Goal: Task Accomplishment & Management: Complete application form

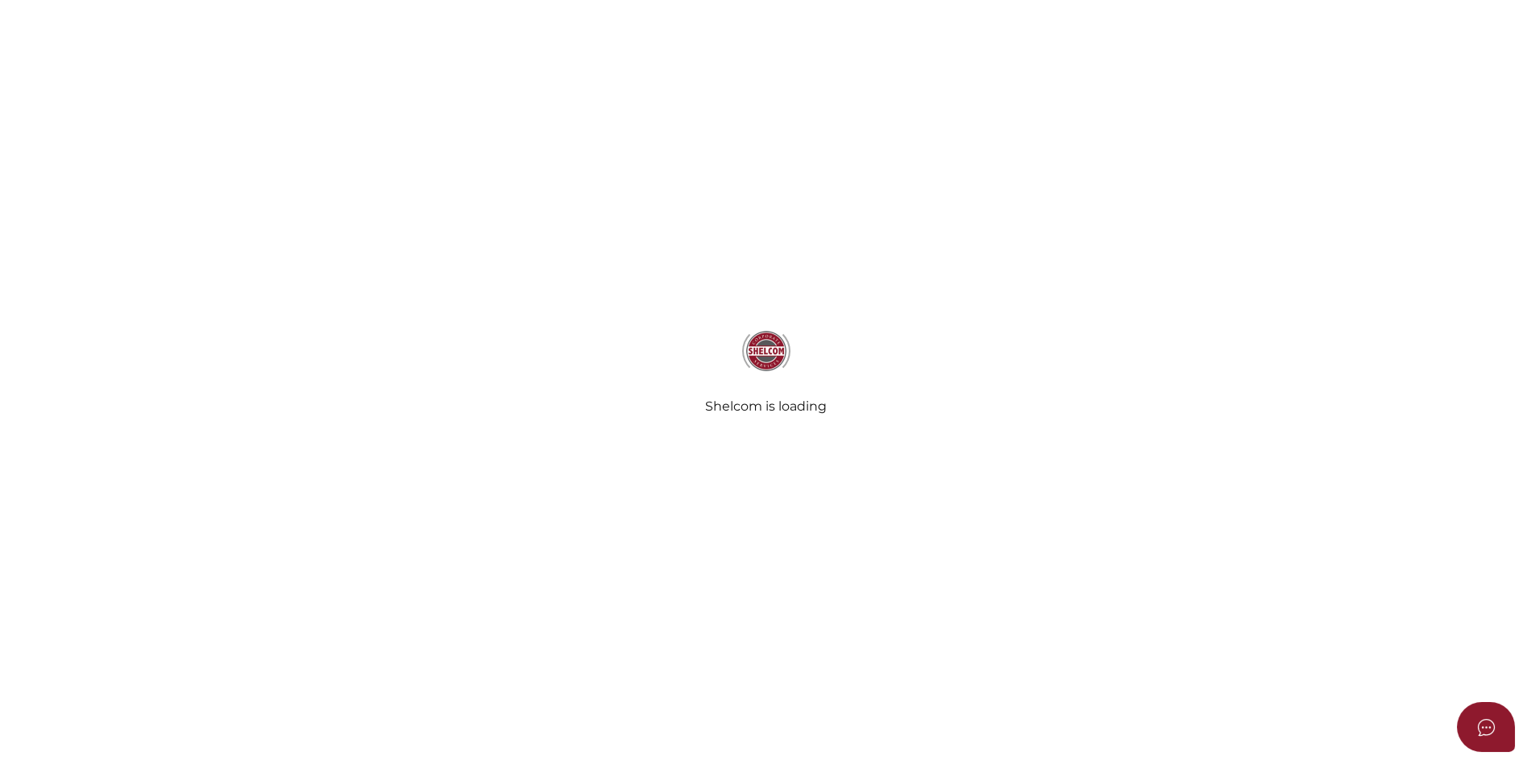
type input "RIVYL SJL UNIT TRUST"
type input "19/09/2025"
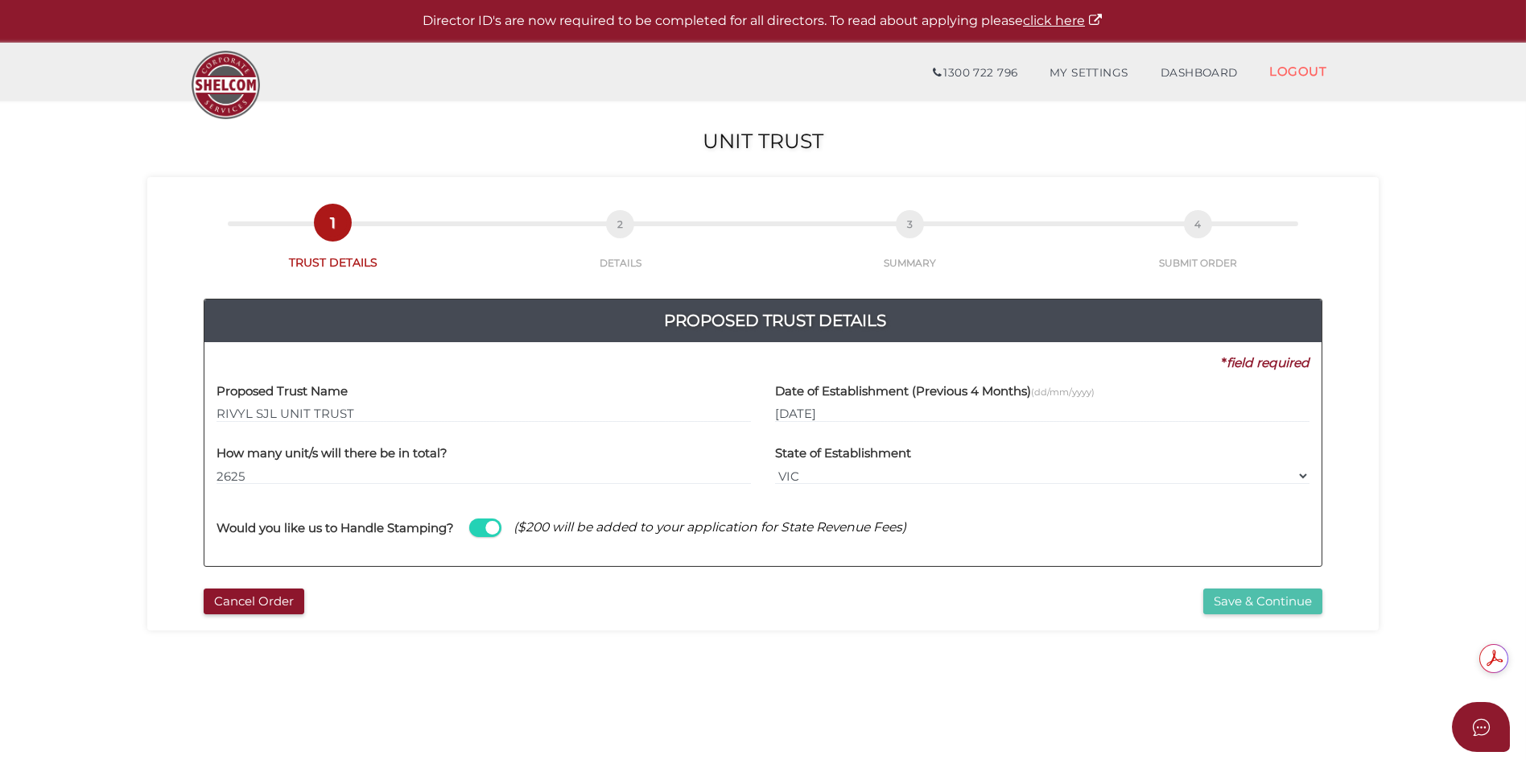
click at [1232, 604] on button "Save & Continue" at bounding box center [1262, 601] width 119 height 27
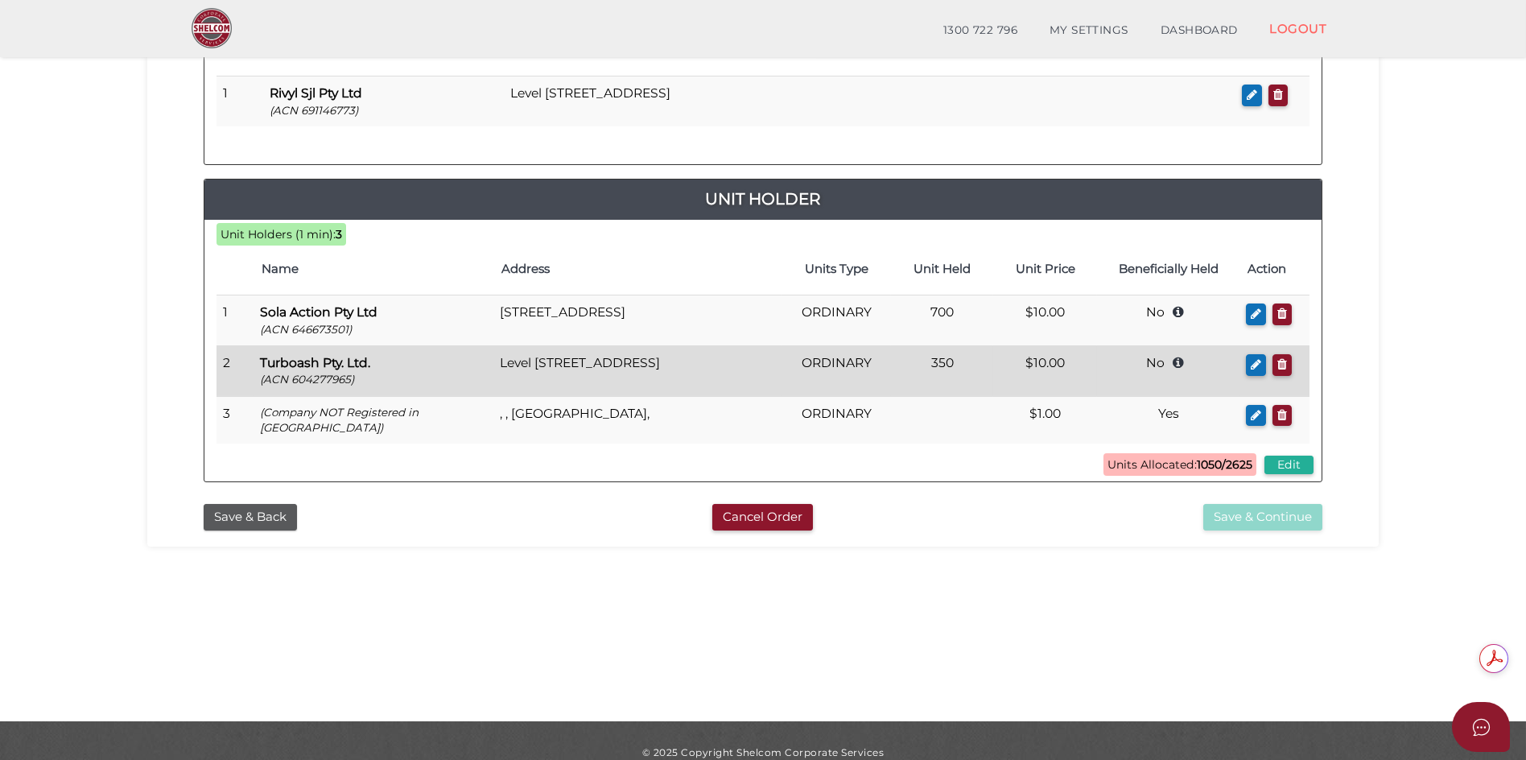
scroll to position [161, 0]
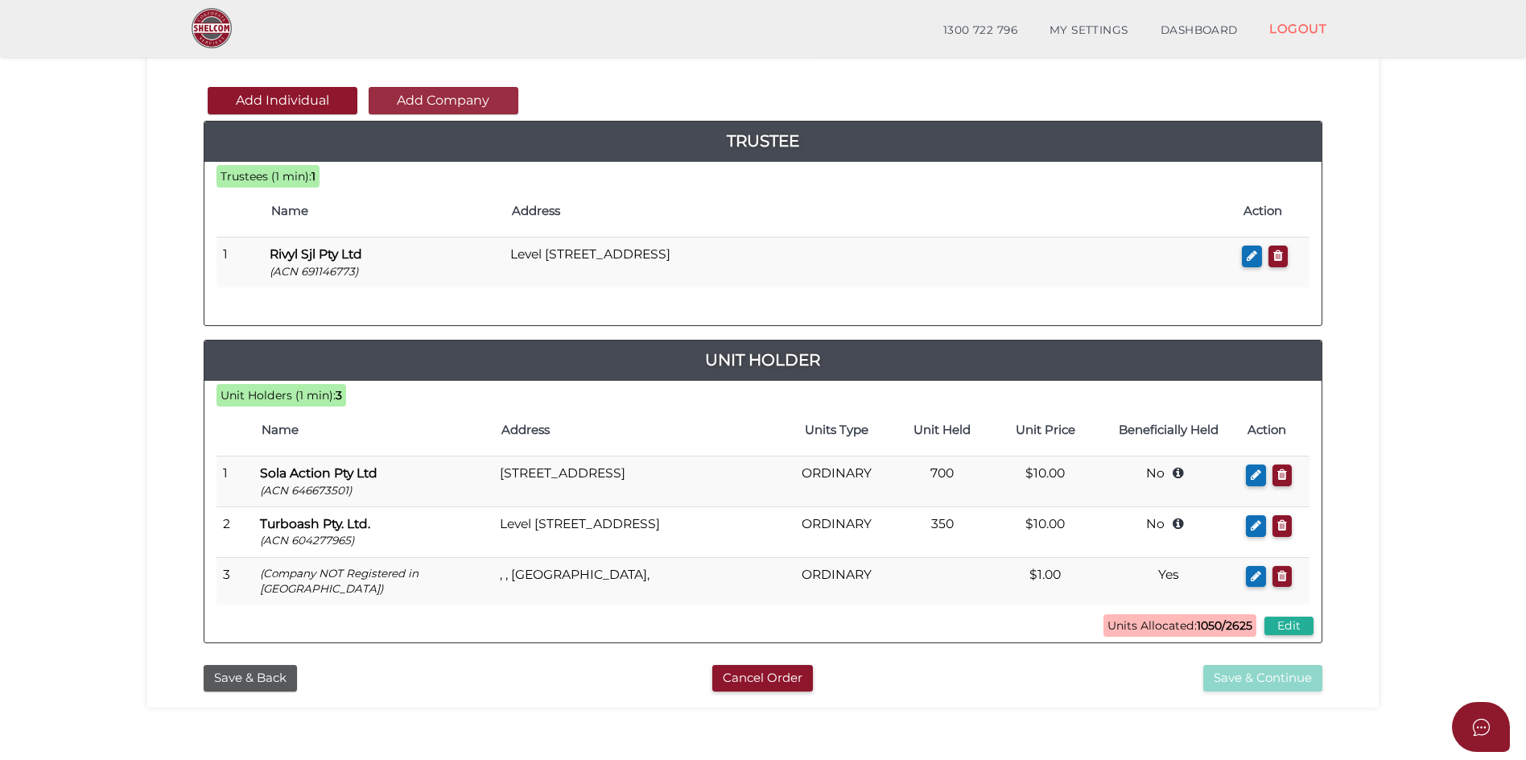
click at [470, 104] on button "Add Company" at bounding box center [444, 100] width 150 height 27
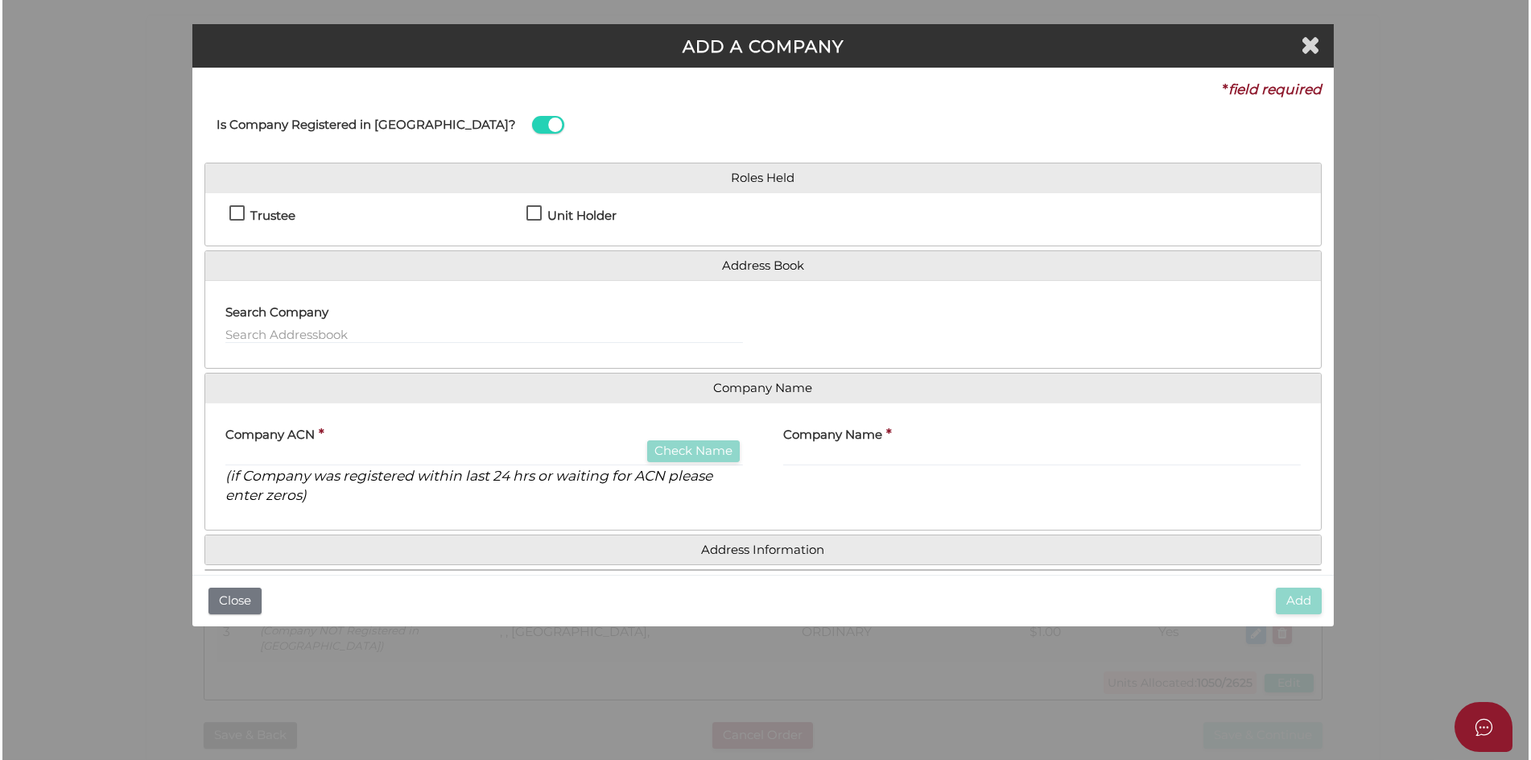
scroll to position [0, 0]
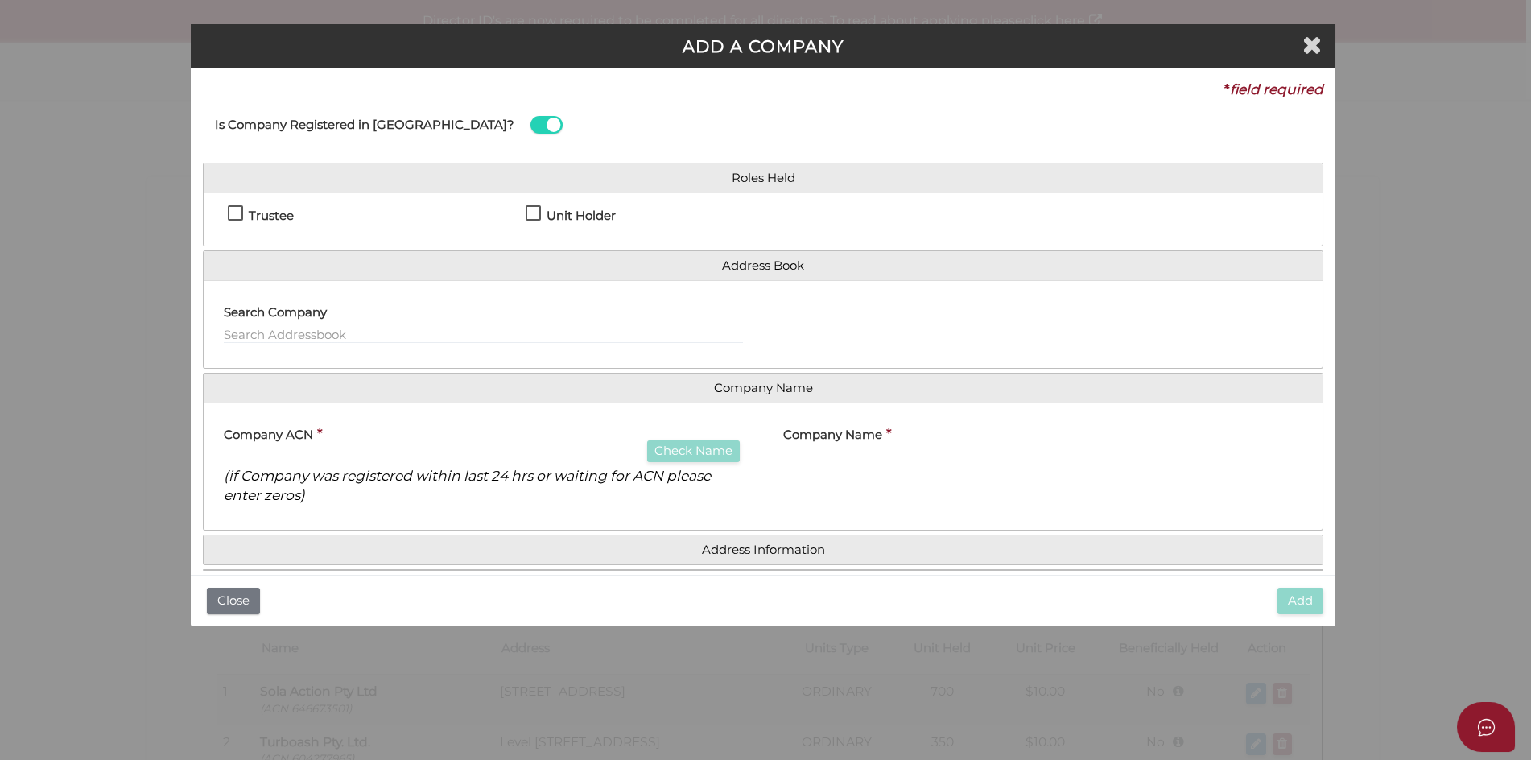
drag, startPoint x: 528, startPoint y: 215, endPoint x: 520, endPoint y: 236, distance: 22.4
click at [527, 214] on label "Unit Holder" at bounding box center [571, 219] width 90 height 20
checkbox input "true"
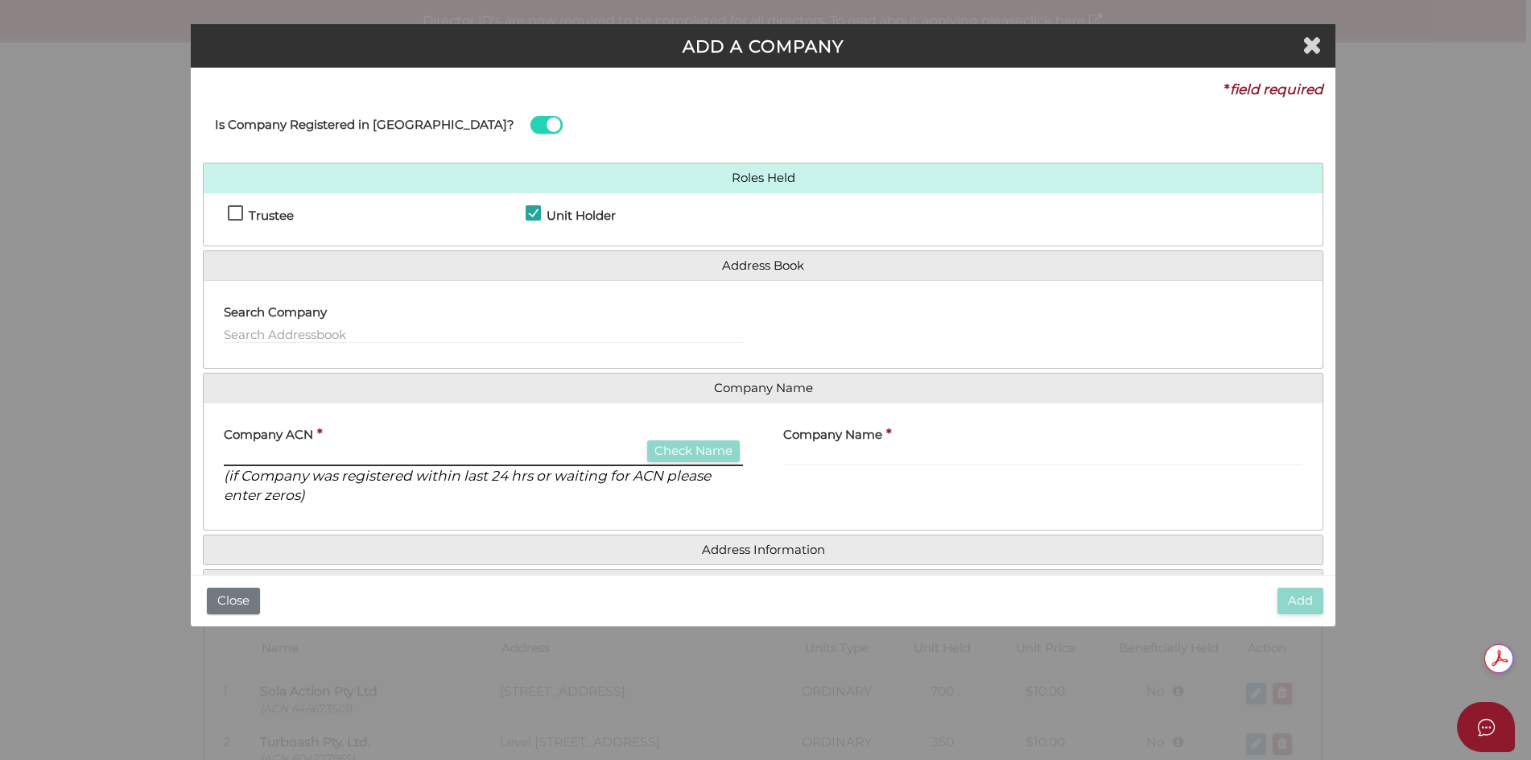
click at [565, 453] on input "text" at bounding box center [483, 457] width 519 height 18
type input "664276564"
click at [713, 454] on button "Check Name" at bounding box center [693, 451] width 93 height 22
type input "CUBED PTY LTD"
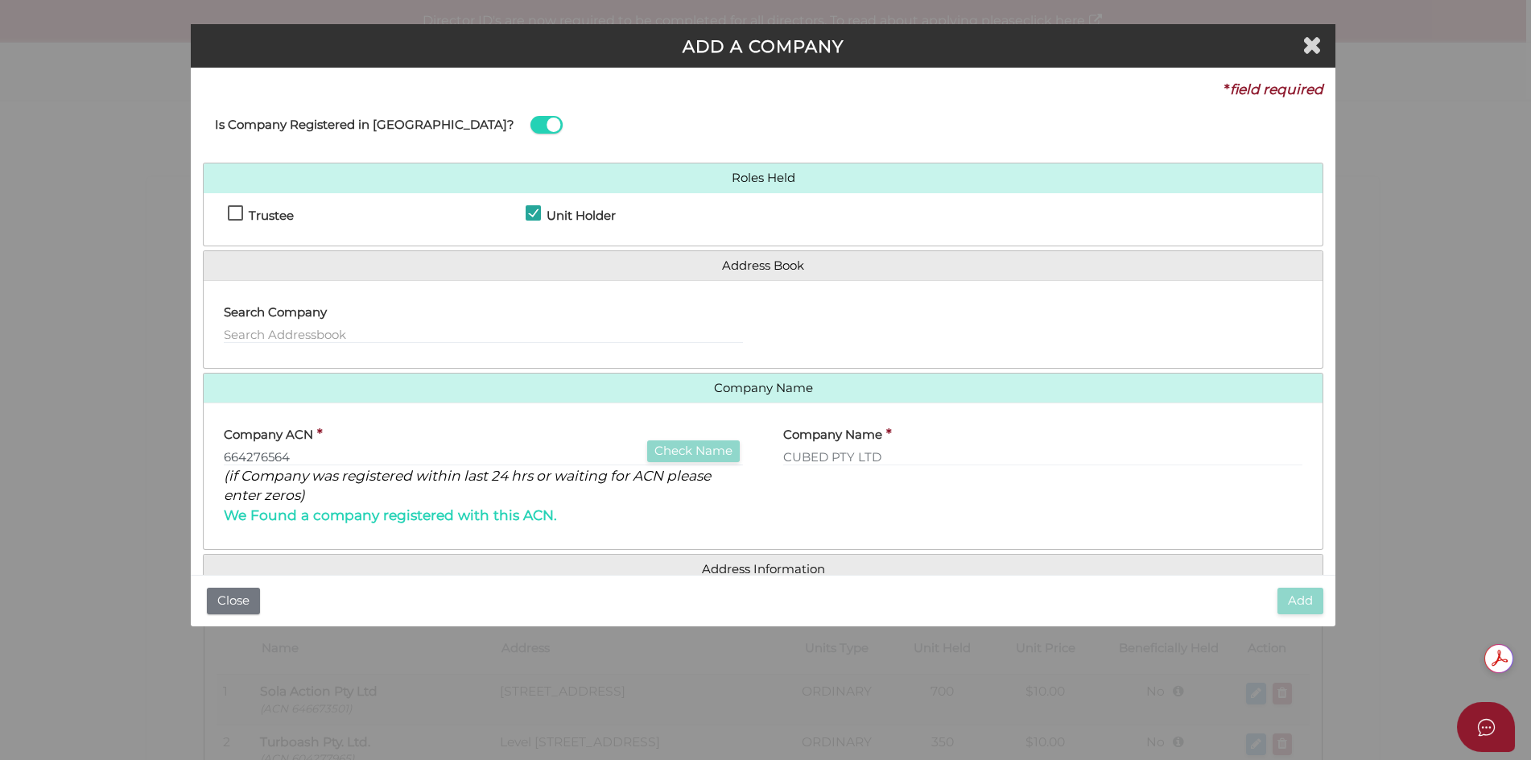
scroll to position [161, 0]
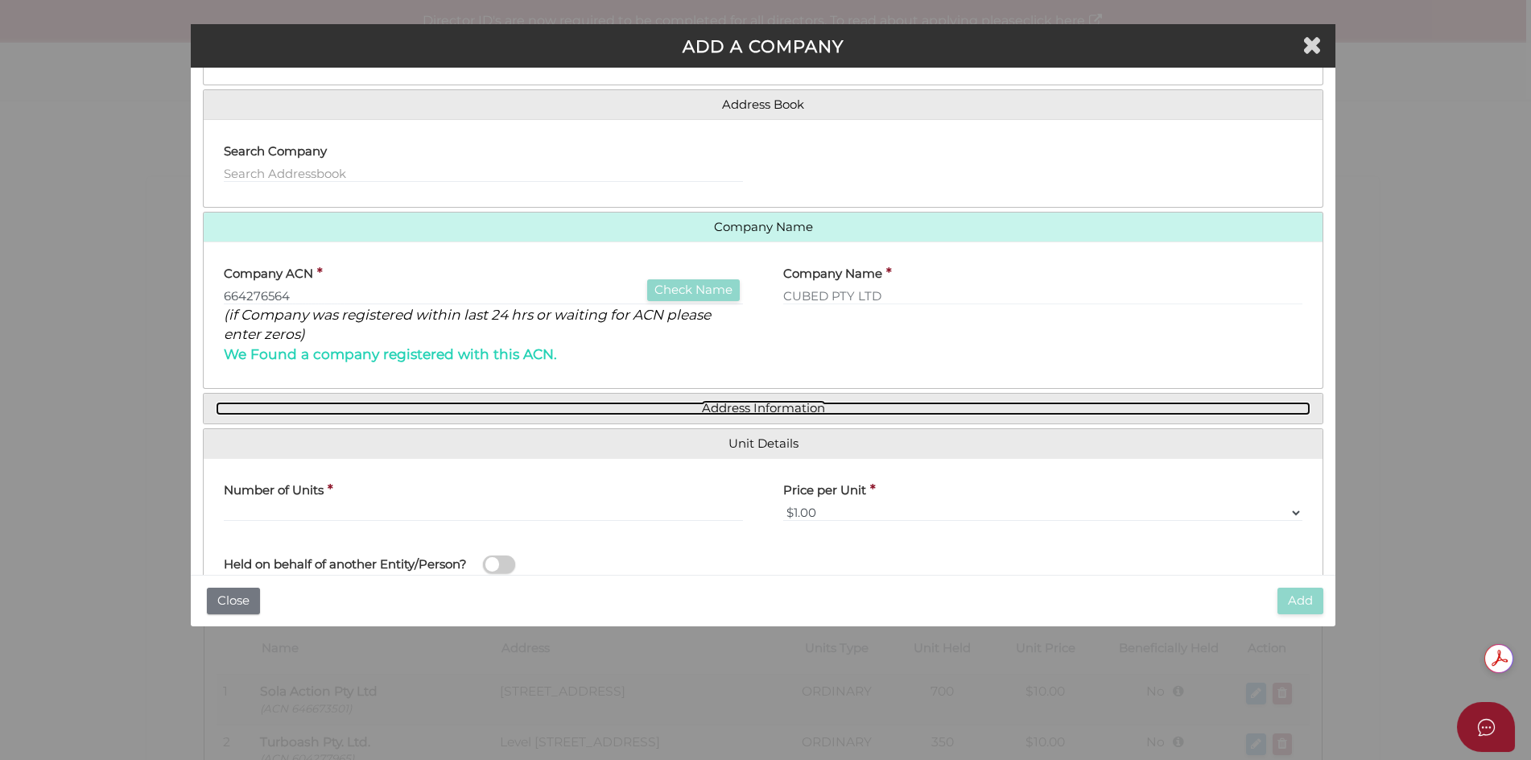
click at [764, 411] on link "Address Information" at bounding box center [763, 409] width 1095 height 14
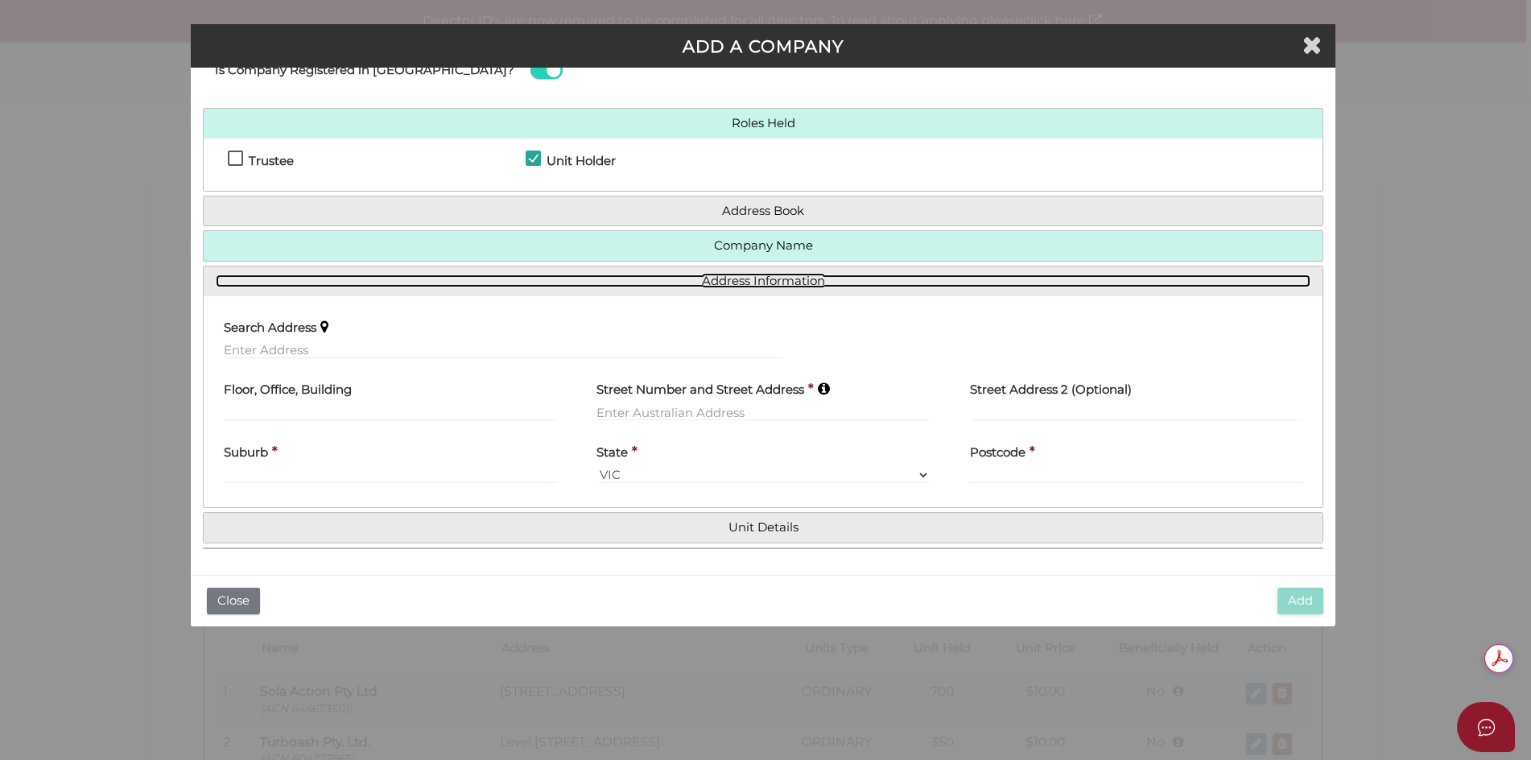
scroll to position [55, 0]
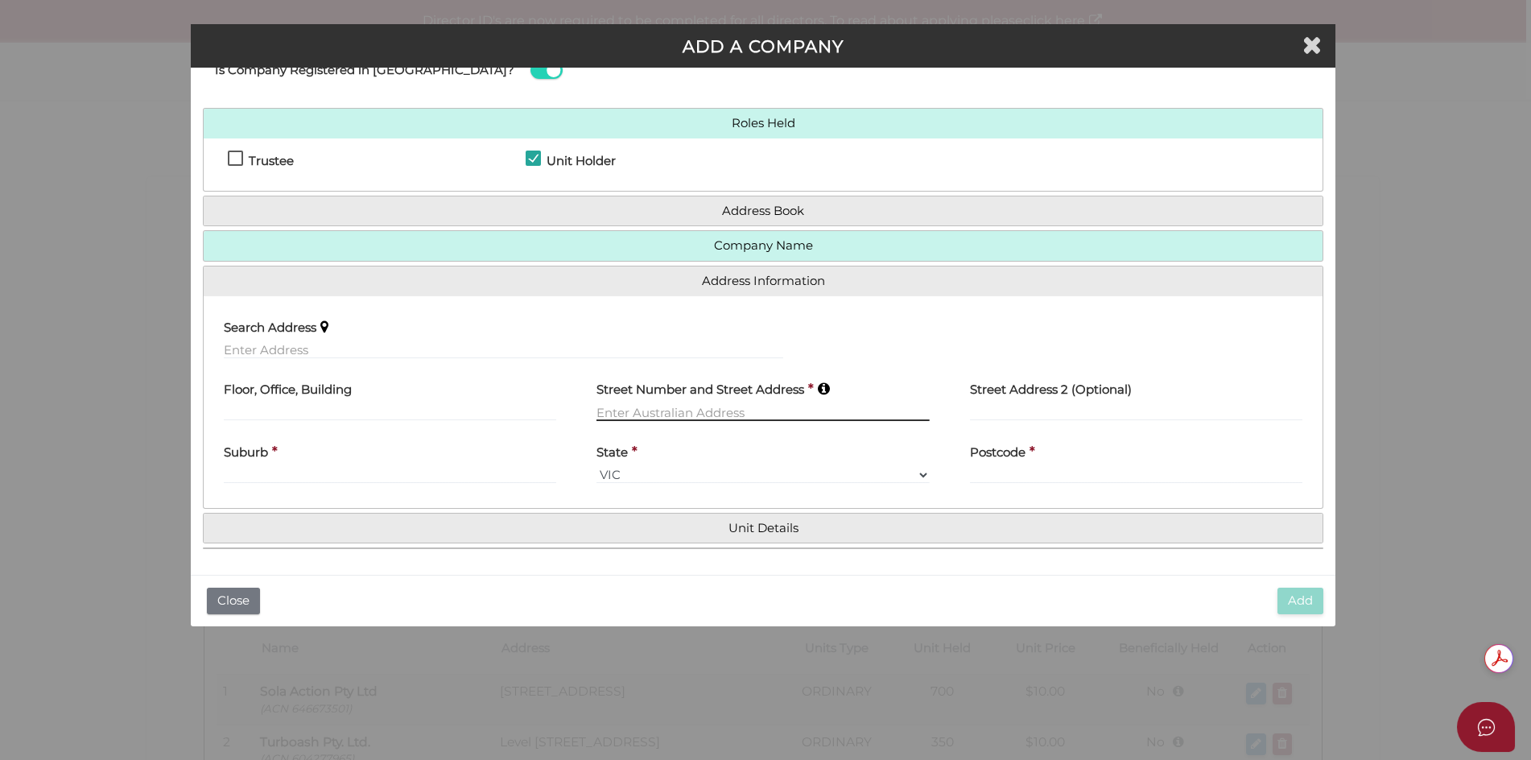
click at [637, 414] on input "text" at bounding box center [762, 412] width 332 height 18
type input "10 FITZWILLIAM ROAD"
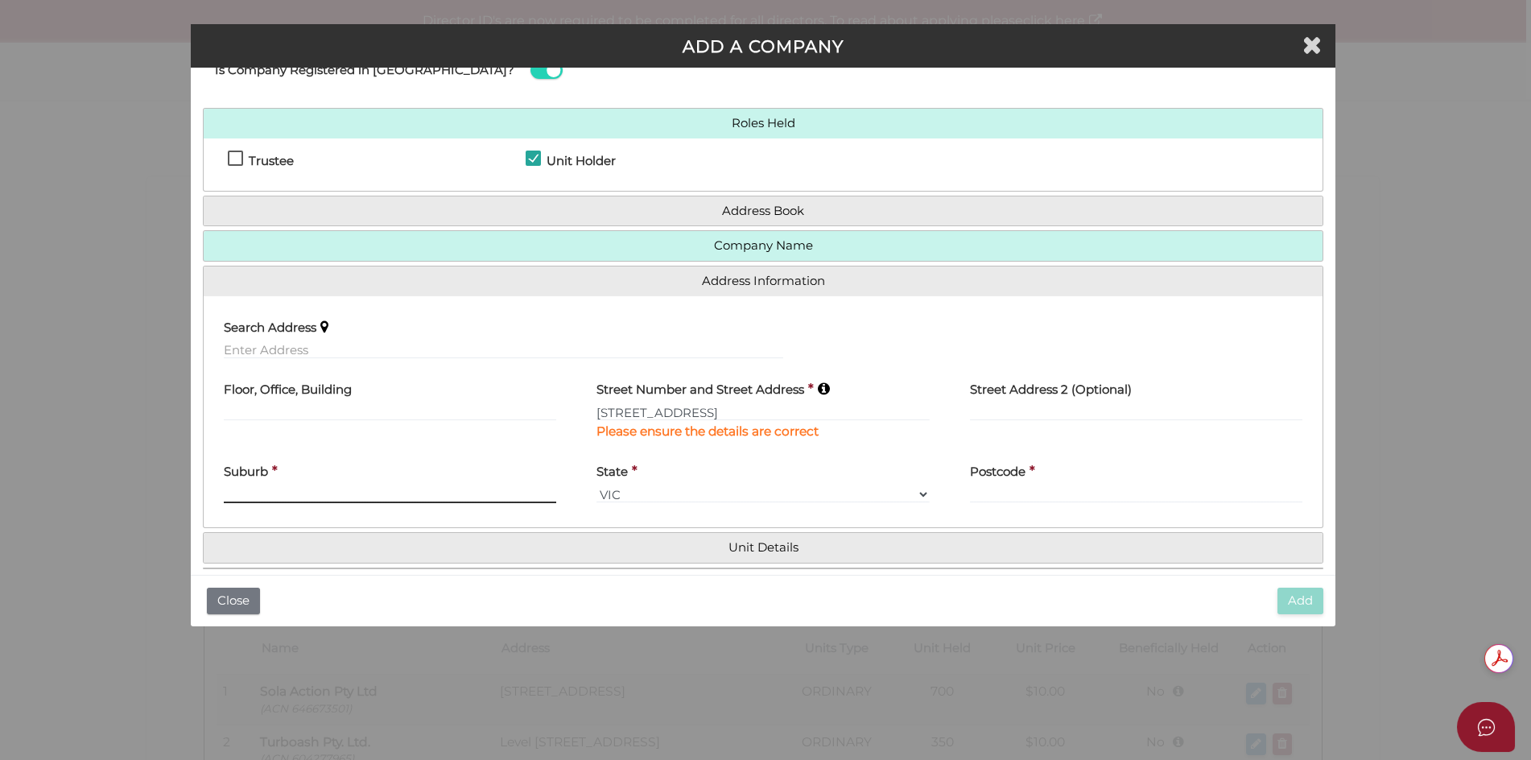
click at [334, 468] on div "Suburb *" at bounding box center [390, 478] width 332 height 51
type input "VAUCLUSE"
click at [638, 493] on select "VIC ACT NSW NT QLD TAS WA SA" at bounding box center [762, 494] width 332 height 18
select select "[GEOGRAPHIC_DATA]"
click at [596, 485] on select "VIC ACT NSW NT QLD TAS WA SA" at bounding box center [762, 494] width 332 height 18
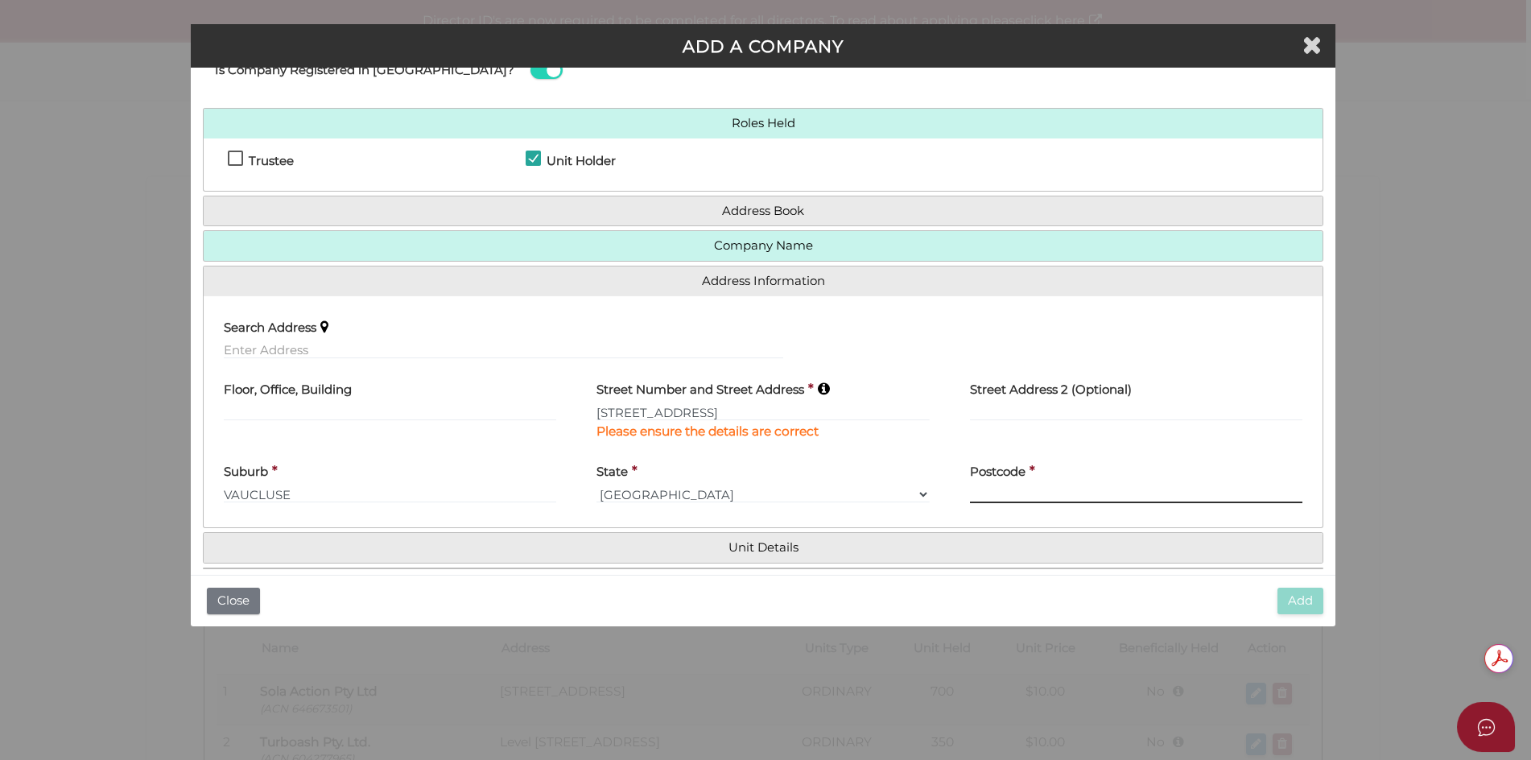
click at [1036, 489] on input "text" at bounding box center [1136, 494] width 332 height 18
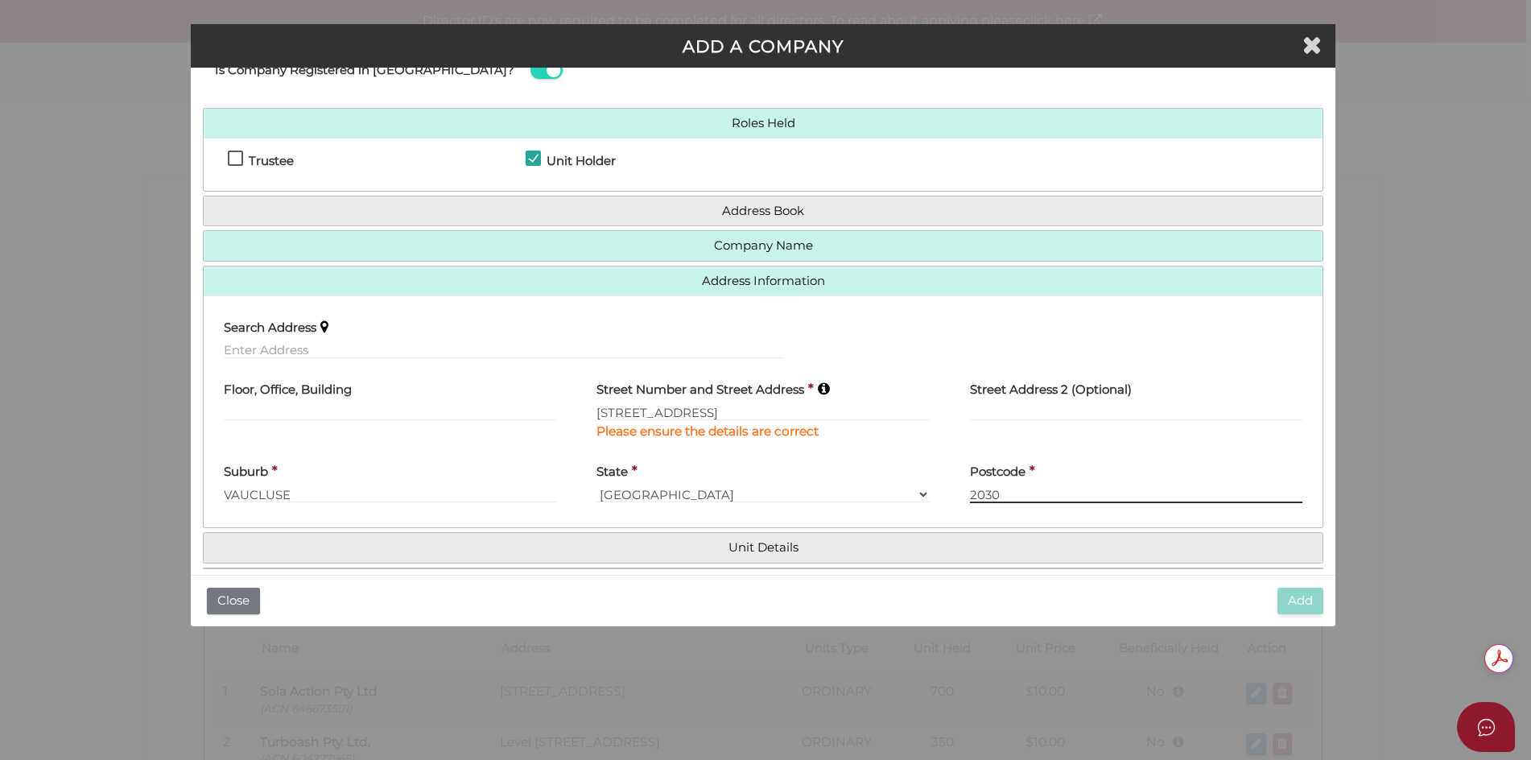
type input "2030"
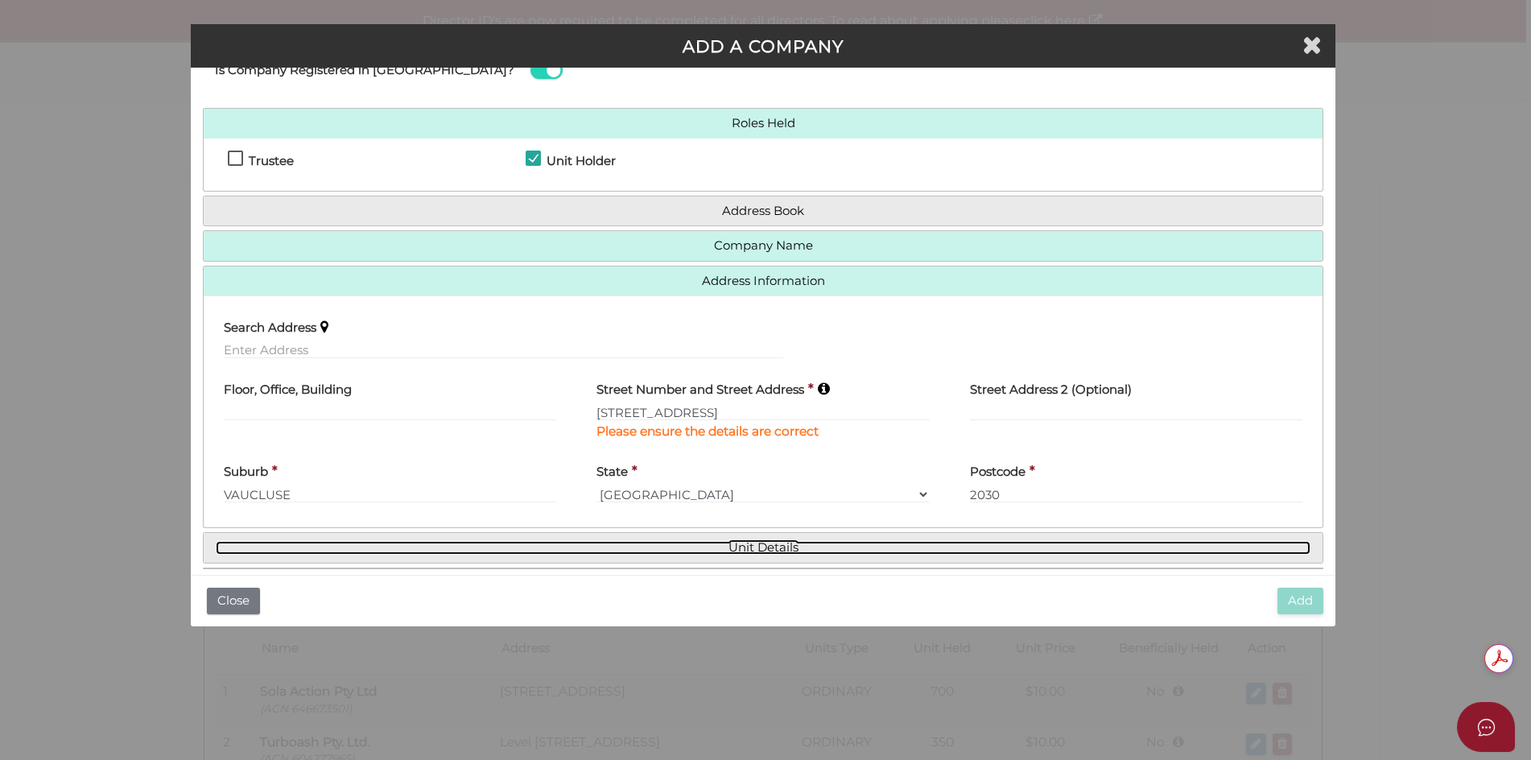
click at [780, 552] on link "Unit Details" at bounding box center [763, 548] width 1095 height 14
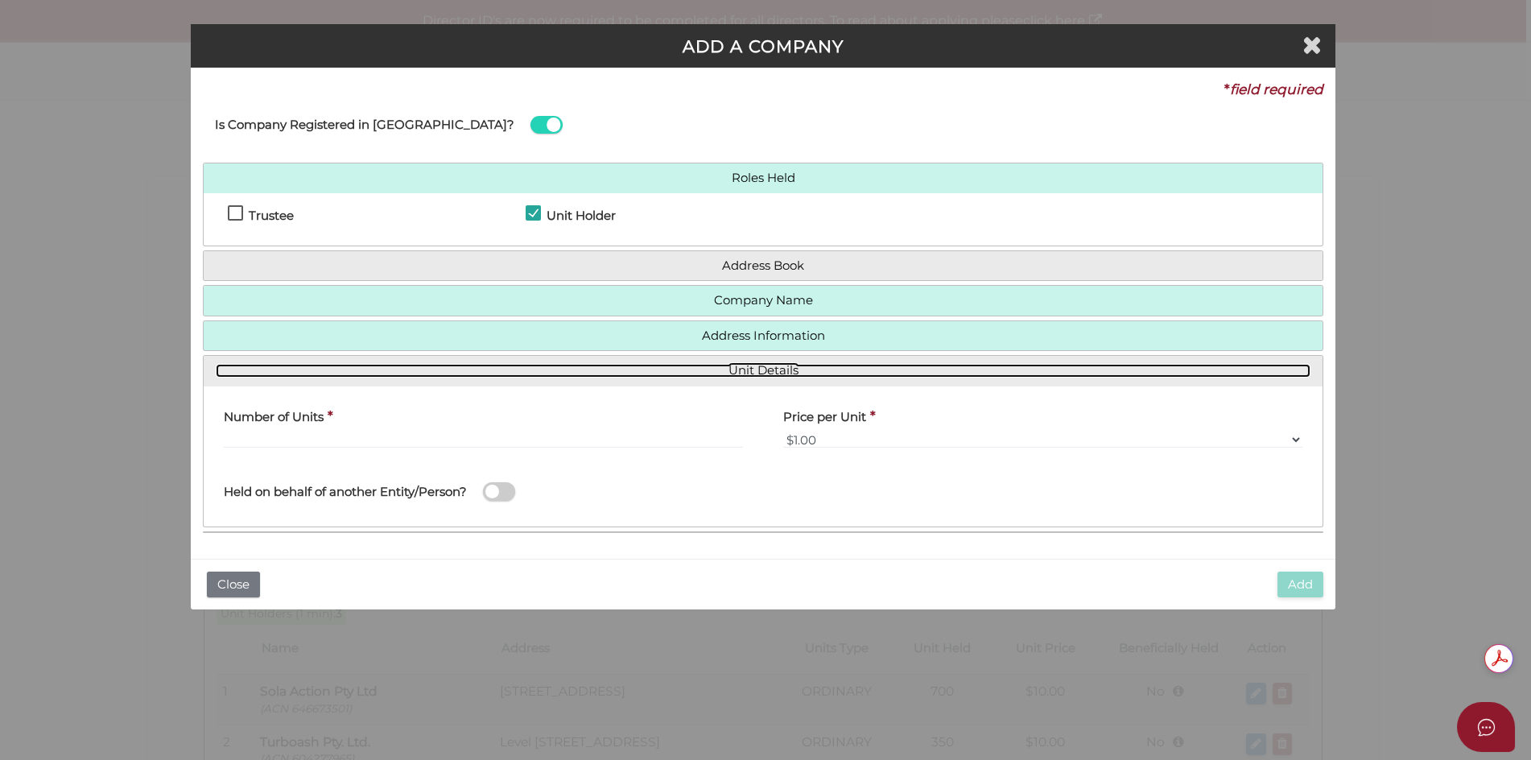
scroll to position [0, 0]
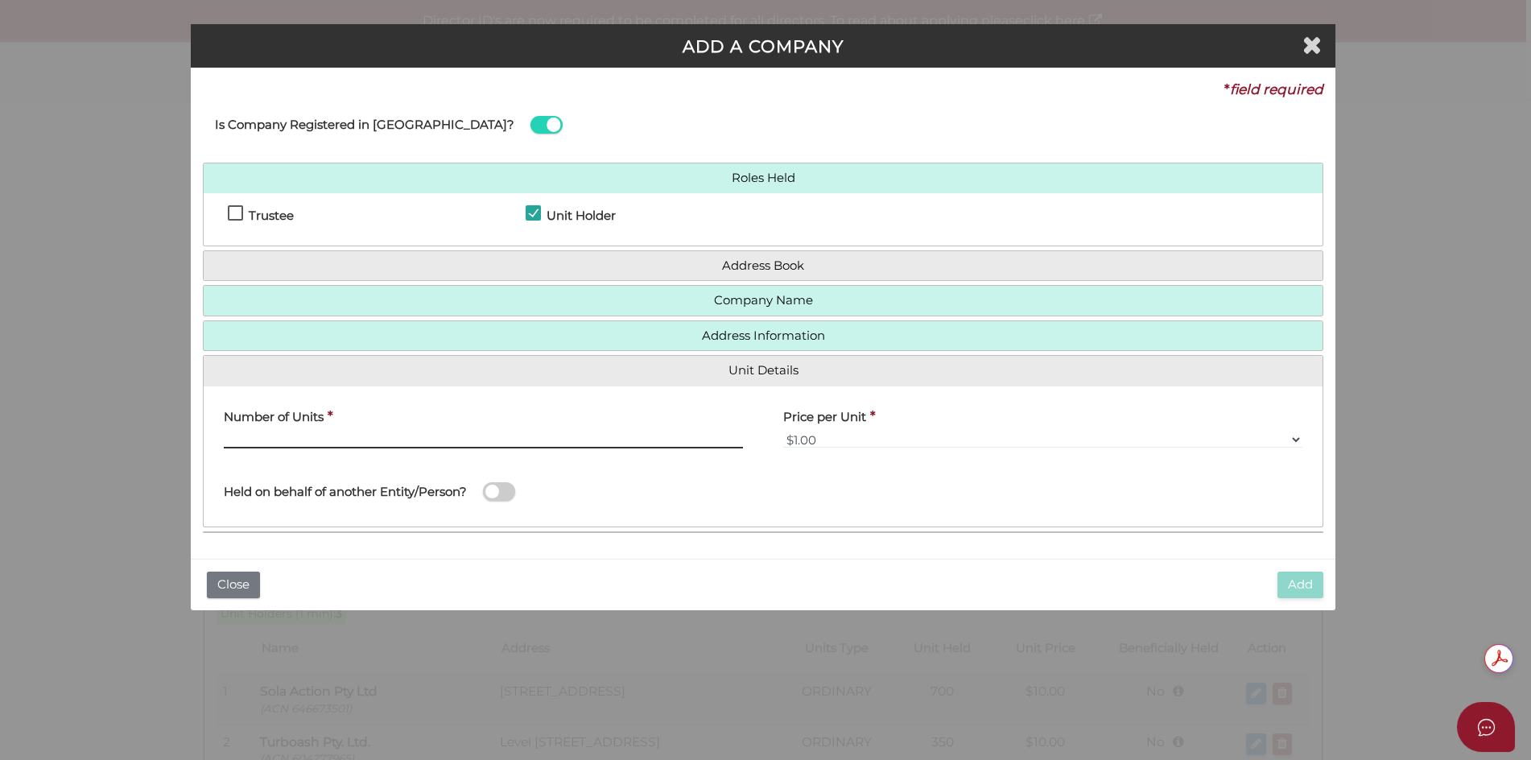
click at [317, 434] on input "text" at bounding box center [483, 440] width 519 height 18
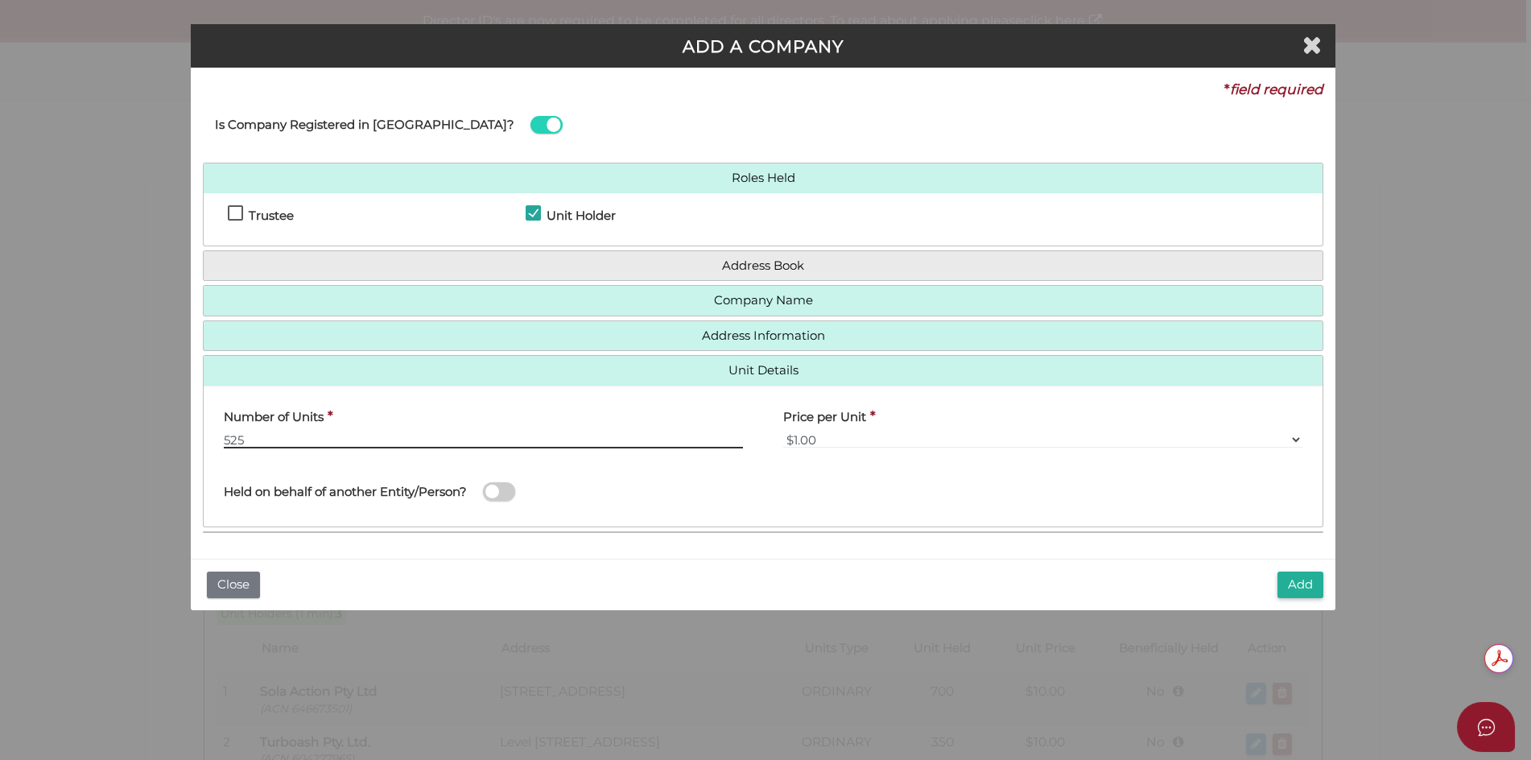
type input "525"
click at [836, 435] on select "$0.01 $0.10 $0.50 $1.00 $2.00 $5.00 $10.00" at bounding box center [1042, 440] width 519 height 18
select select "$10.00"
click at [783, 431] on select "$0.01 $0.10 $0.50 $1.00 $2.00 $5.00 $10.00" at bounding box center [1042, 440] width 519 height 18
click at [488, 485] on span at bounding box center [499, 491] width 32 height 19
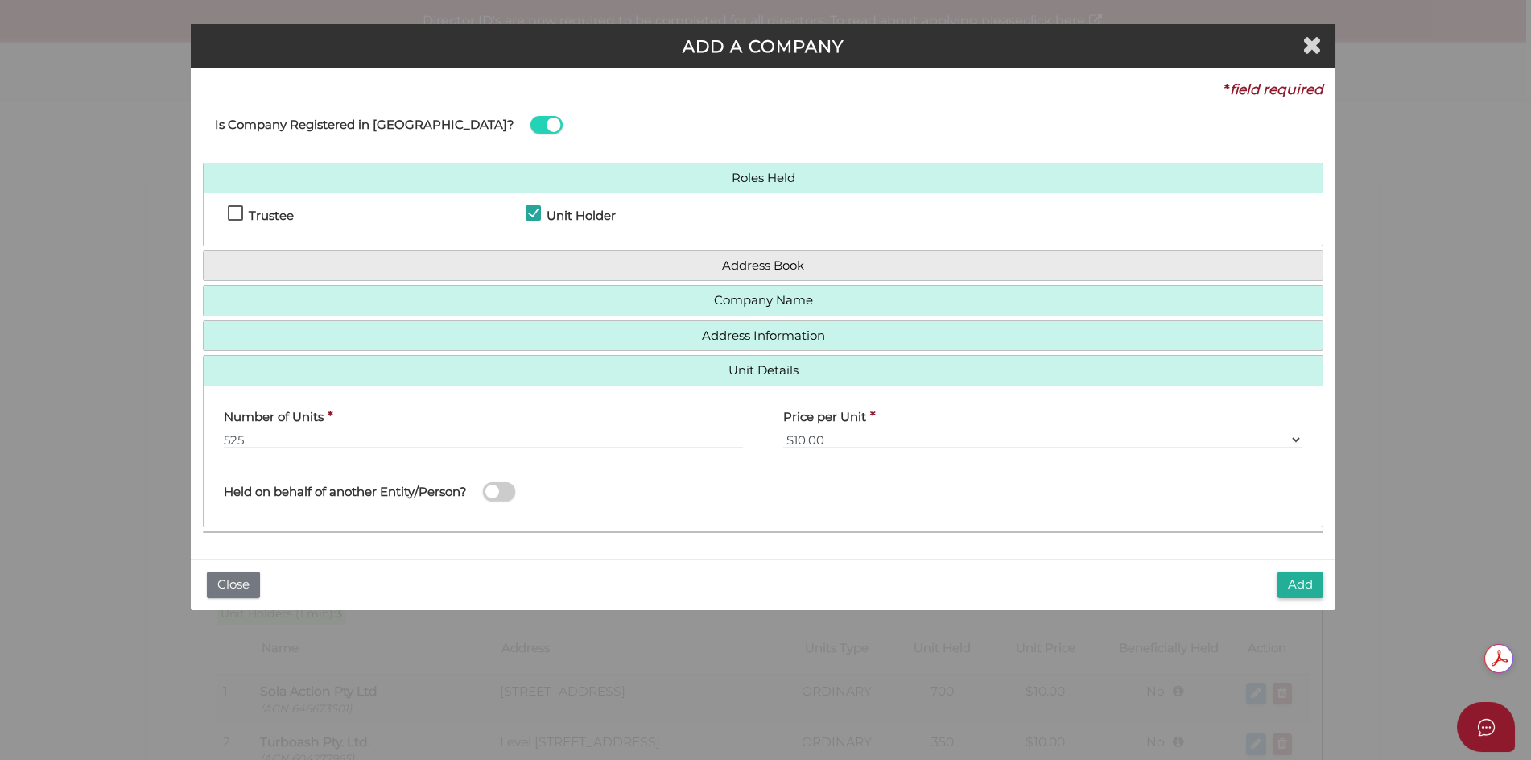
click at [0, 0] on input "checkbox" at bounding box center [0, 0] width 0 height 0
type input "MAGNOLIA TRUST"
click at [1290, 588] on button "Add" at bounding box center [1300, 584] width 46 height 27
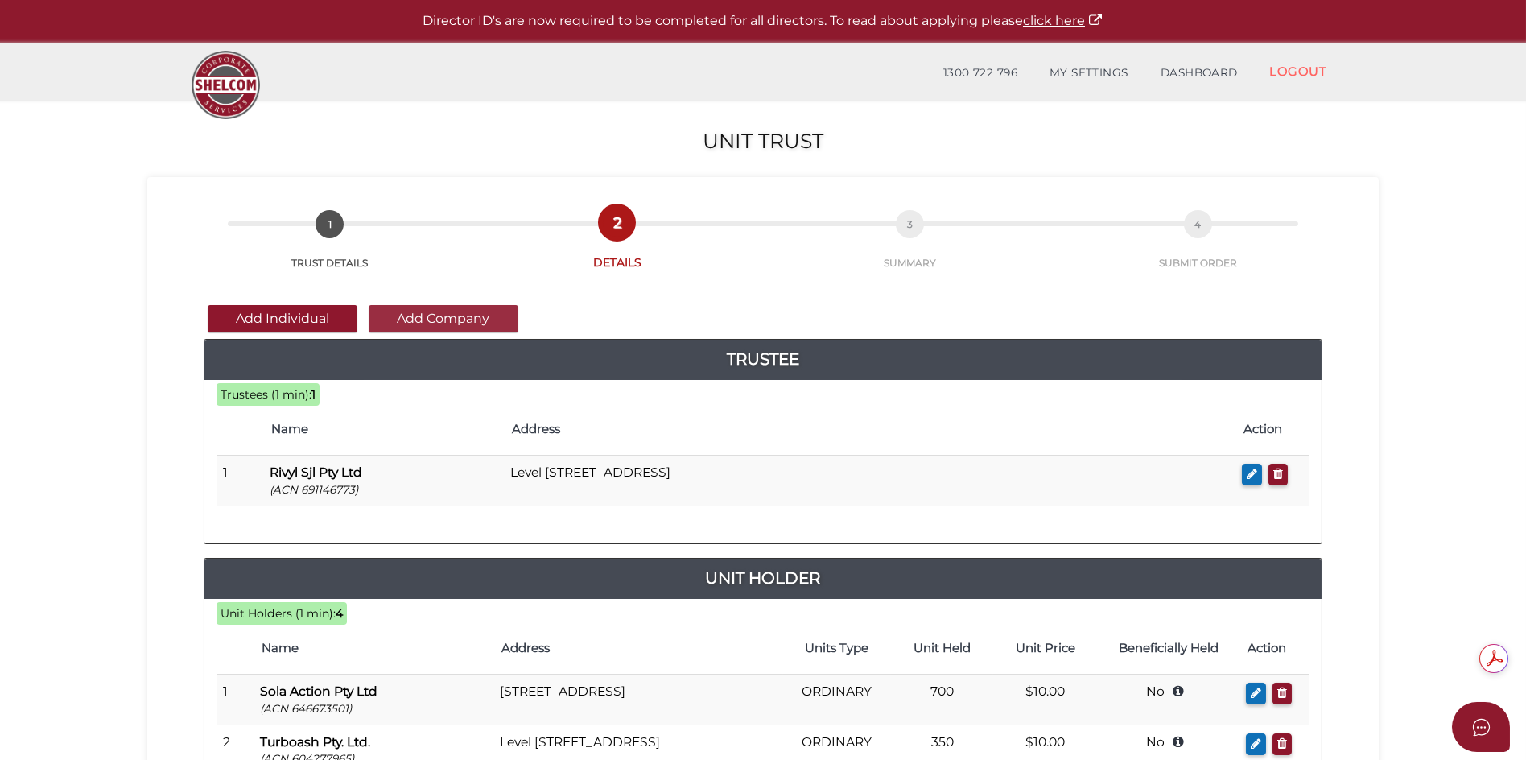
click at [480, 321] on button "Add Company" at bounding box center [444, 318] width 150 height 27
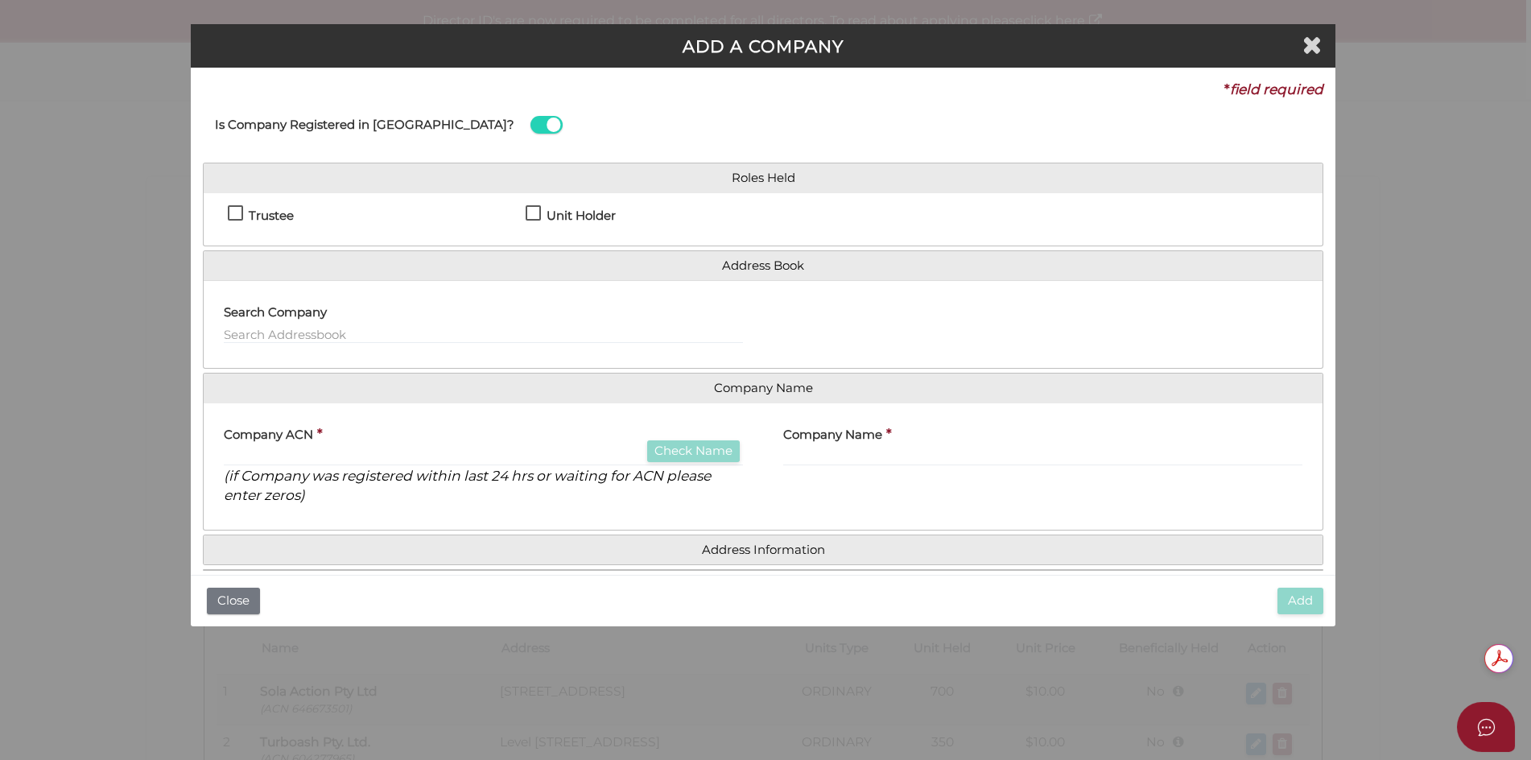
click at [534, 216] on label "Unit Holder" at bounding box center [571, 219] width 90 height 20
checkbox input "true"
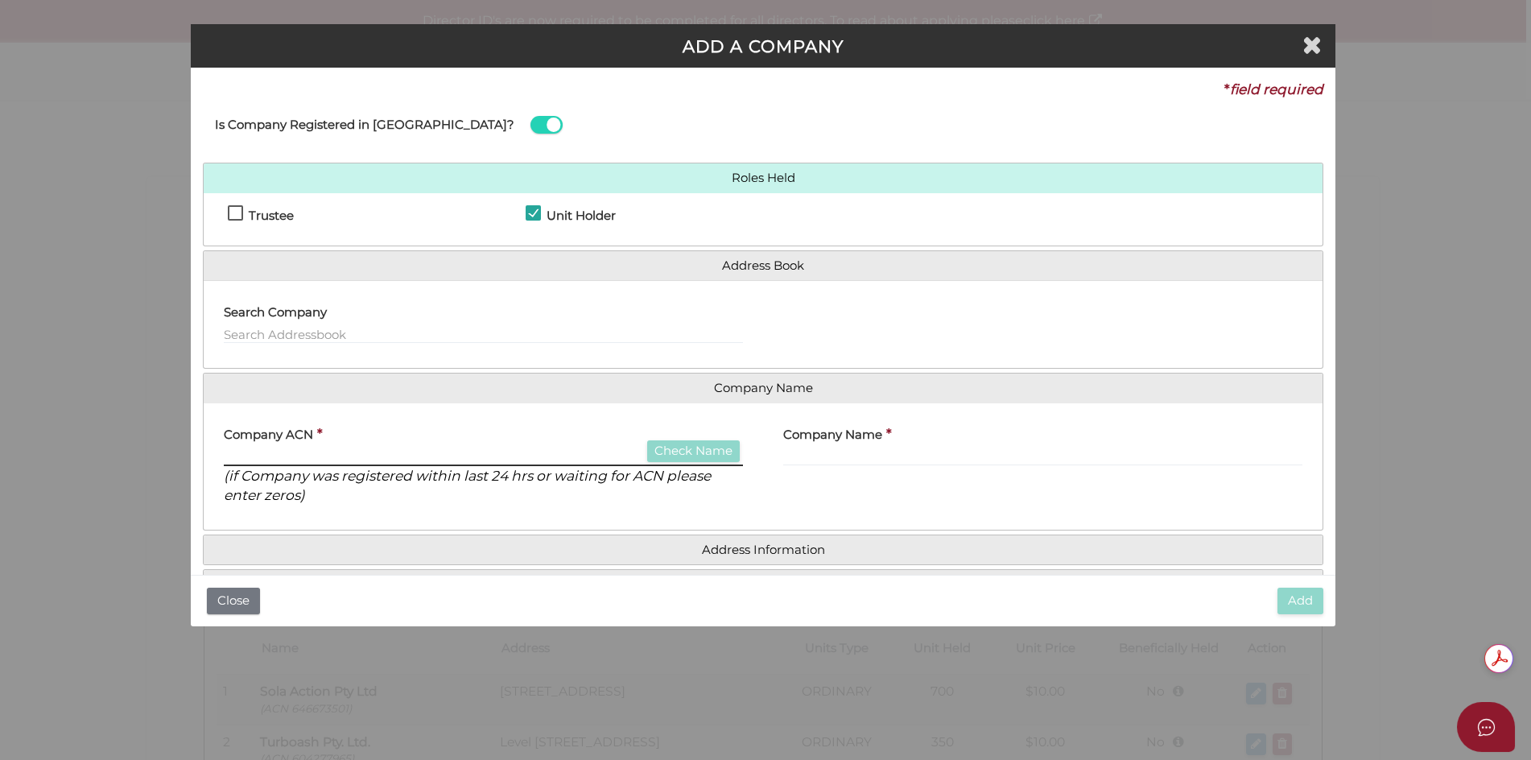
click at [535, 451] on input "text" at bounding box center [483, 457] width 519 height 18
type input "646350245"
click at [703, 445] on button "Check Name" at bounding box center [693, 451] width 93 height 22
type input "IONIAN BLUE CAPITAL PTY LTD"
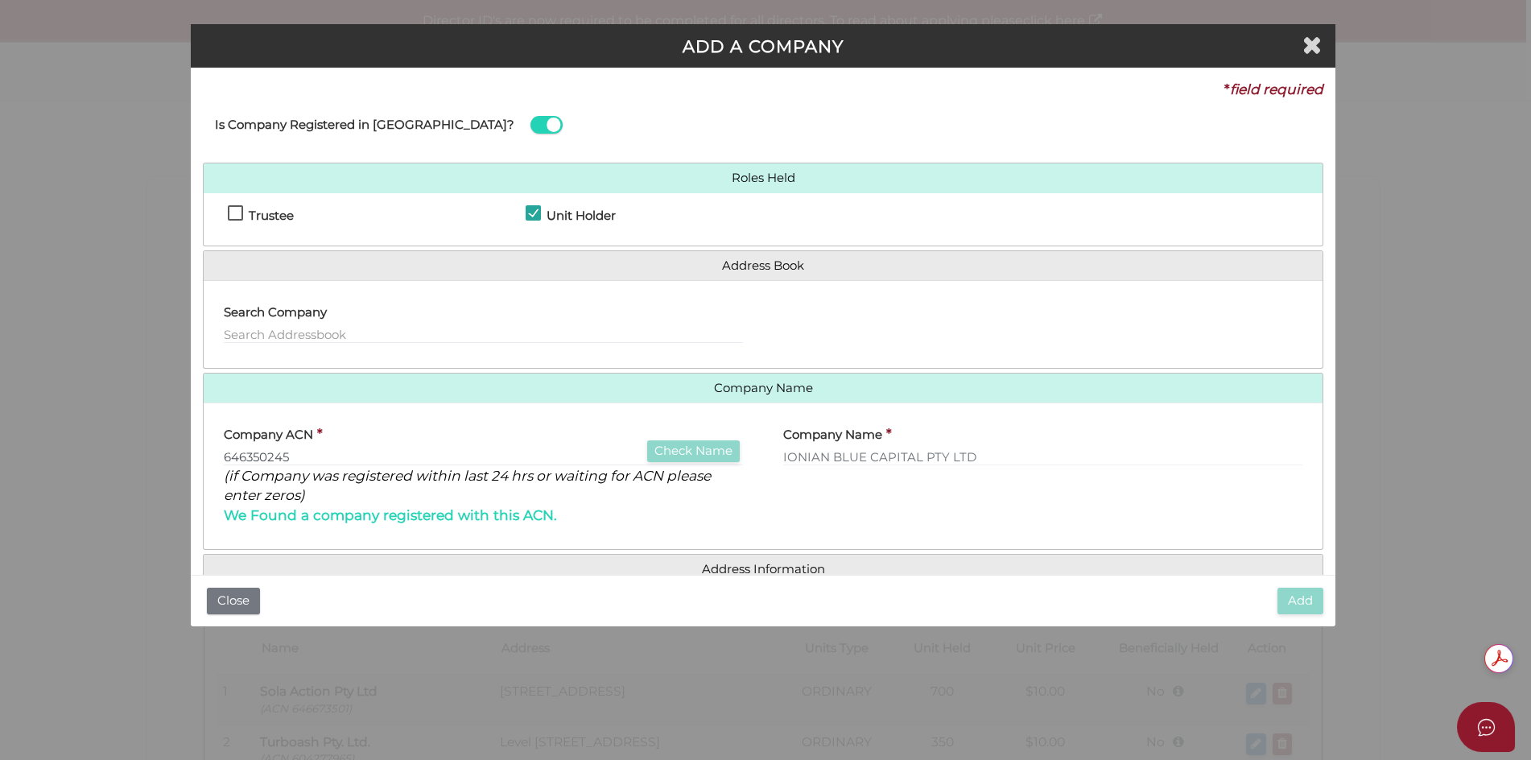
scroll to position [217, 0]
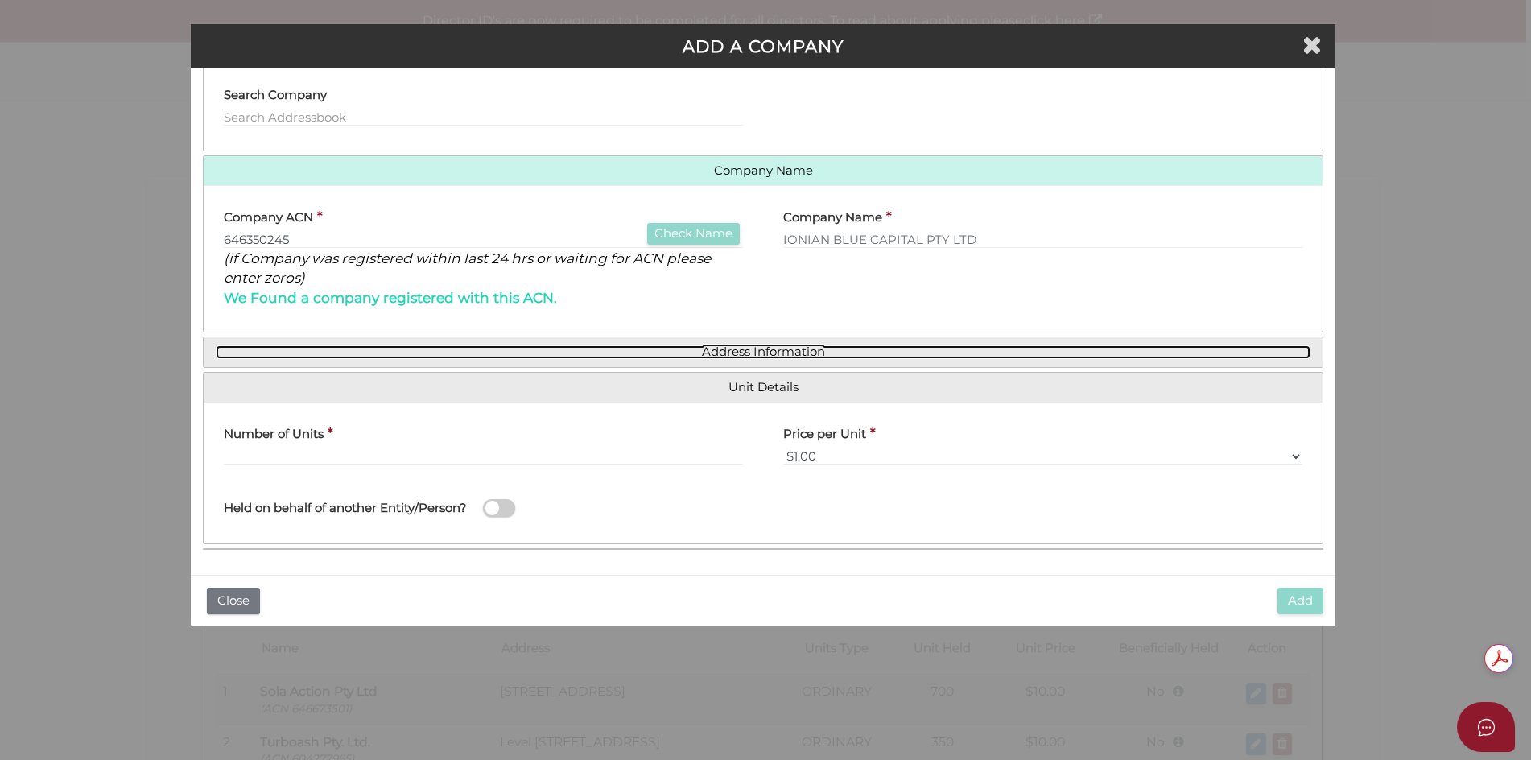
click at [761, 352] on link "Address Information" at bounding box center [763, 352] width 1095 height 14
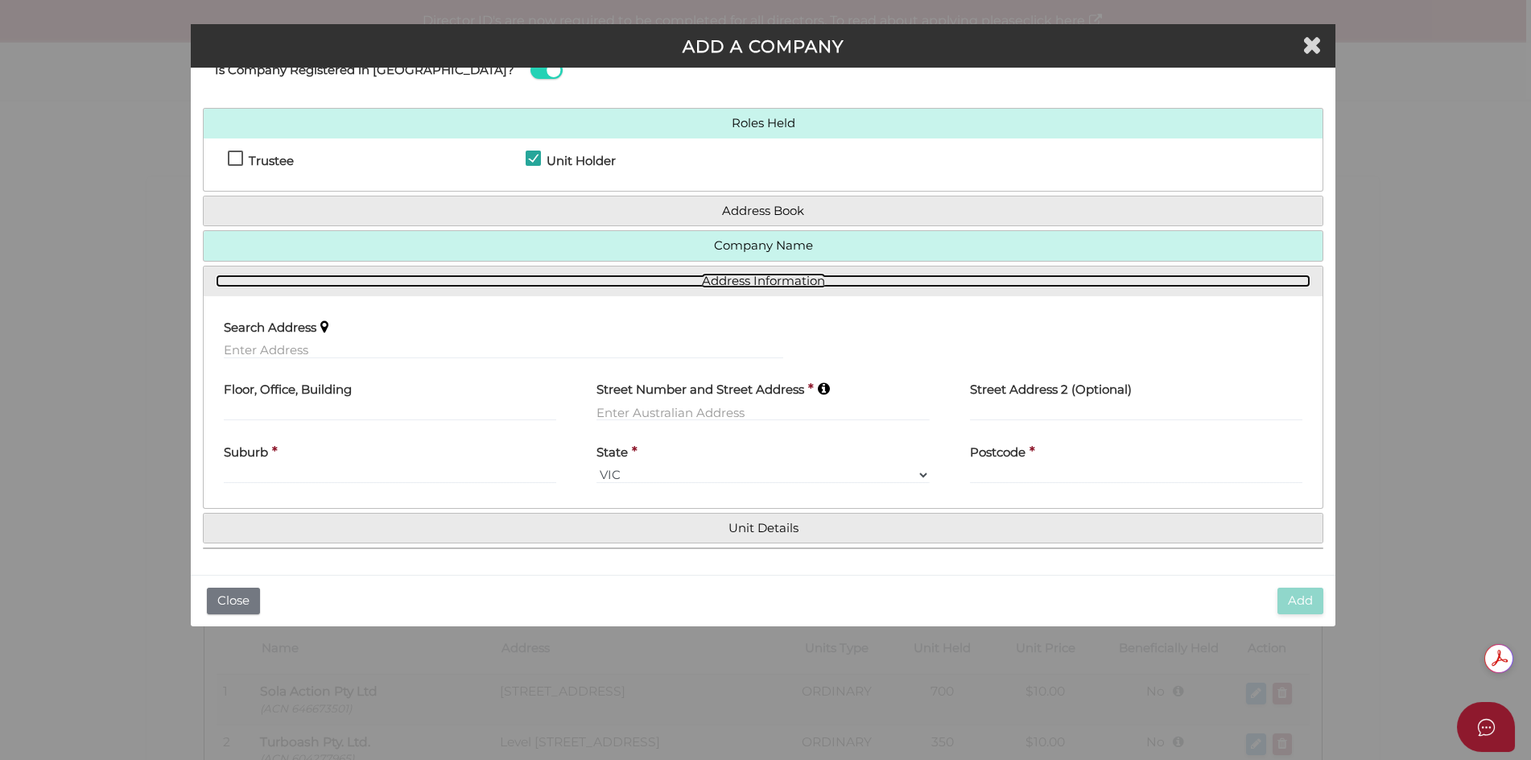
scroll to position [55, 0]
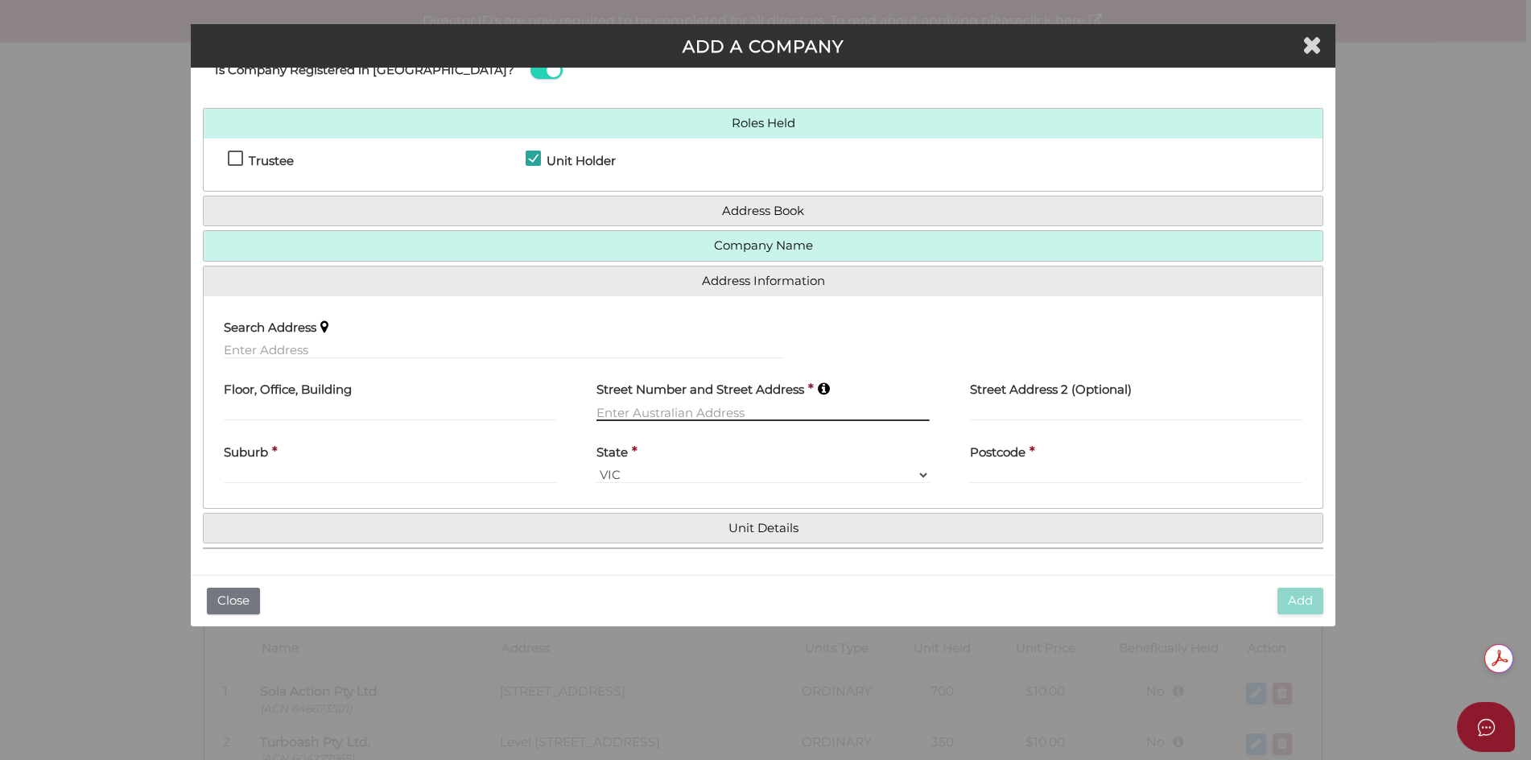
click at [652, 414] on input "text" at bounding box center [762, 412] width 332 height 18
type input "8 QUEEN STREET"
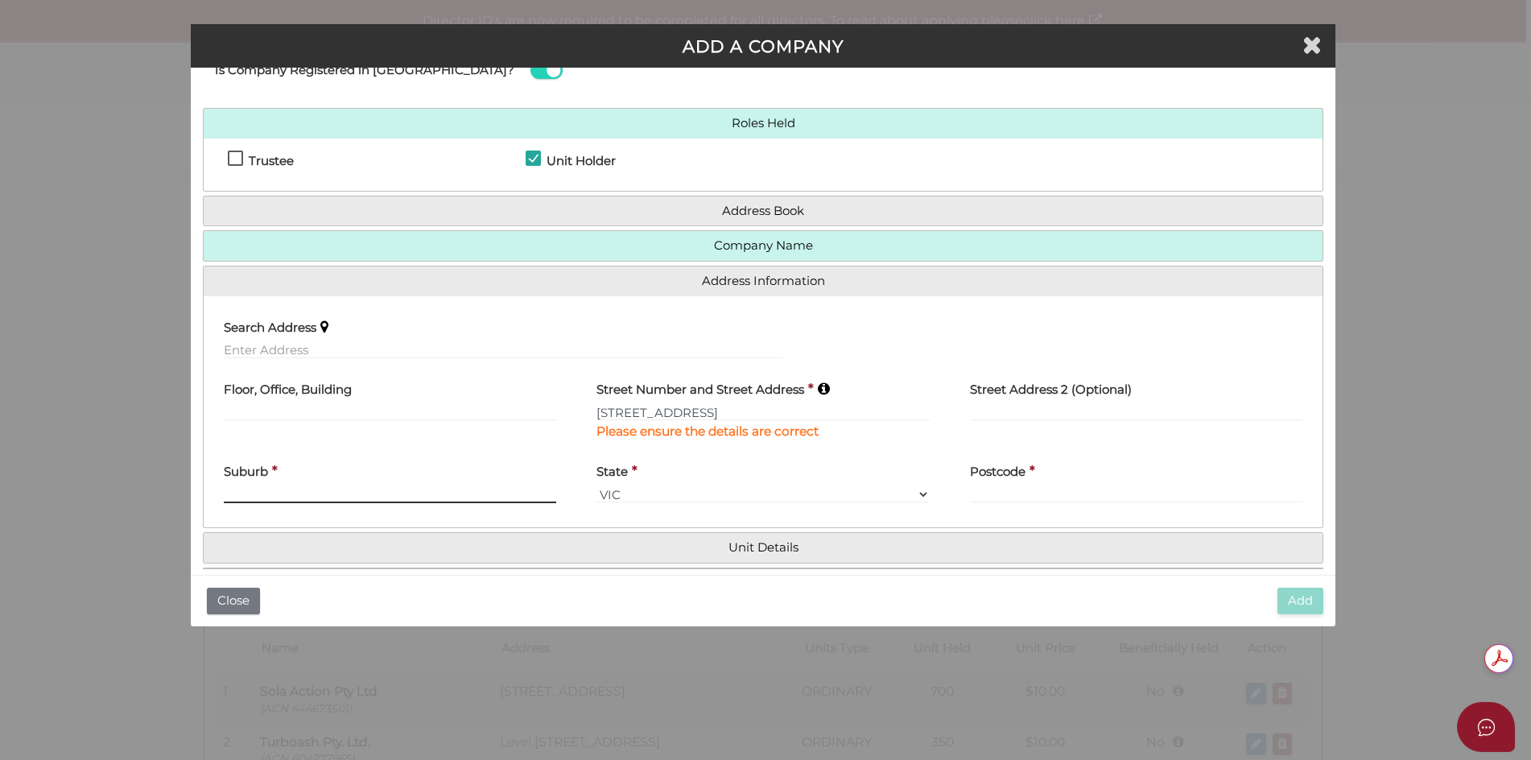
click at [497, 476] on div "Suburb *" at bounding box center [390, 478] width 332 height 51
type input "MOSMAN"
click at [705, 493] on select "VIC ACT NSW NT QLD TAS WA SA" at bounding box center [762, 494] width 332 height 18
select select "NSW"
click at [596, 485] on select "VIC ACT NSW NT QLD TAS WA SA" at bounding box center [762, 494] width 332 height 18
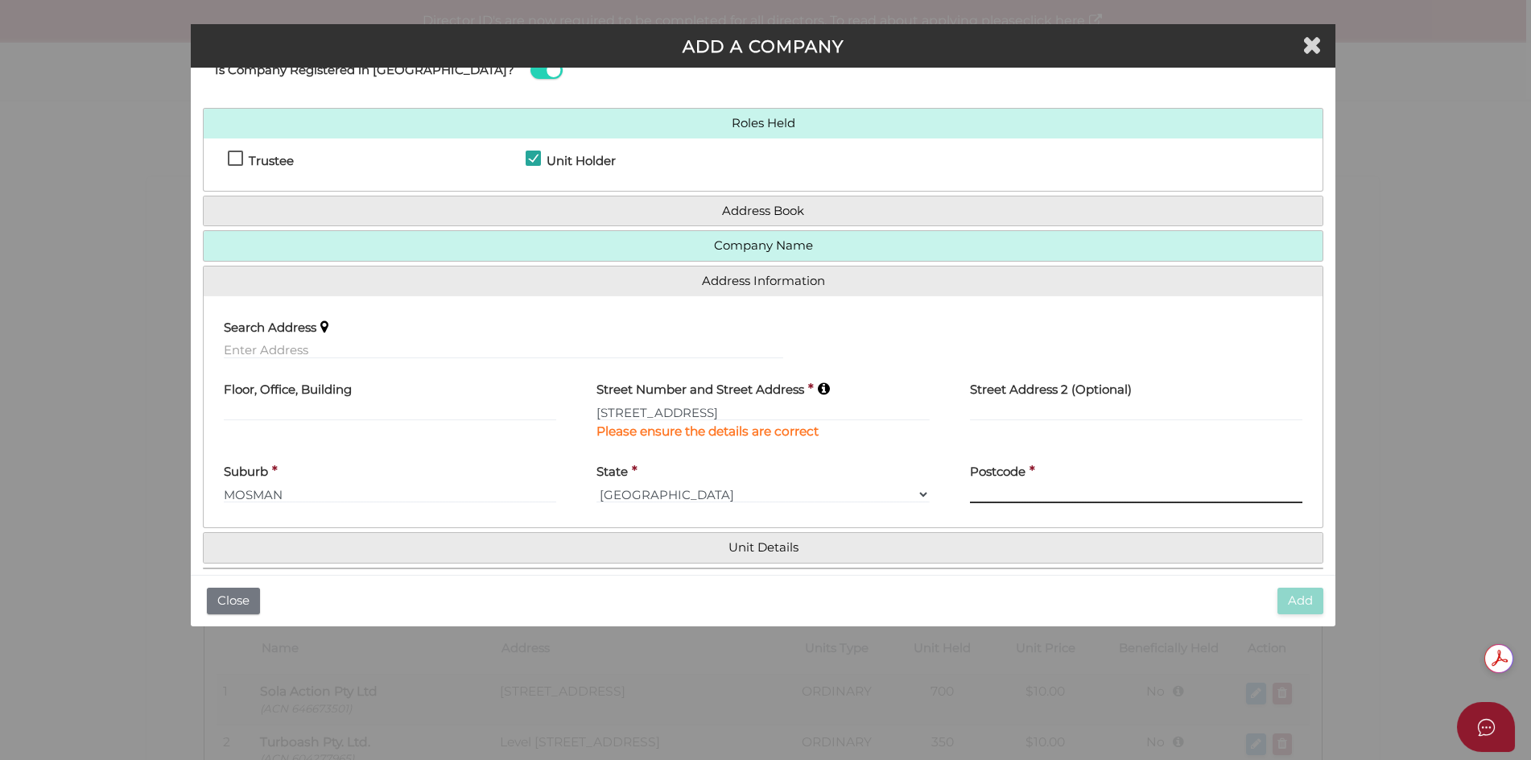
click at [983, 497] on input "text" at bounding box center [1136, 494] width 332 height 18
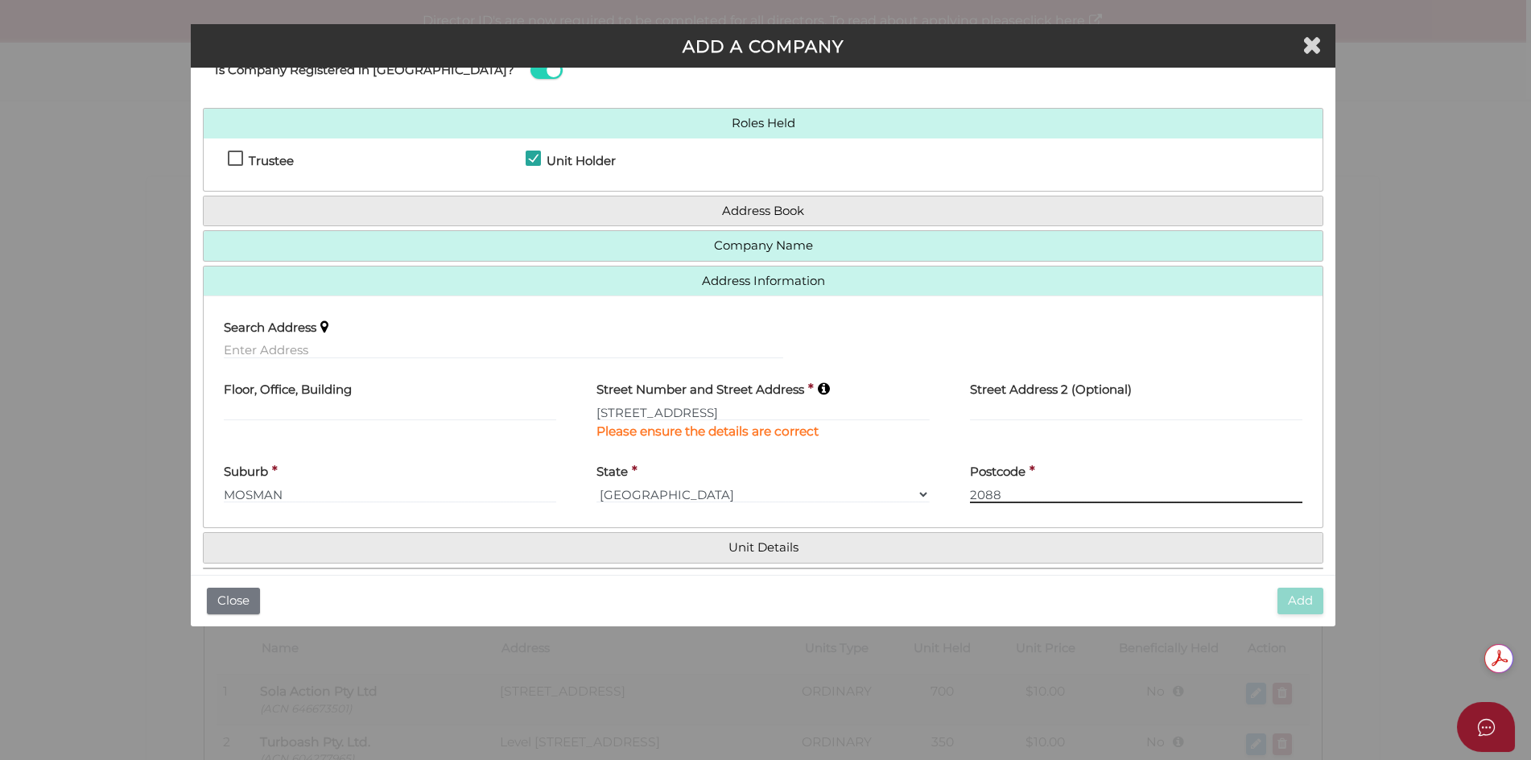
type input "2088"
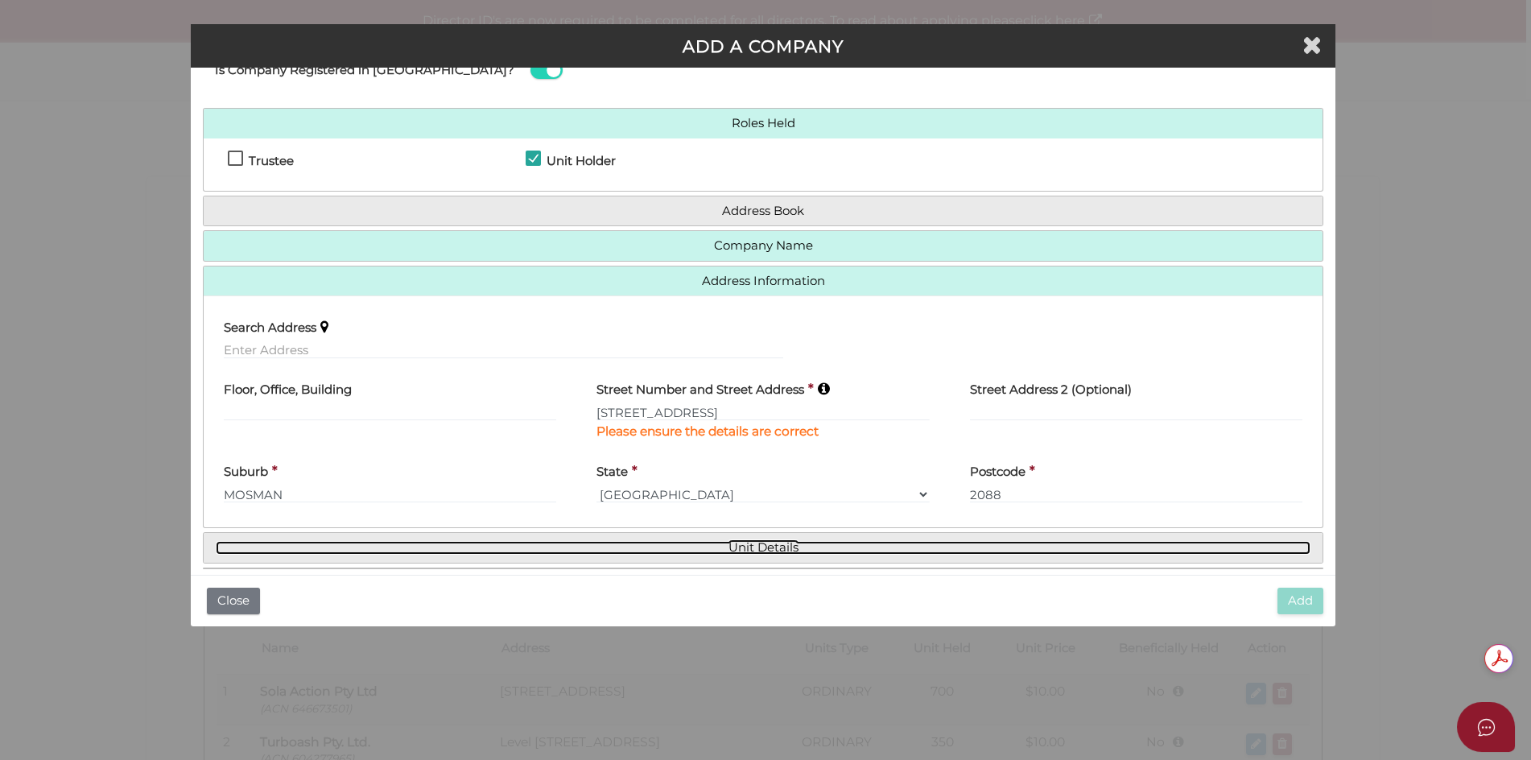
click at [786, 541] on link "Unit Details" at bounding box center [763, 548] width 1095 height 14
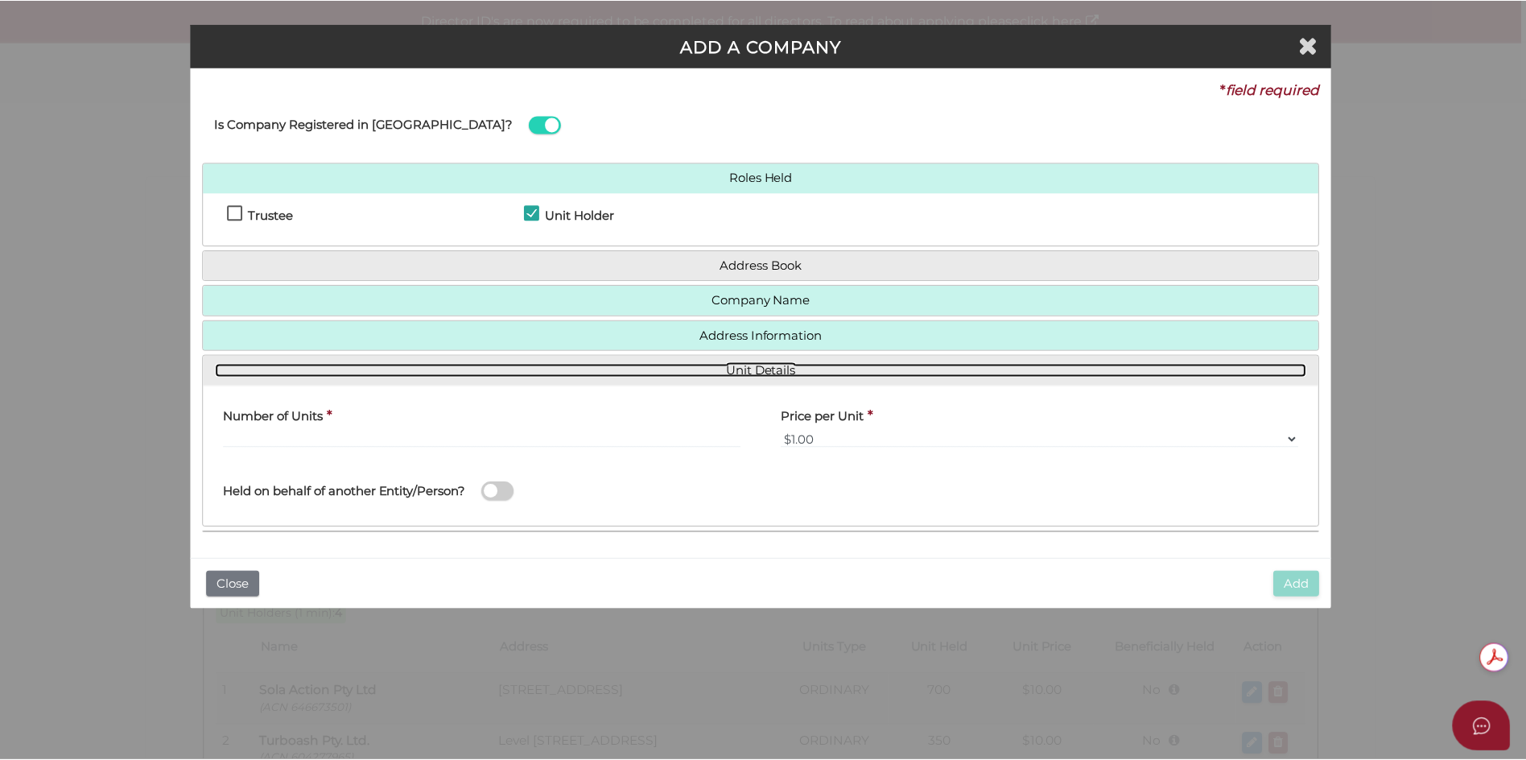
scroll to position [0, 0]
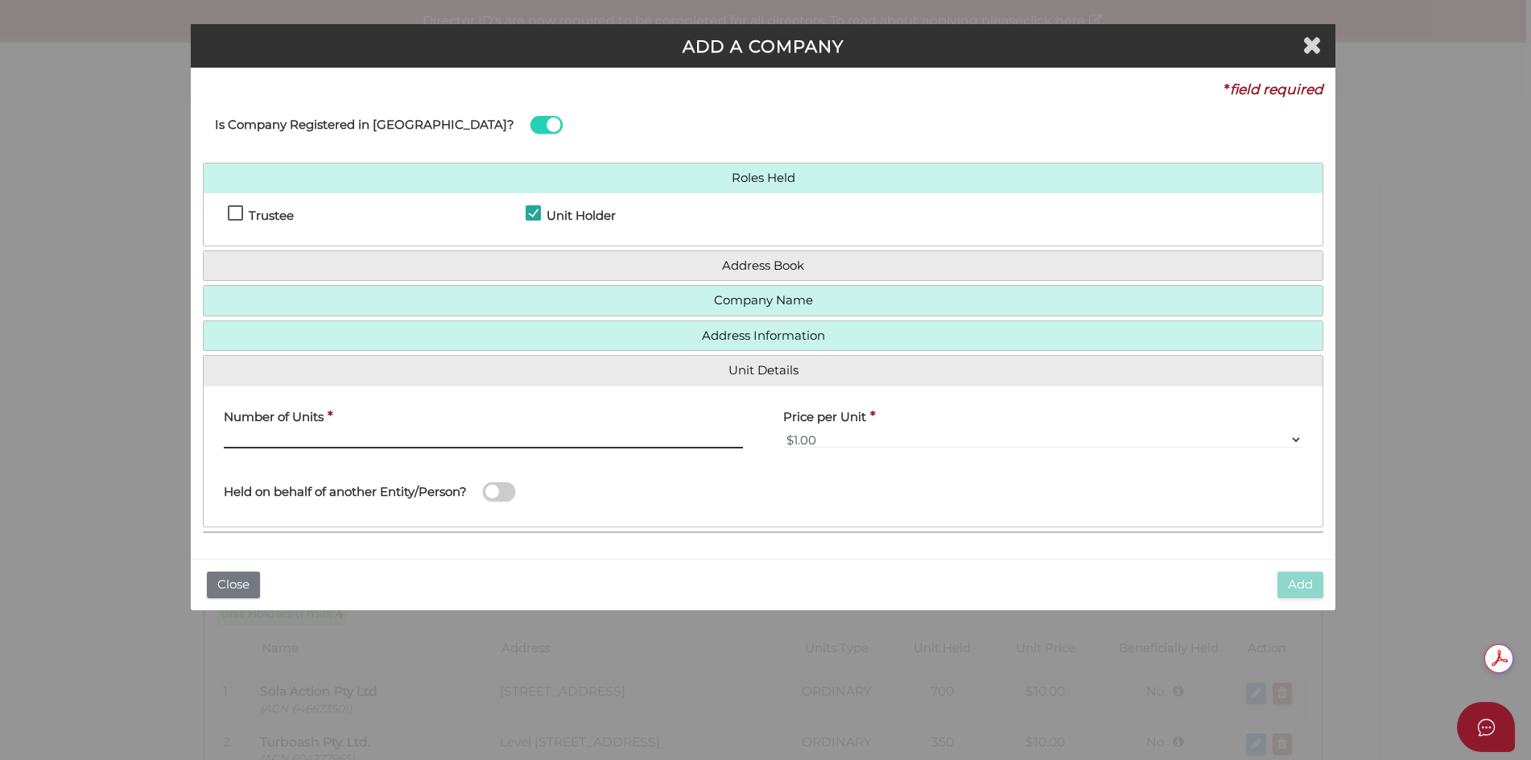
click at [432, 439] on input "text" at bounding box center [483, 440] width 519 height 18
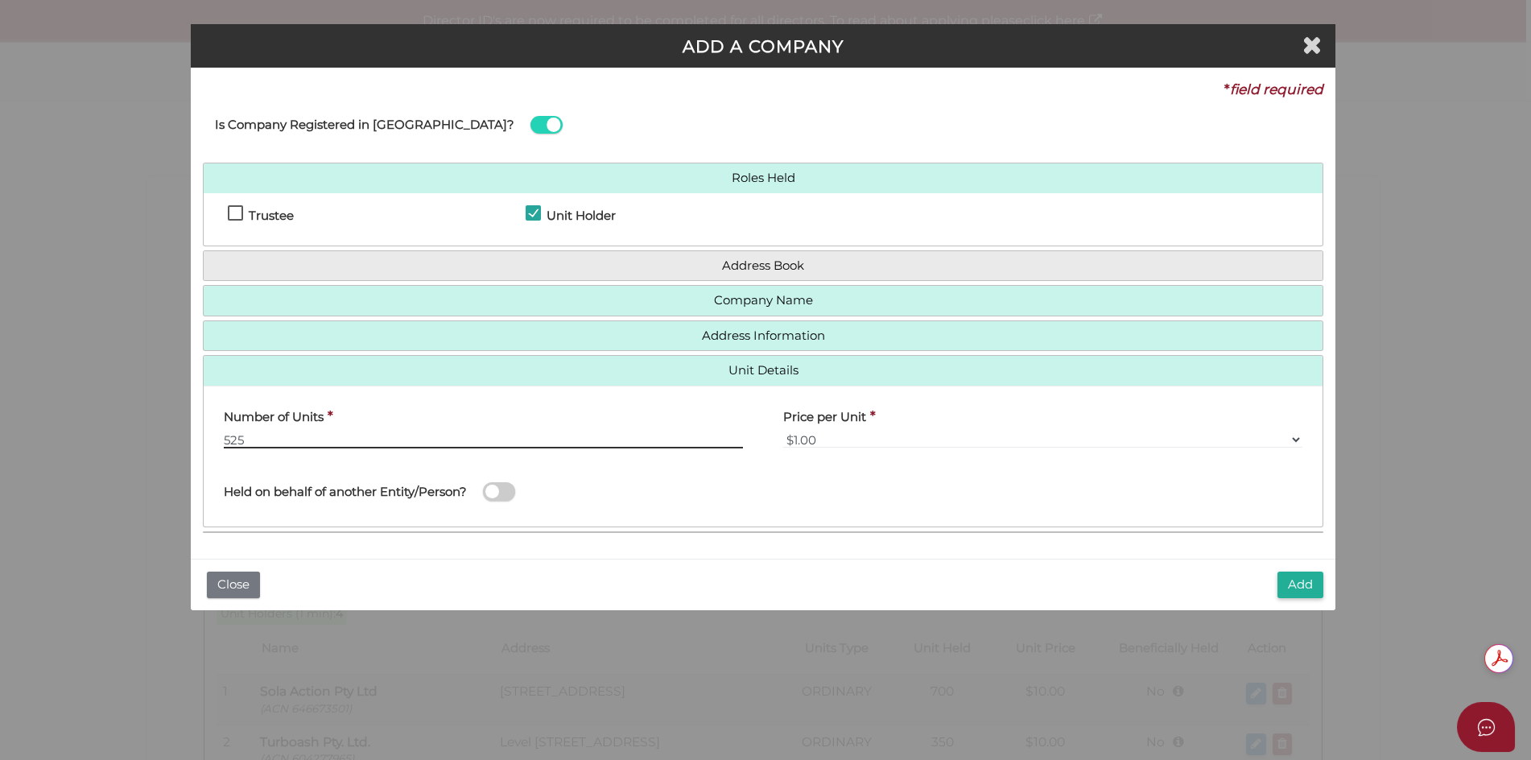
type input "525"
click at [829, 439] on select "$0.01 $0.10 $0.50 $1.00 $2.00 $5.00 $10.00" at bounding box center [1042, 440] width 519 height 18
select select "$10.00"
click at [783, 431] on select "$0.01 $0.10 $0.50 $1.00 $2.00 $5.00 $10.00" at bounding box center [1042, 440] width 519 height 18
click at [487, 488] on span at bounding box center [499, 491] width 32 height 19
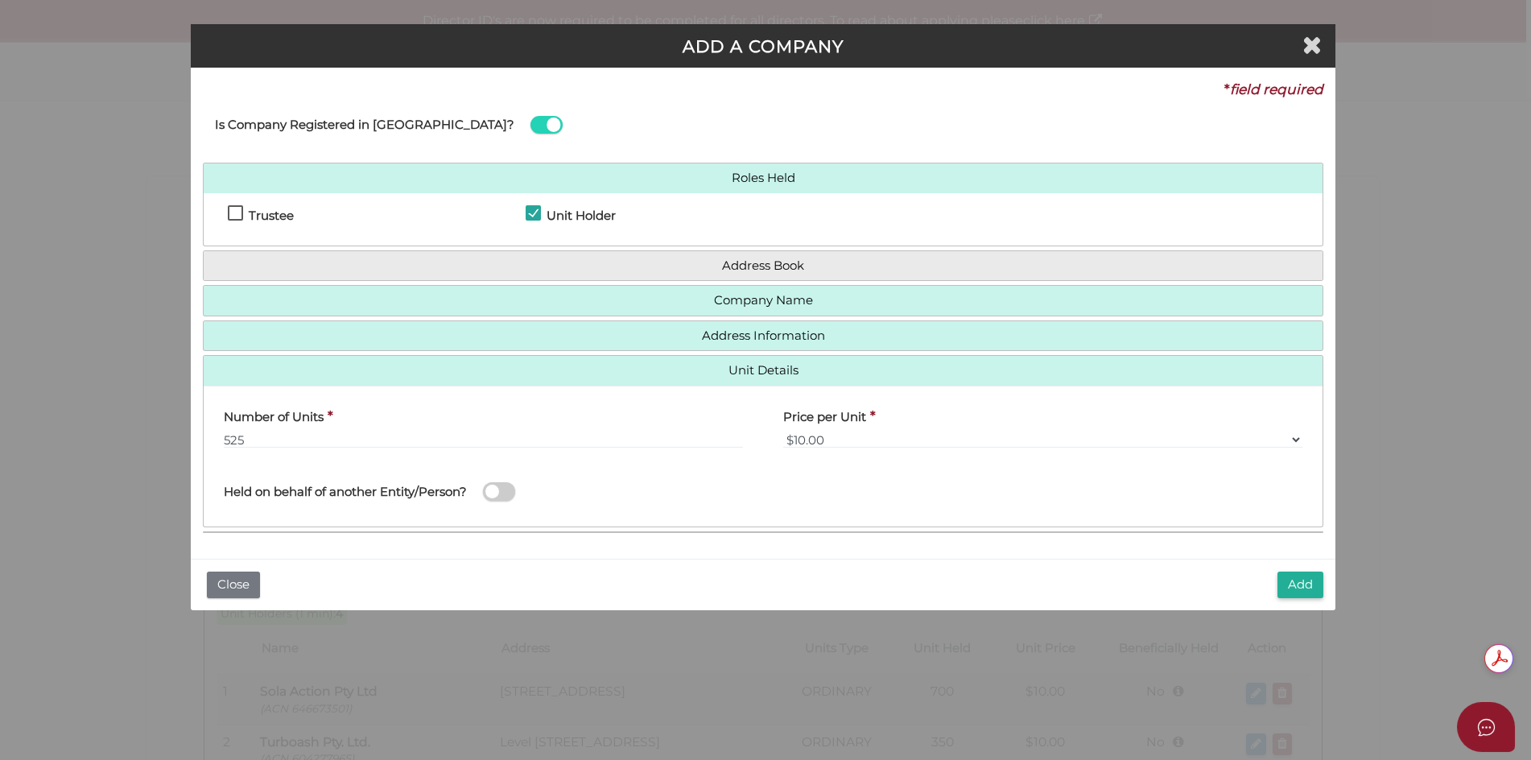
click at [0, 0] on input "checkbox" at bounding box center [0, 0] width 0 height 0
type input "IONIAN BLUE TRUST"
click at [1308, 583] on button "Add" at bounding box center [1300, 584] width 46 height 27
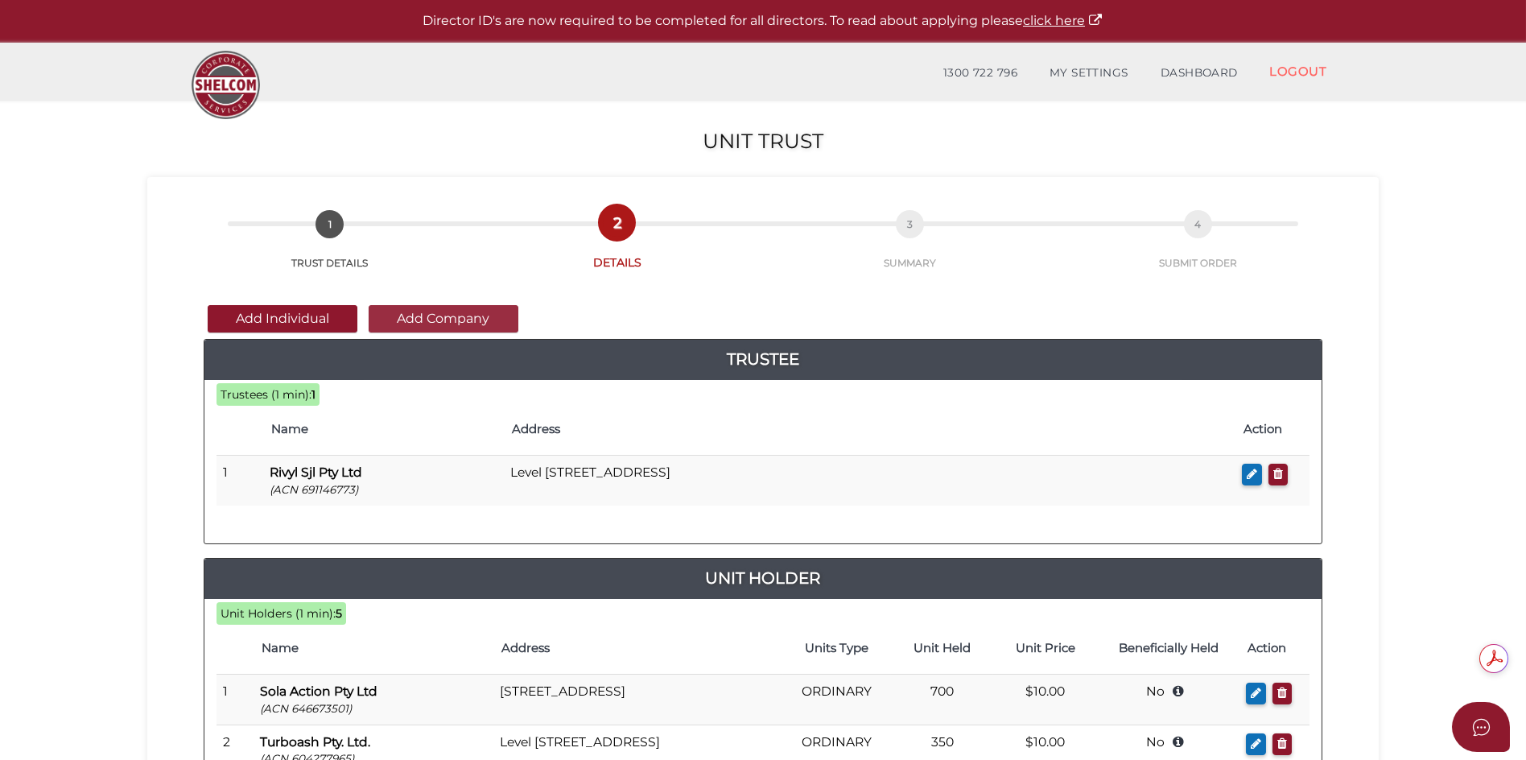
click at [480, 318] on button "Add Company" at bounding box center [444, 318] width 150 height 27
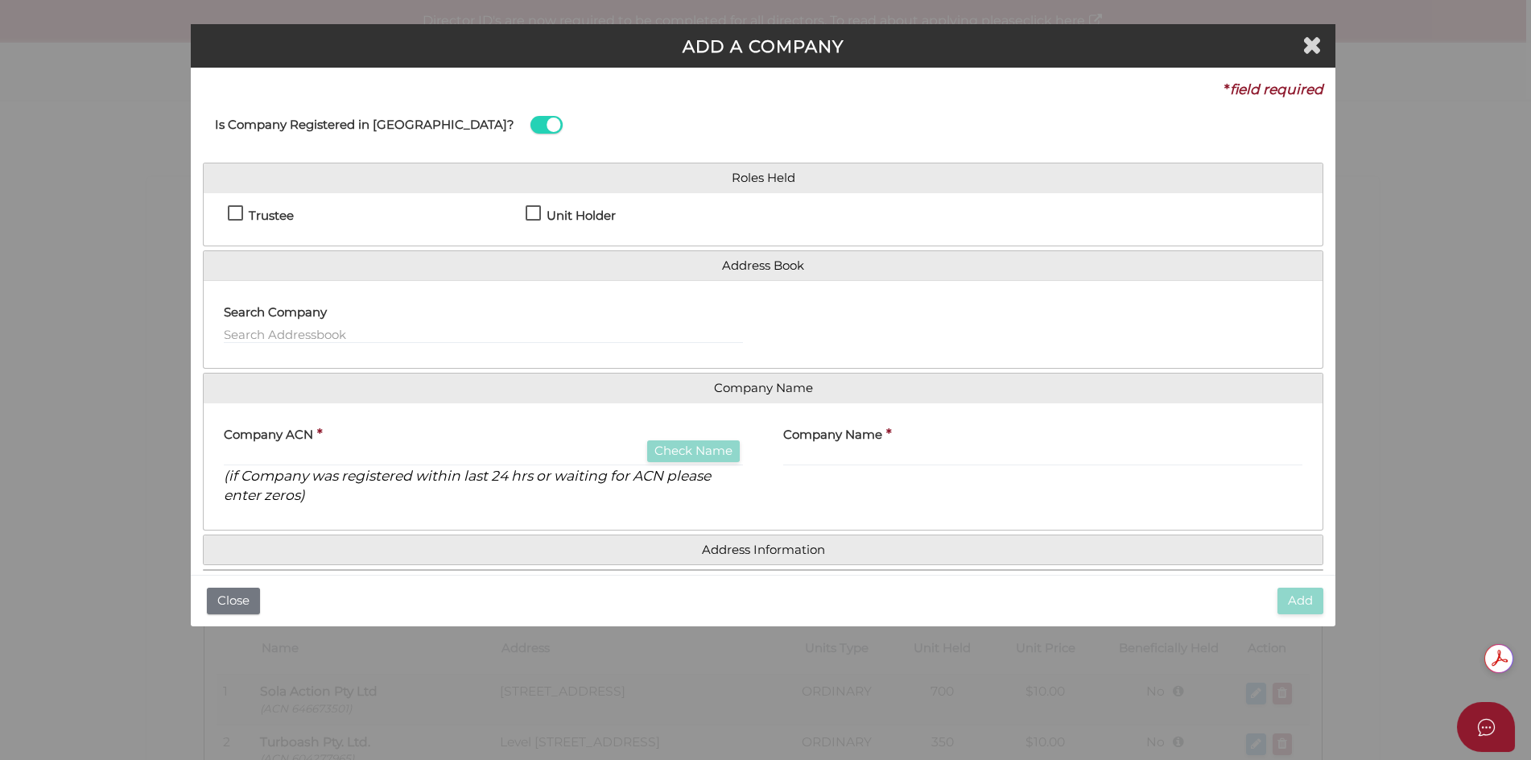
click at [530, 198] on div "Trustee Unit Holder" at bounding box center [763, 219] width 1119 height 52
click at [534, 213] on label "Unit Holder" at bounding box center [571, 219] width 90 height 20
checkbox input "true"
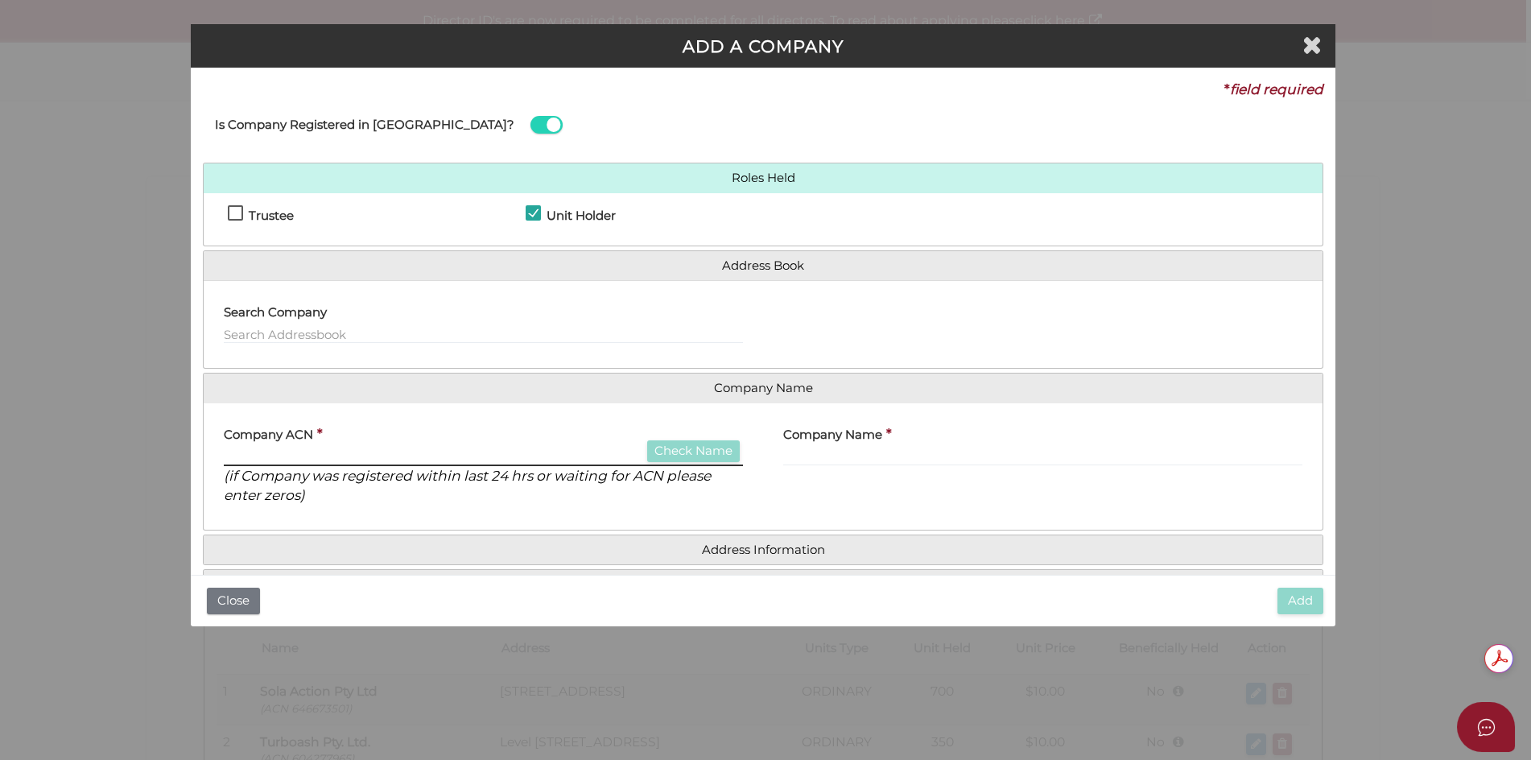
click at [588, 455] on input "text" at bounding box center [483, 457] width 519 height 18
type input "137172439"
click at [680, 455] on button "Check Name" at bounding box center [693, 451] width 93 height 22
type input "FESBOV PTY LTD"
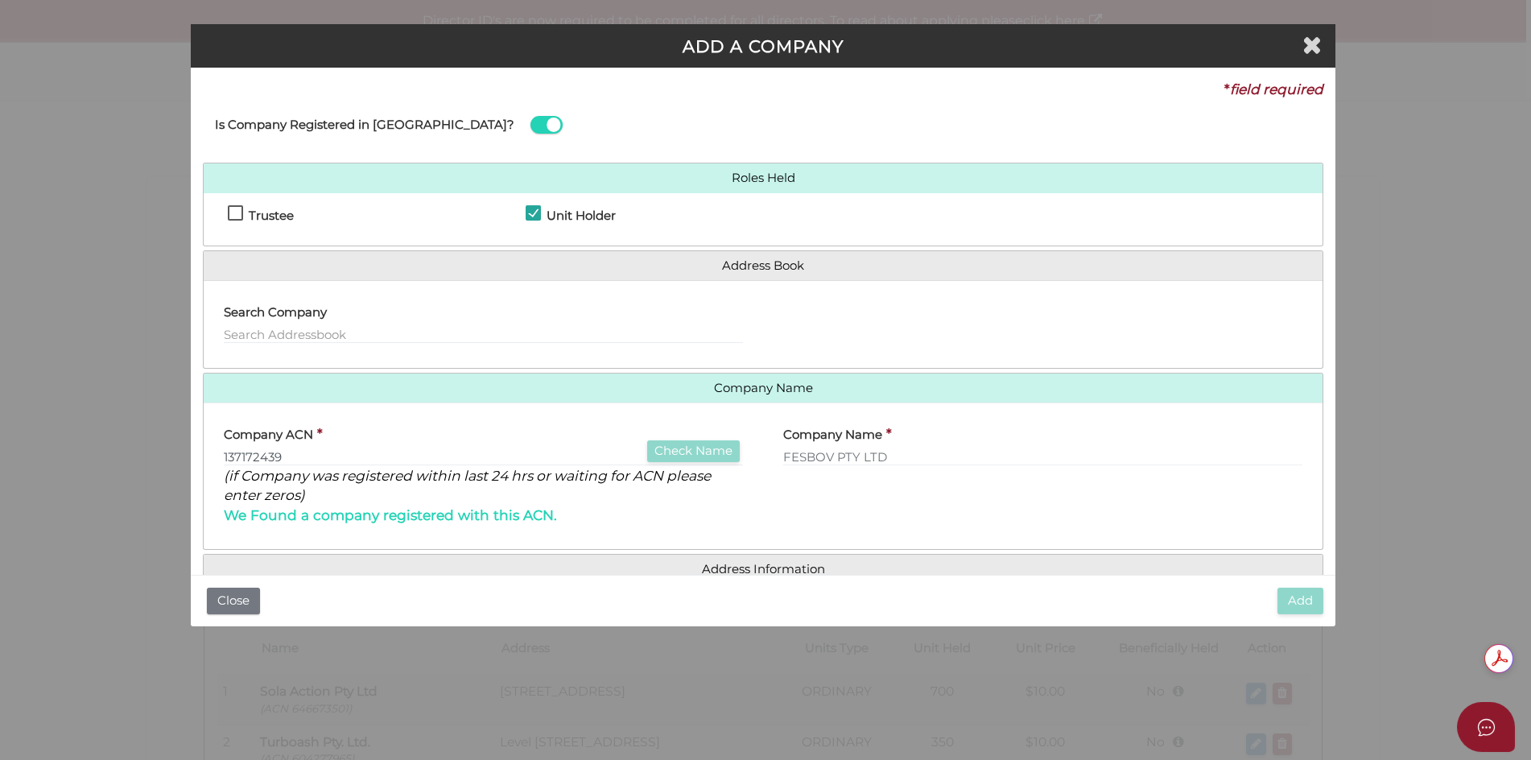
scroll to position [217, 0]
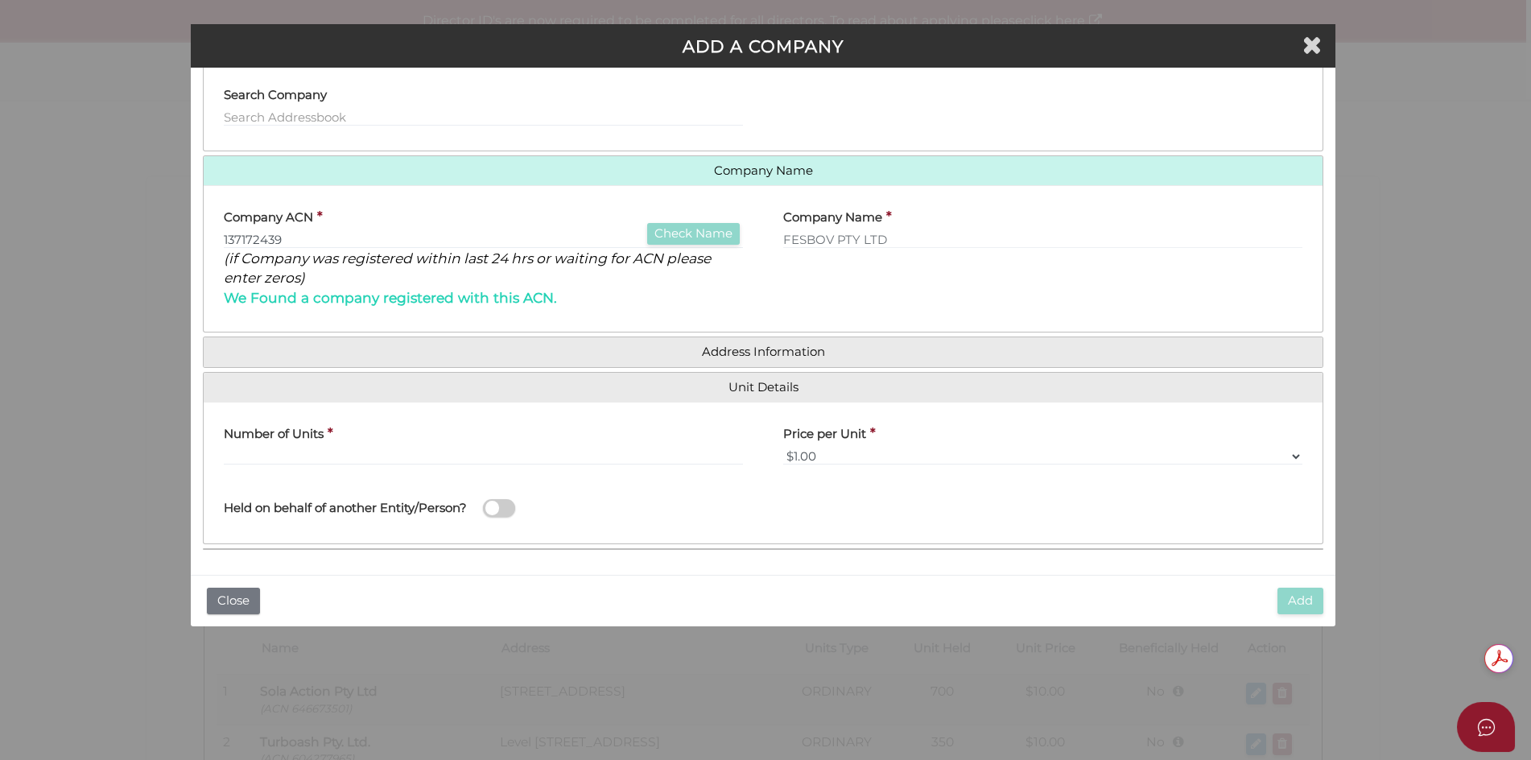
click at [760, 358] on h4 "Address Information" at bounding box center [763, 352] width 1119 height 30
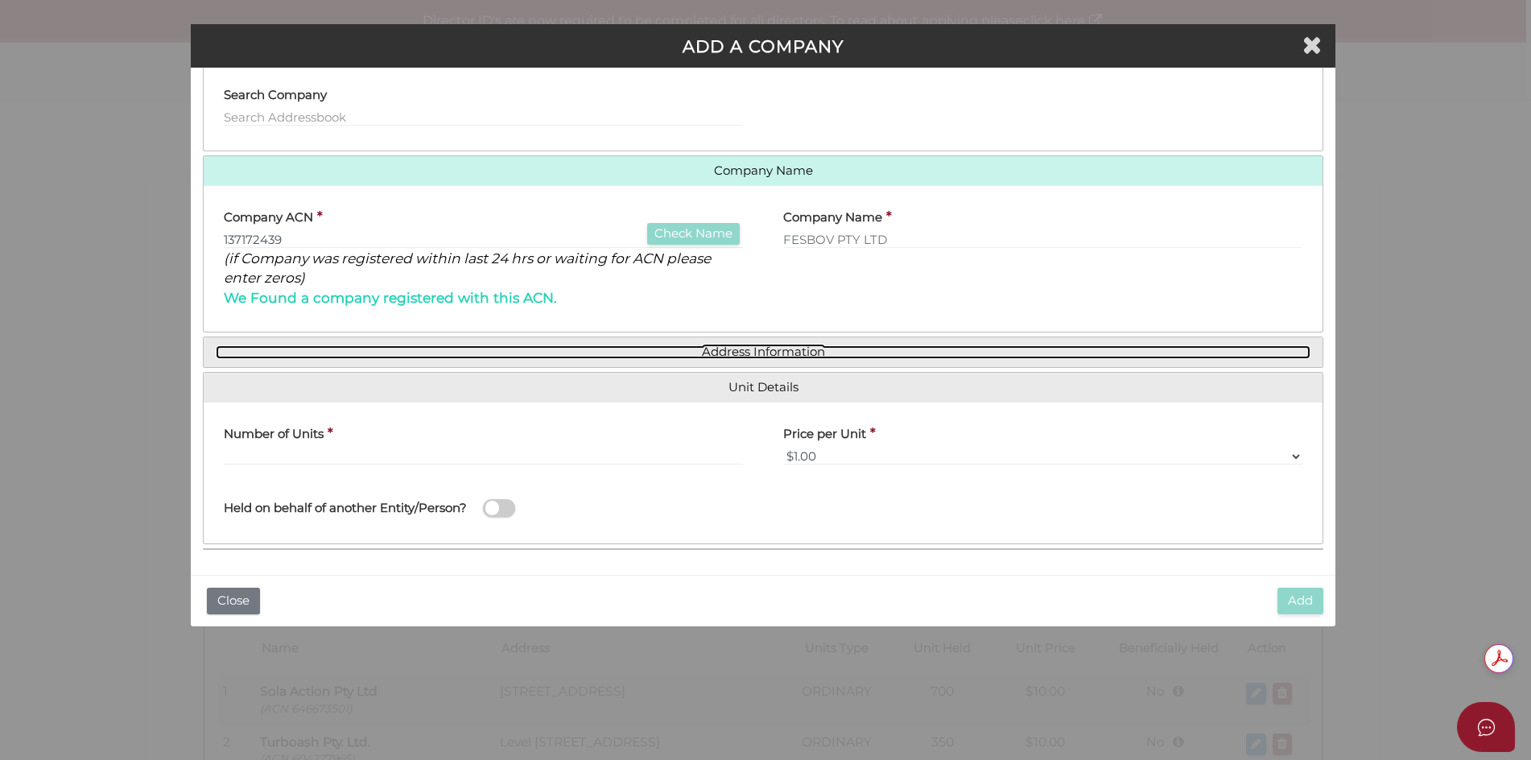
click at [732, 347] on link "Address Information" at bounding box center [763, 352] width 1095 height 14
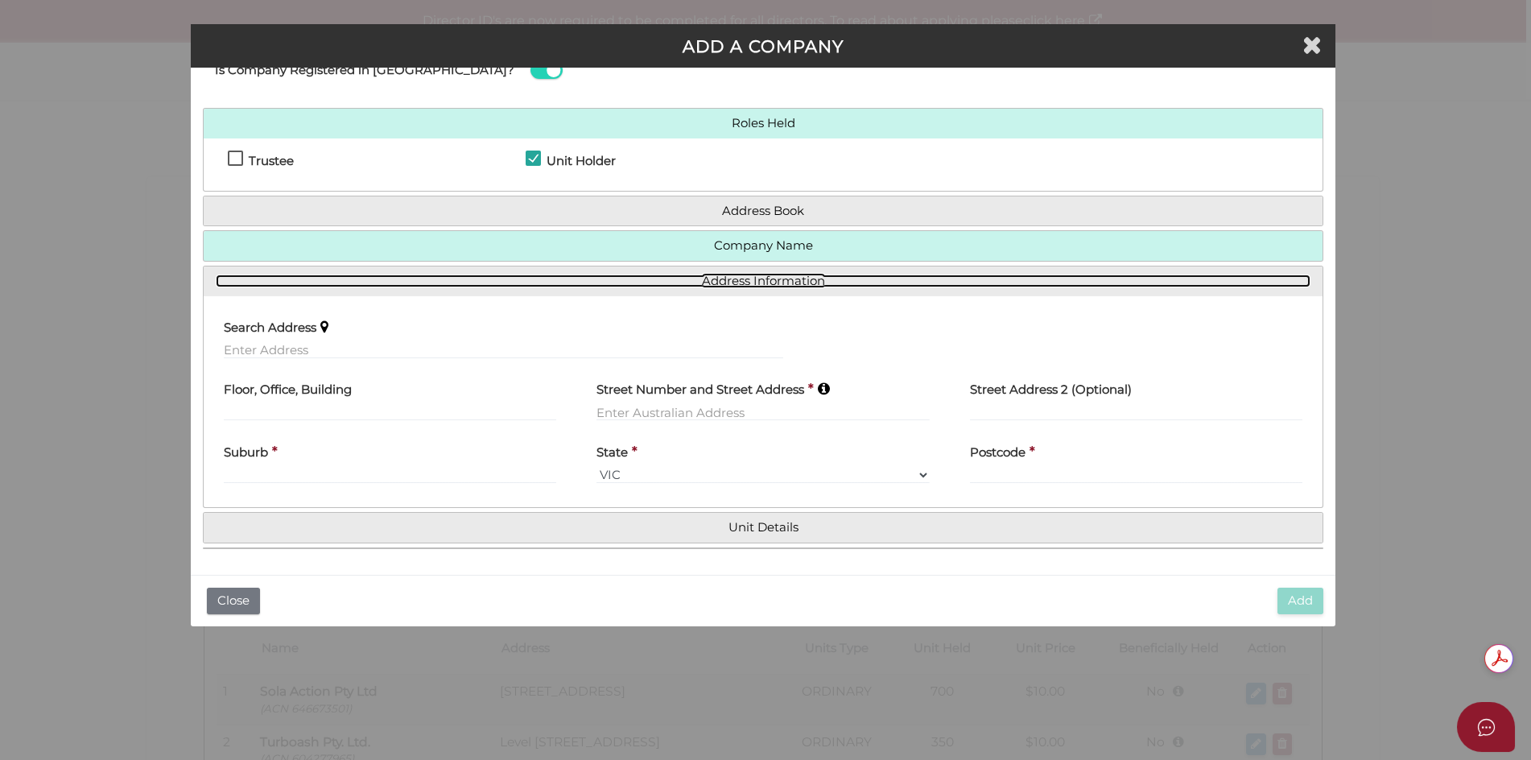
scroll to position [55, 0]
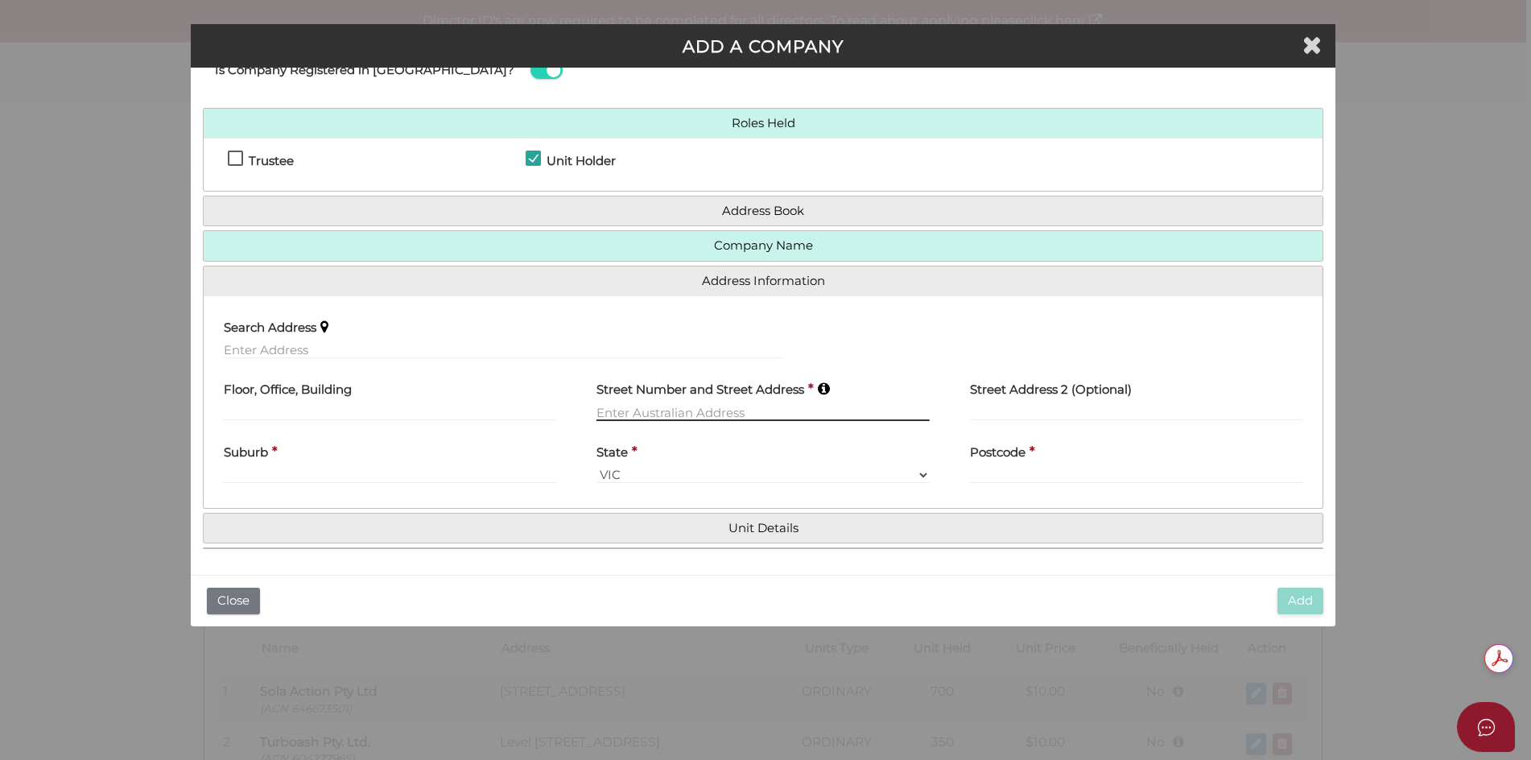
click at [644, 410] on input "text" at bounding box center [762, 412] width 332 height 18
click at [343, 413] on input "text" at bounding box center [390, 412] width 332 height 18
type input "SUITE 405 LEVEL 4"
click at [611, 412] on input "text" at bounding box center [762, 412] width 332 height 18
type input "332-342 OXFORD STREET"
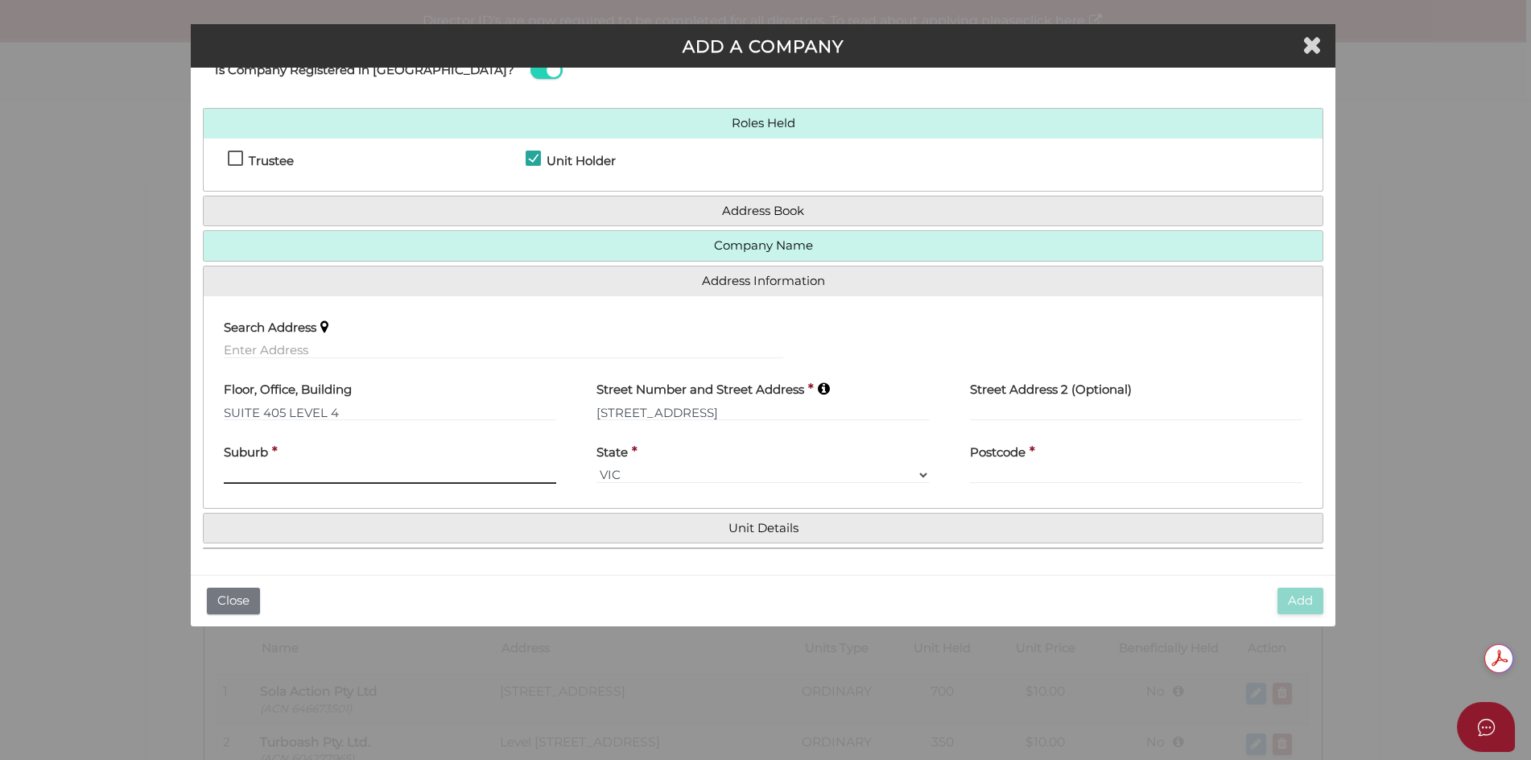
click at [349, 476] on div "Suburb *" at bounding box center [390, 458] width 332 height 51
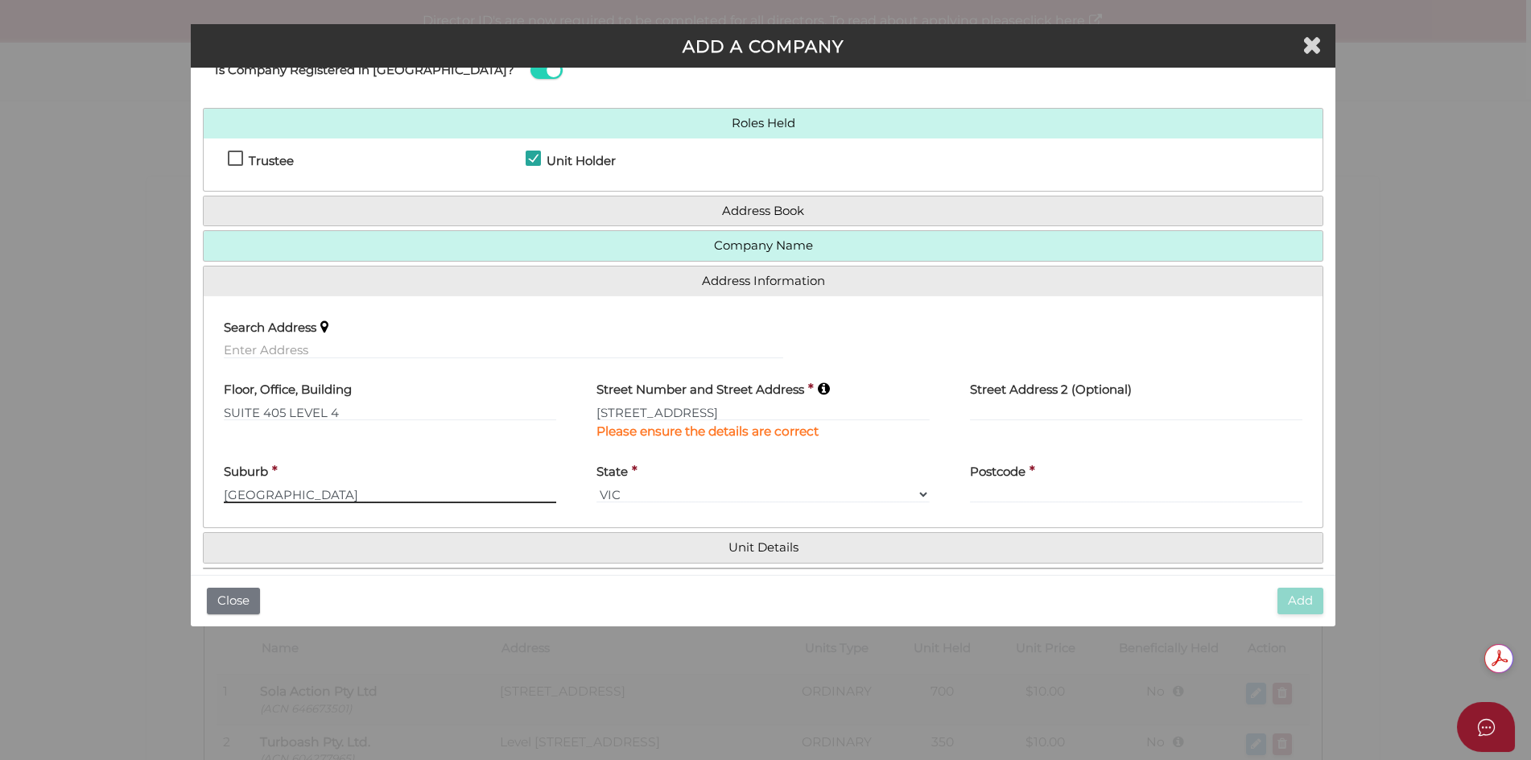
type input "BONDI JUNCTION"
drag, startPoint x: 765, startPoint y: 492, endPoint x: 748, endPoint y: 497, distance: 16.8
click at [765, 492] on select "VIC ACT NSW NT QLD TAS WA SA" at bounding box center [762, 494] width 332 height 18
select select "[GEOGRAPHIC_DATA]"
click at [596, 485] on select "VIC ACT NSW NT QLD TAS WA SA" at bounding box center [762, 494] width 332 height 18
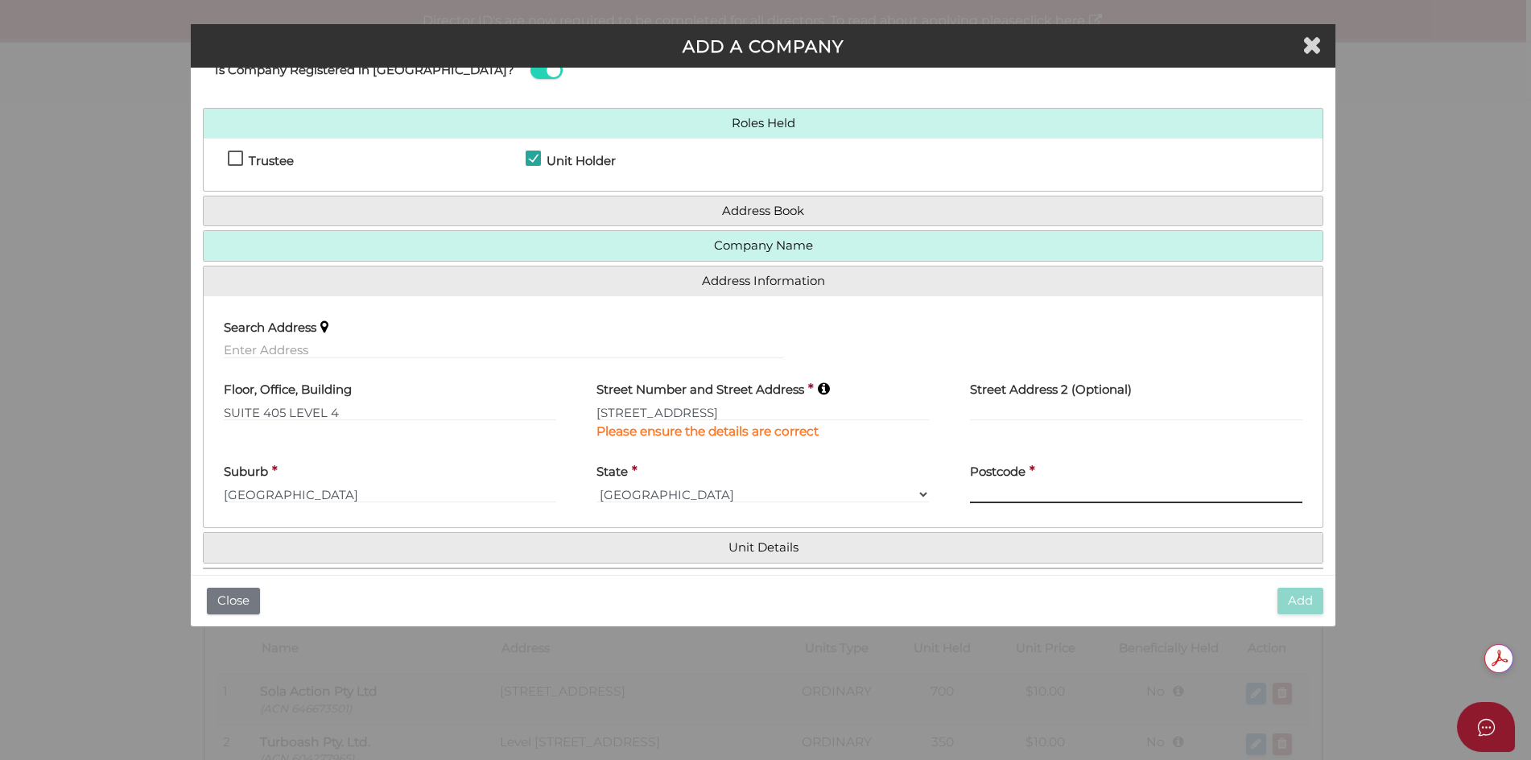
click at [1029, 495] on input "text" at bounding box center [1136, 494] width 332 height 18
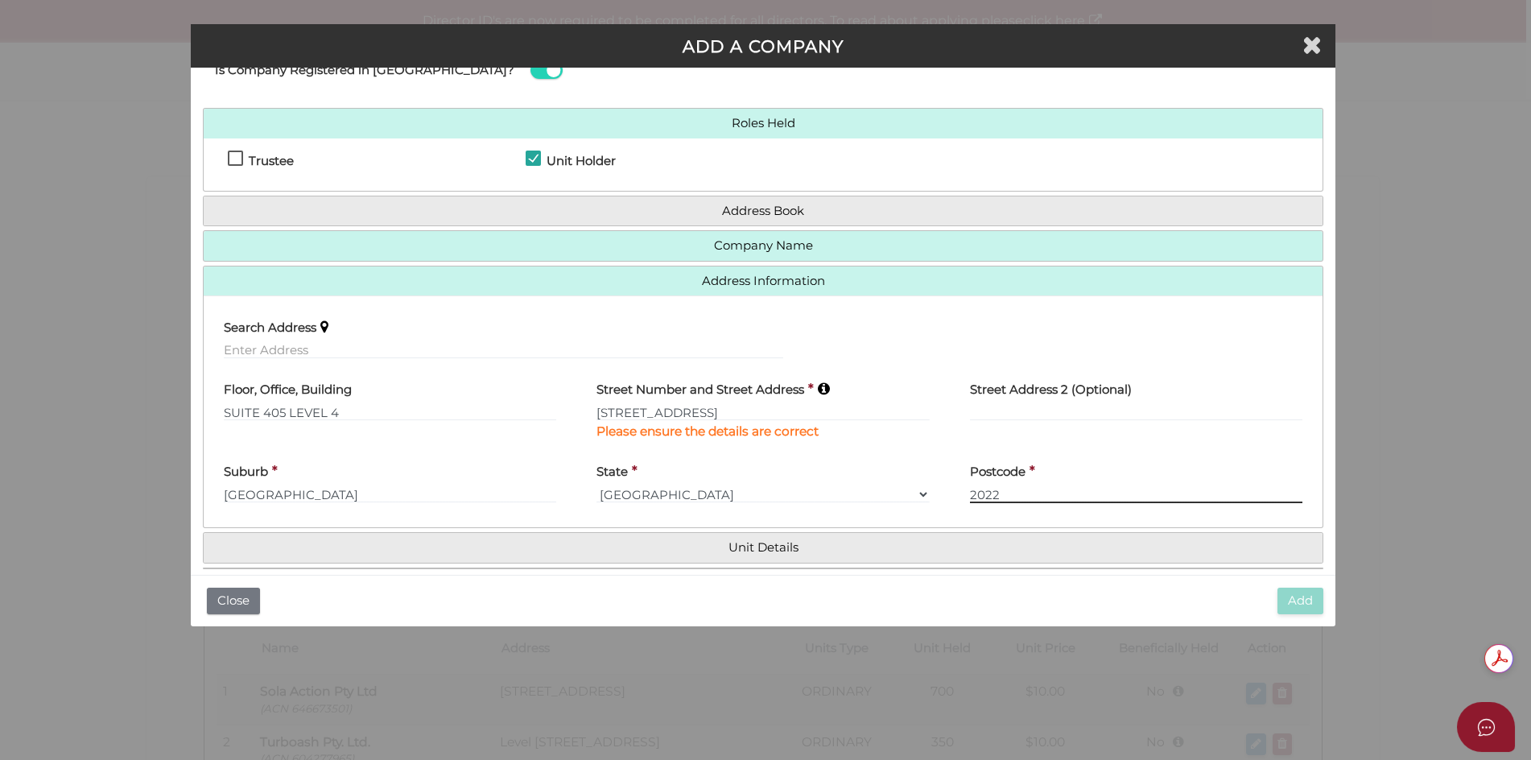
type input "2022"
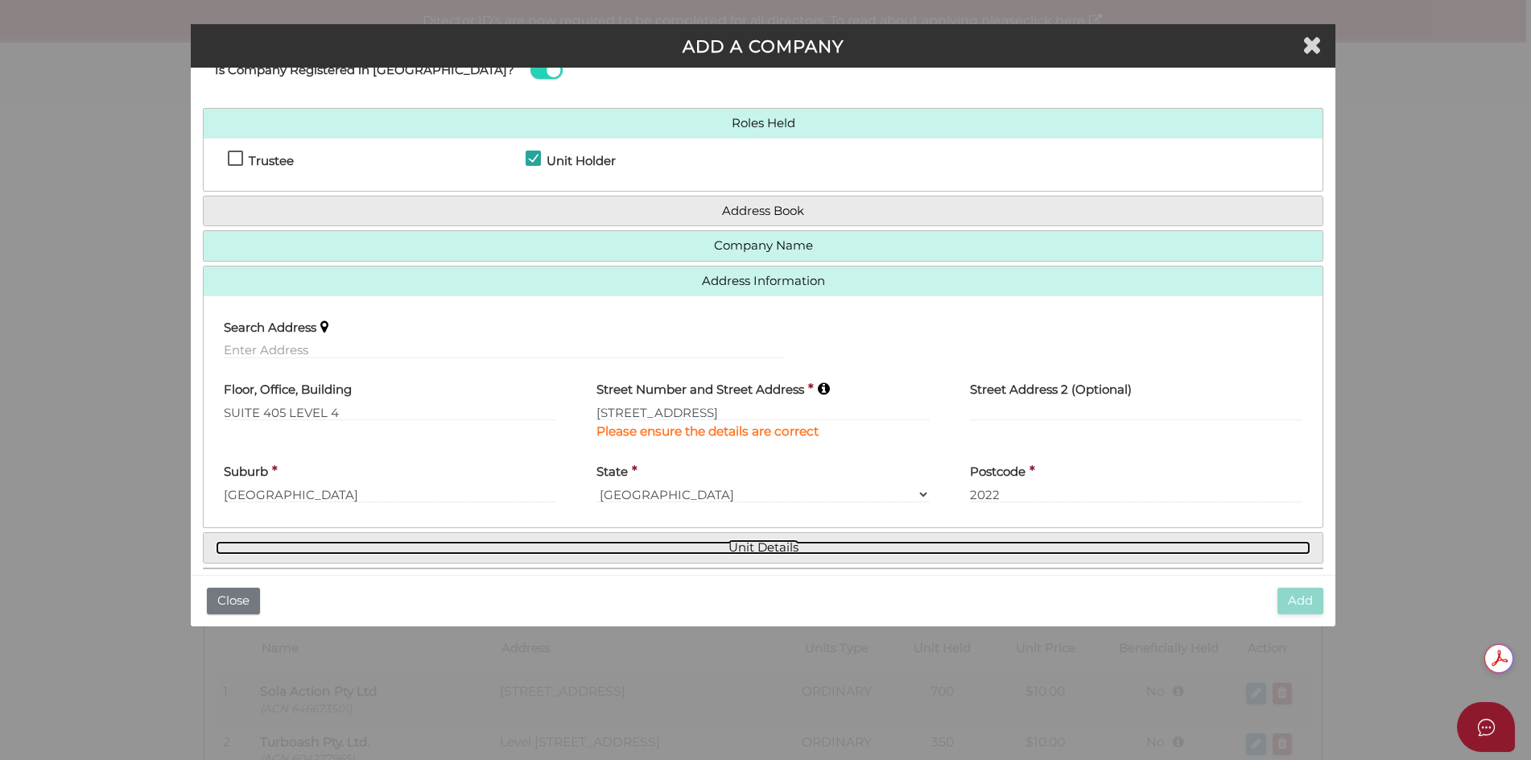
click at [762, 551] on link "Unit Details" at bounding box center [763, 548] width 1095 height 14
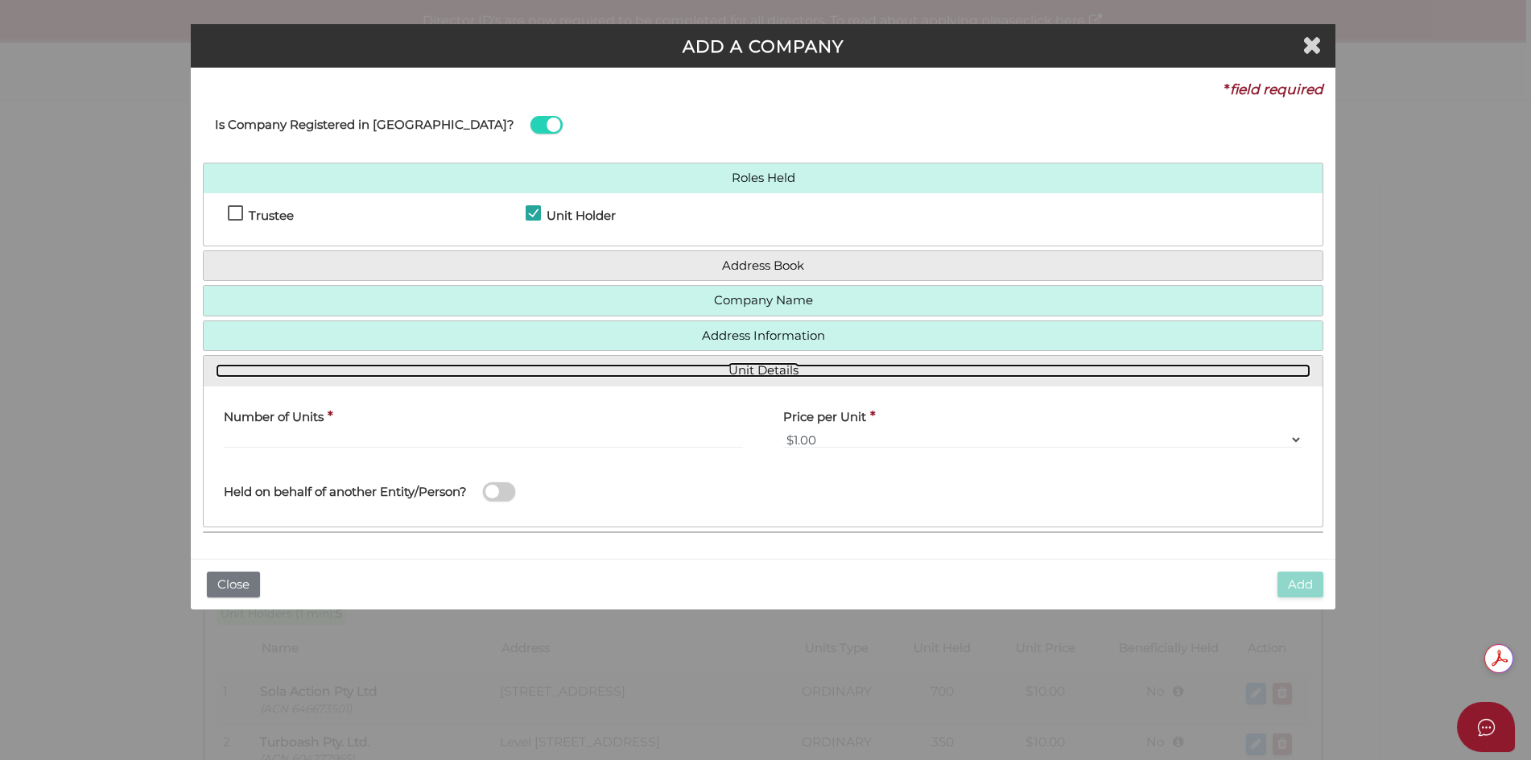
scroll to position [0, 0]
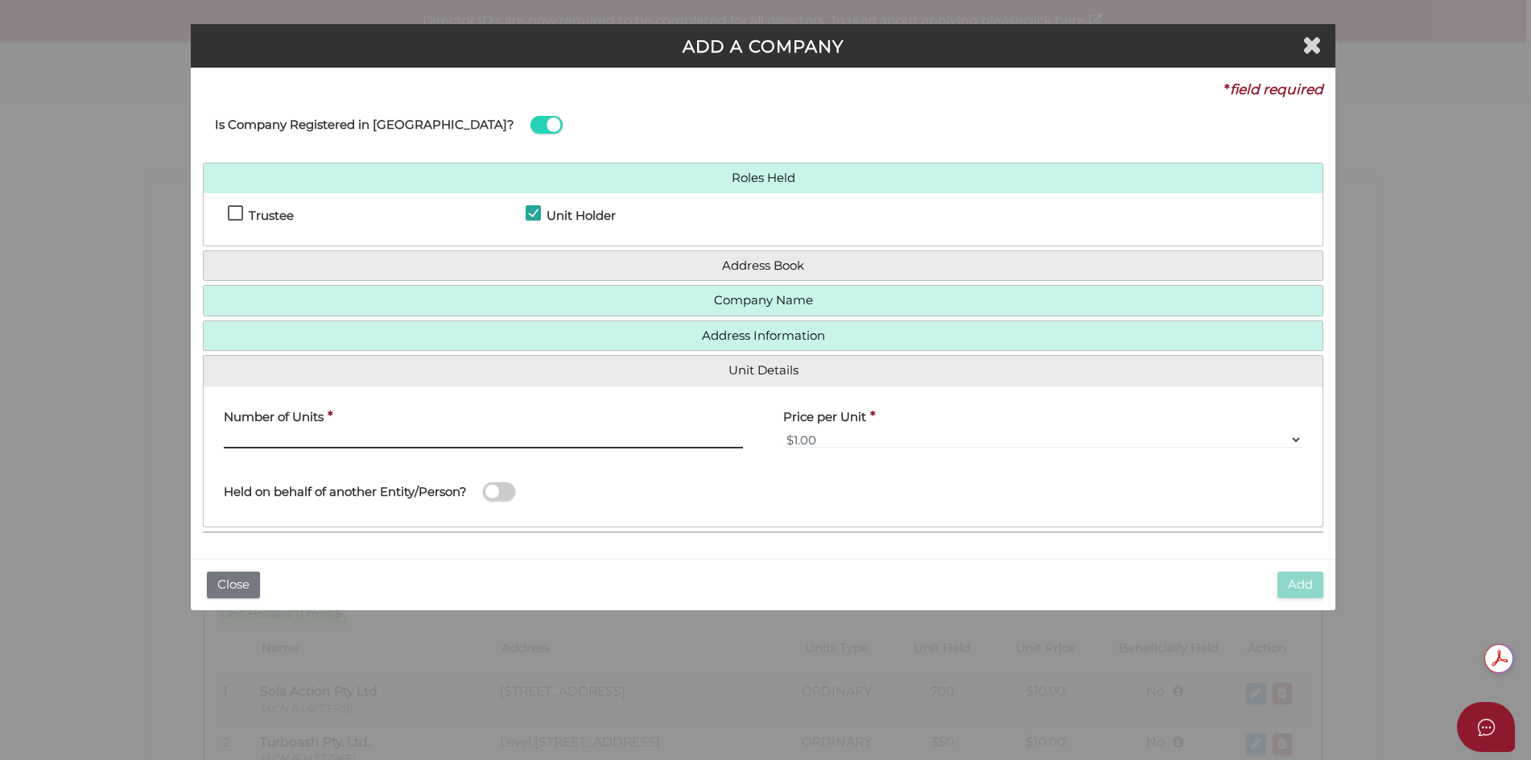
click at [367, 436] on input "text" at bounding box center [483, 440] width 519 height 18
type input "6"
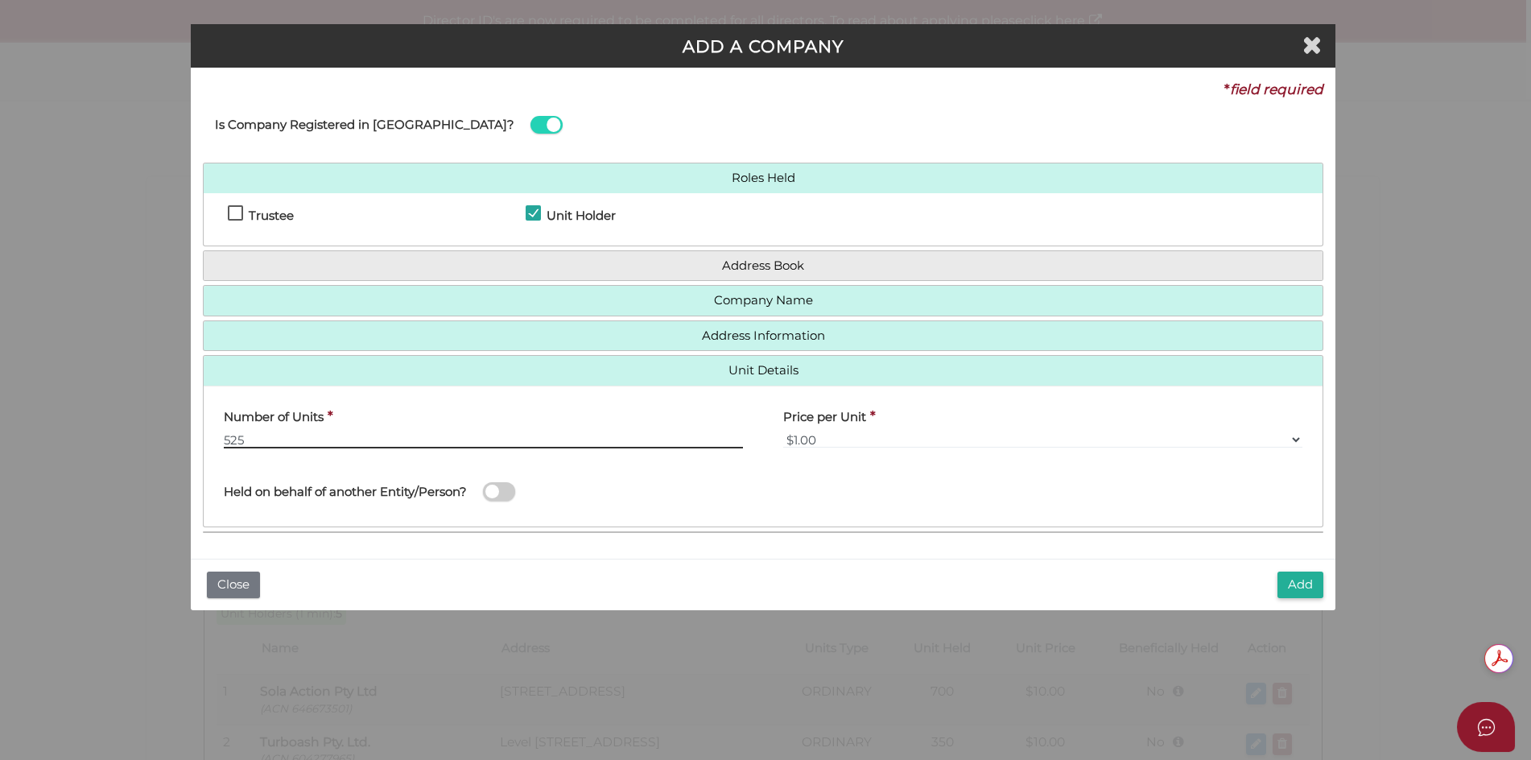
type input "525"
click at [834, 442] on select "$0.01 $0.10 $0.50 $1.00 $2.00 $5.00 $10.00" at bounding box center [1042, 440] width 519 height 18
select select "$10.00"
click at [783, 431] on select "$0.01 $0.10 $0.50 $1.00 $2.00 $5.00 $10.00" at bounding box center [1042, 440] width 519 height 18
click at [493, 488] on span at bounding box center [499, 491] width 32 height 19
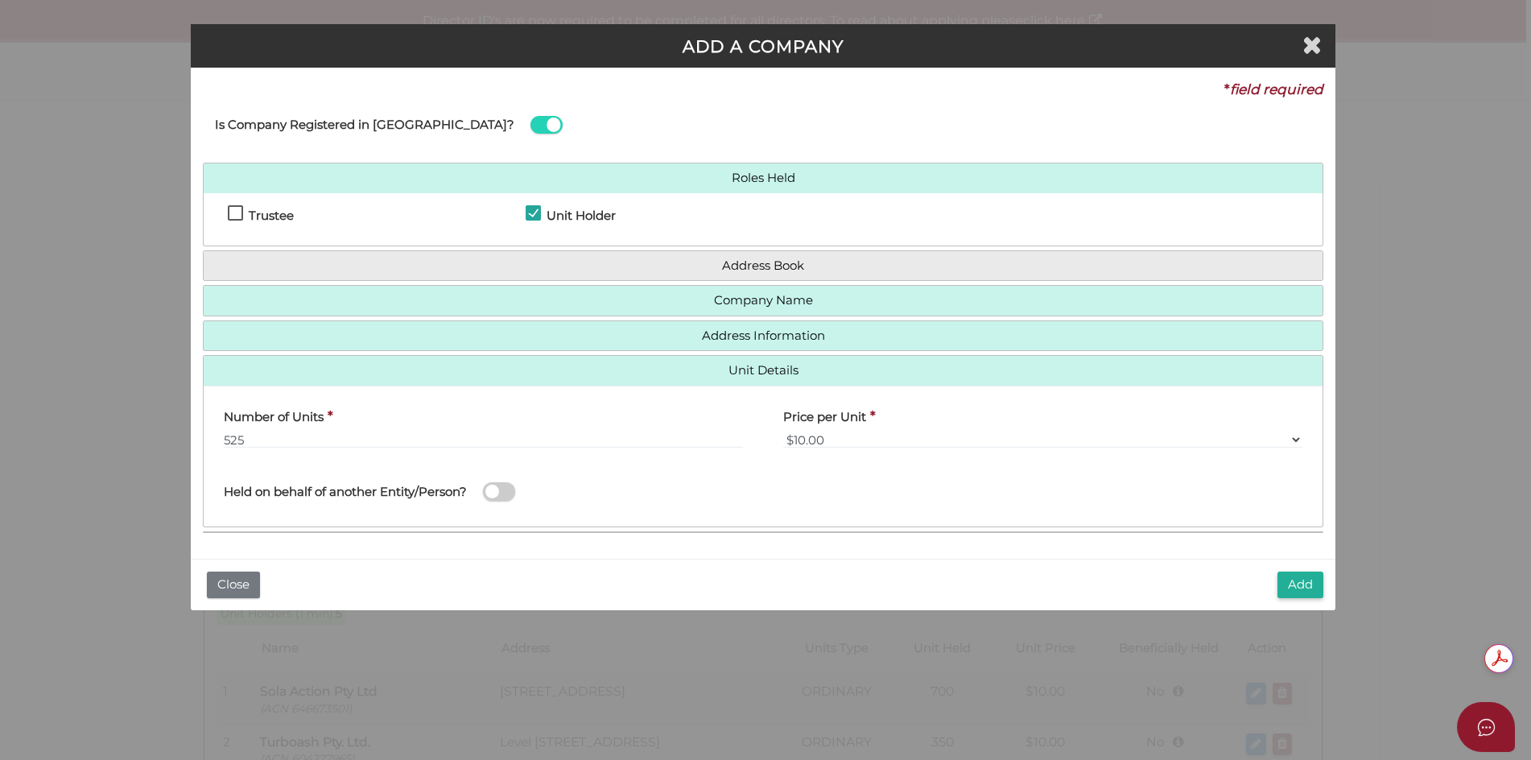
click at [0, 0] on input "checkbox" at bounding box center [0, 0] width 0 height 0
type input "THE FESBOV FAMILY TRUST"
click at [1313, 589] on button "Add" at bounding box center [1300, 584] width 46 height 27
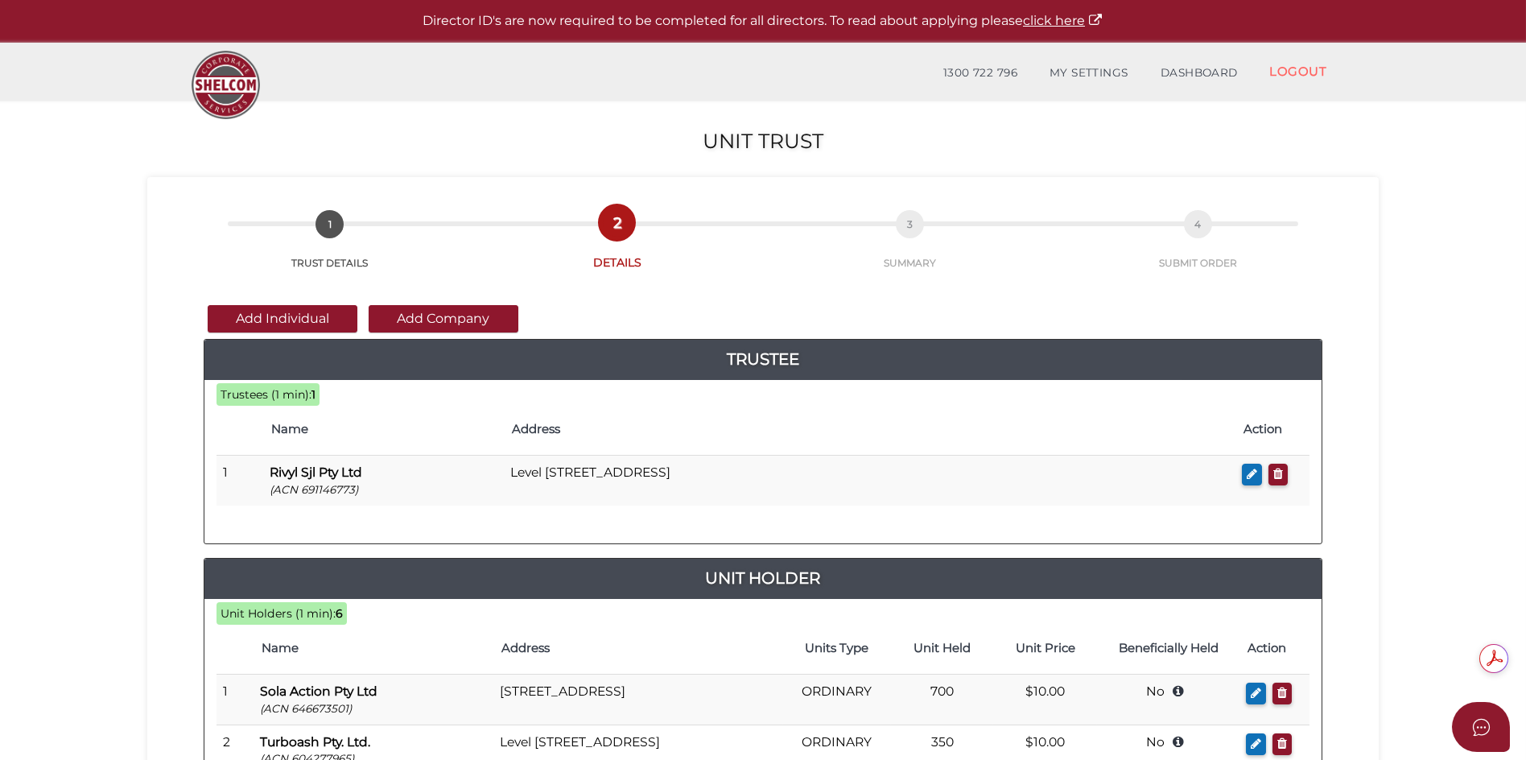
scroll to position [385, 0]
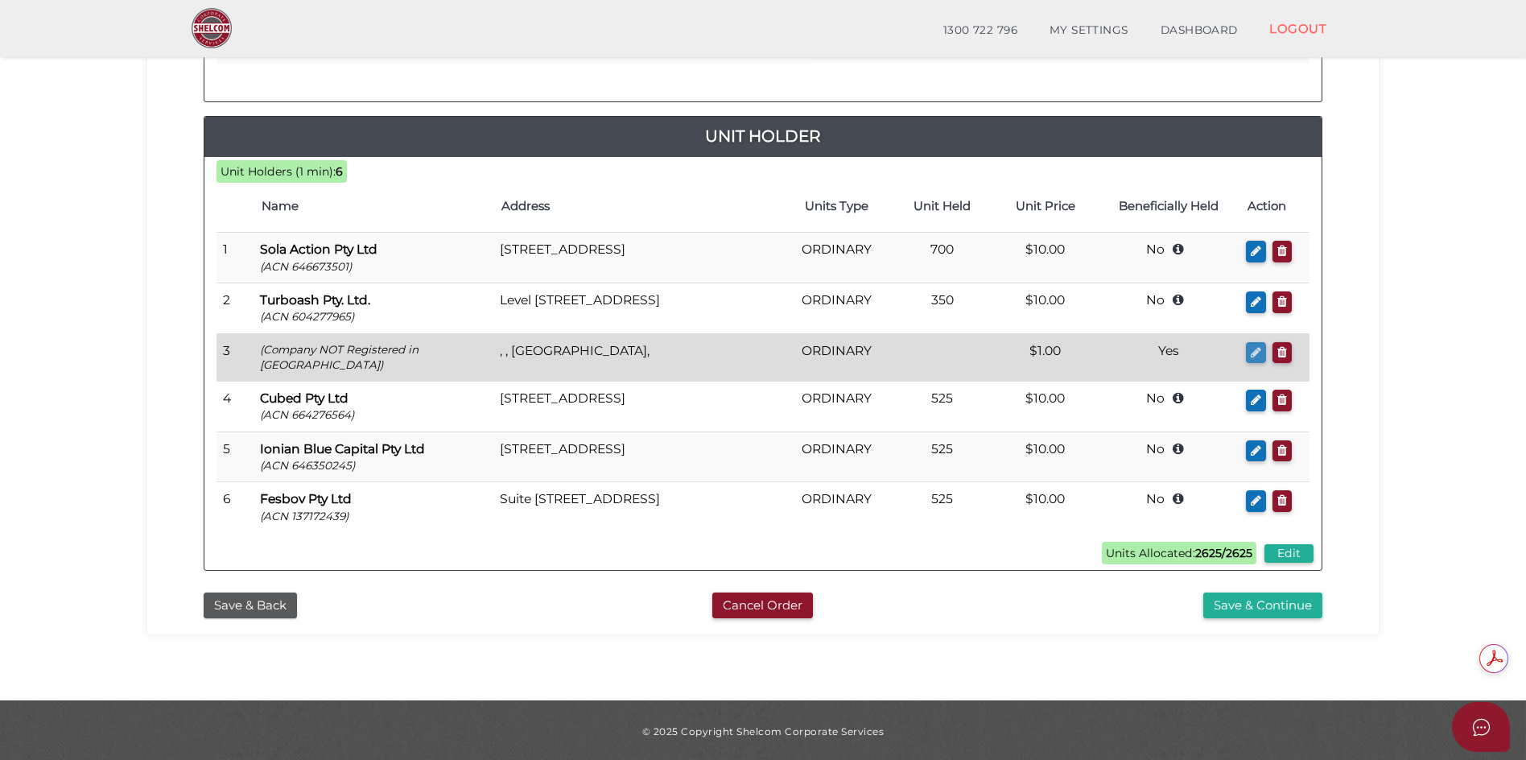
click at [1251, 353] on icon "button" at bounding box center [1256, 352] width 10 height 12
checkbox input "true"
select select "$1.00"
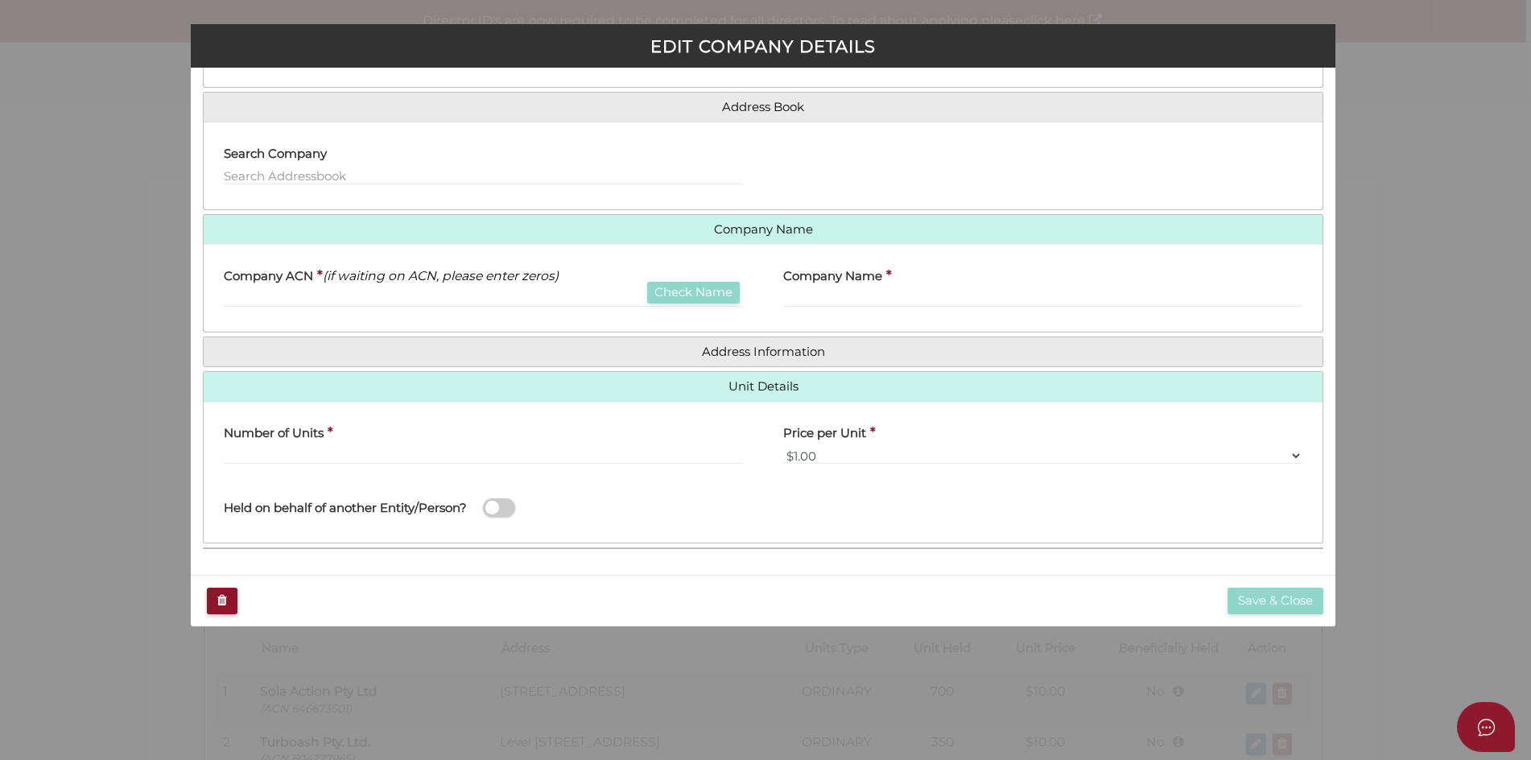
scroll to position [0, 0]
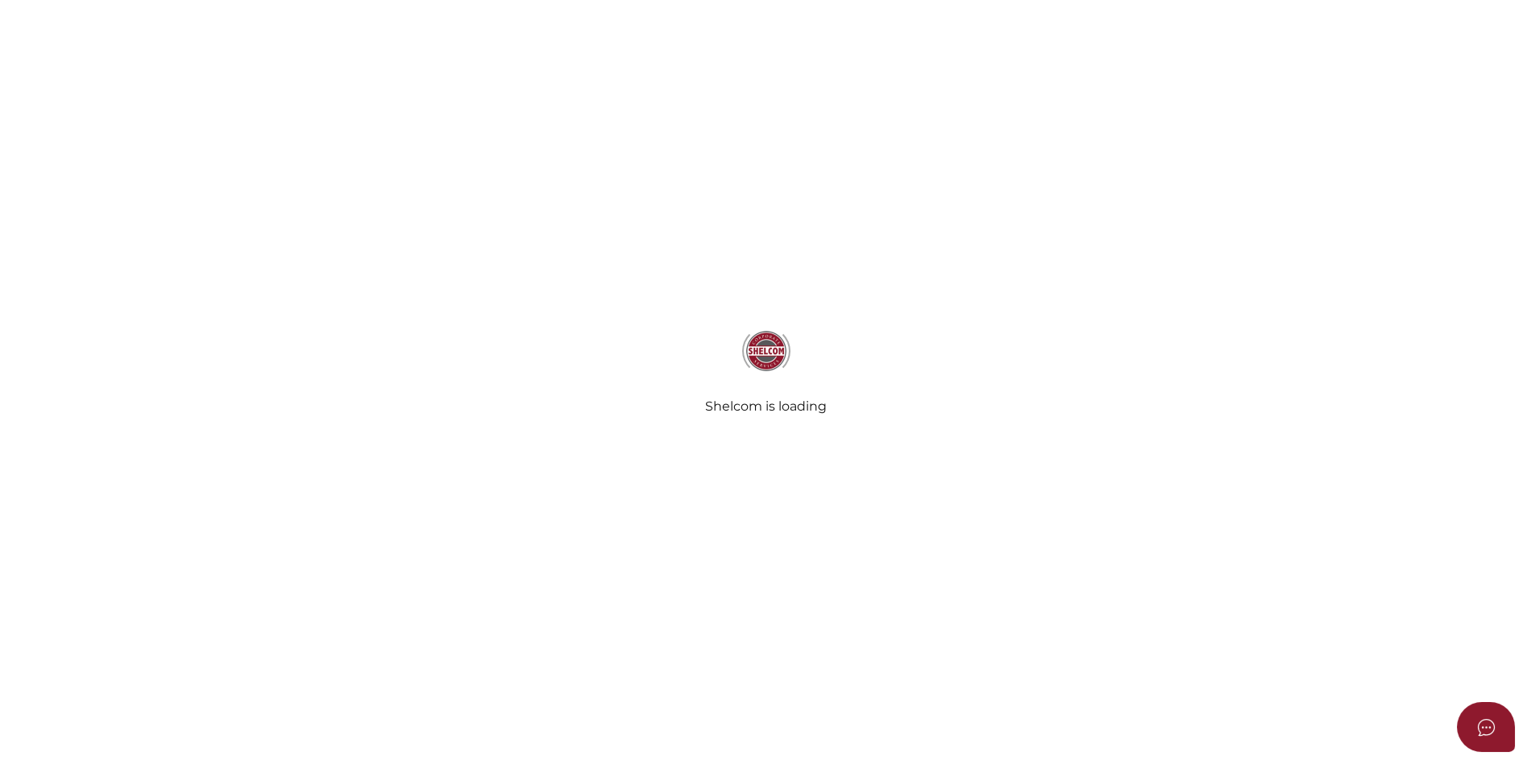
type input "RIVYL SJL UNIT TRUST"
type input "[DATE]"
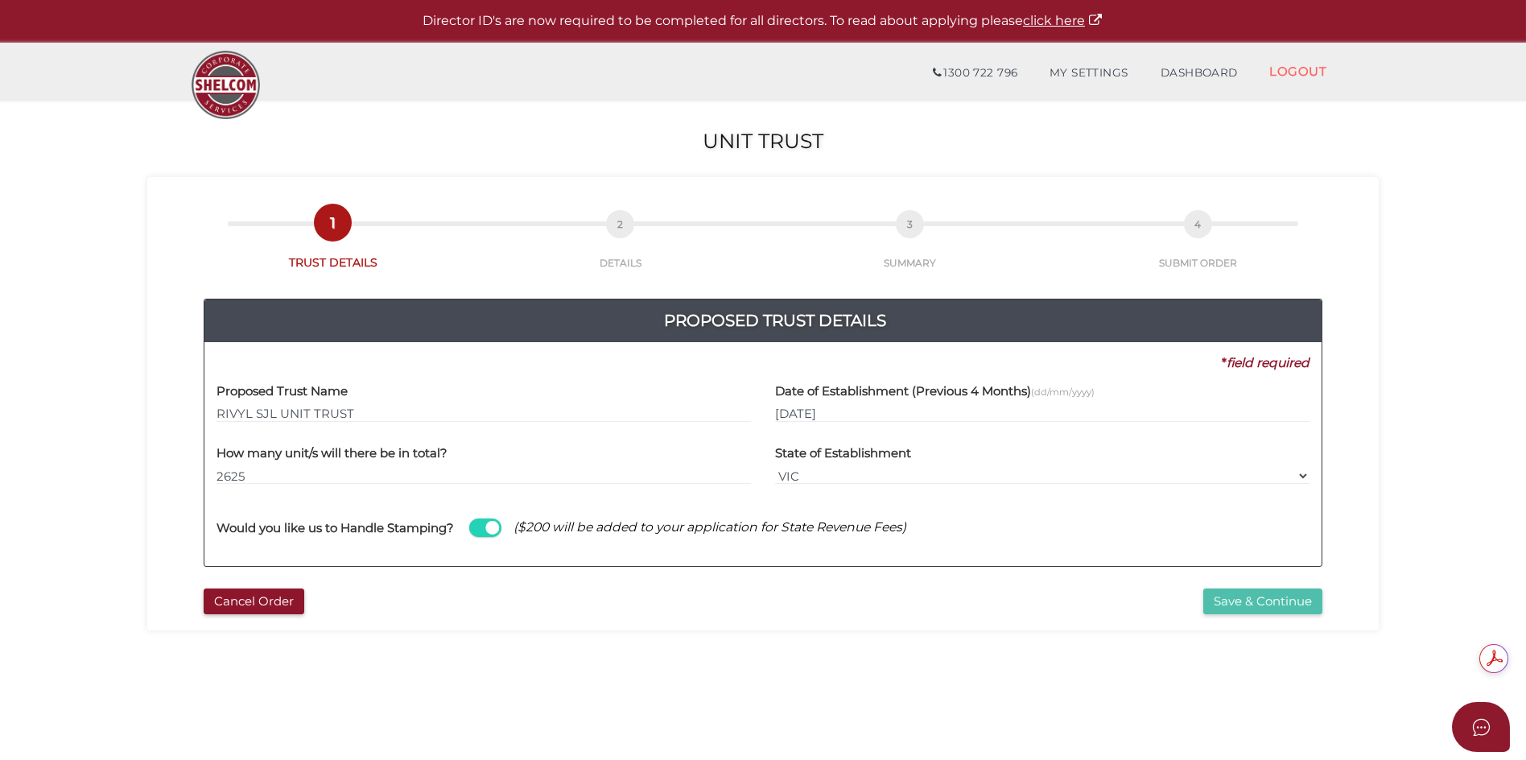
click at [1231, 608] on button "Save & Continue" at bounding box center [1262, 601] width 119 height 27
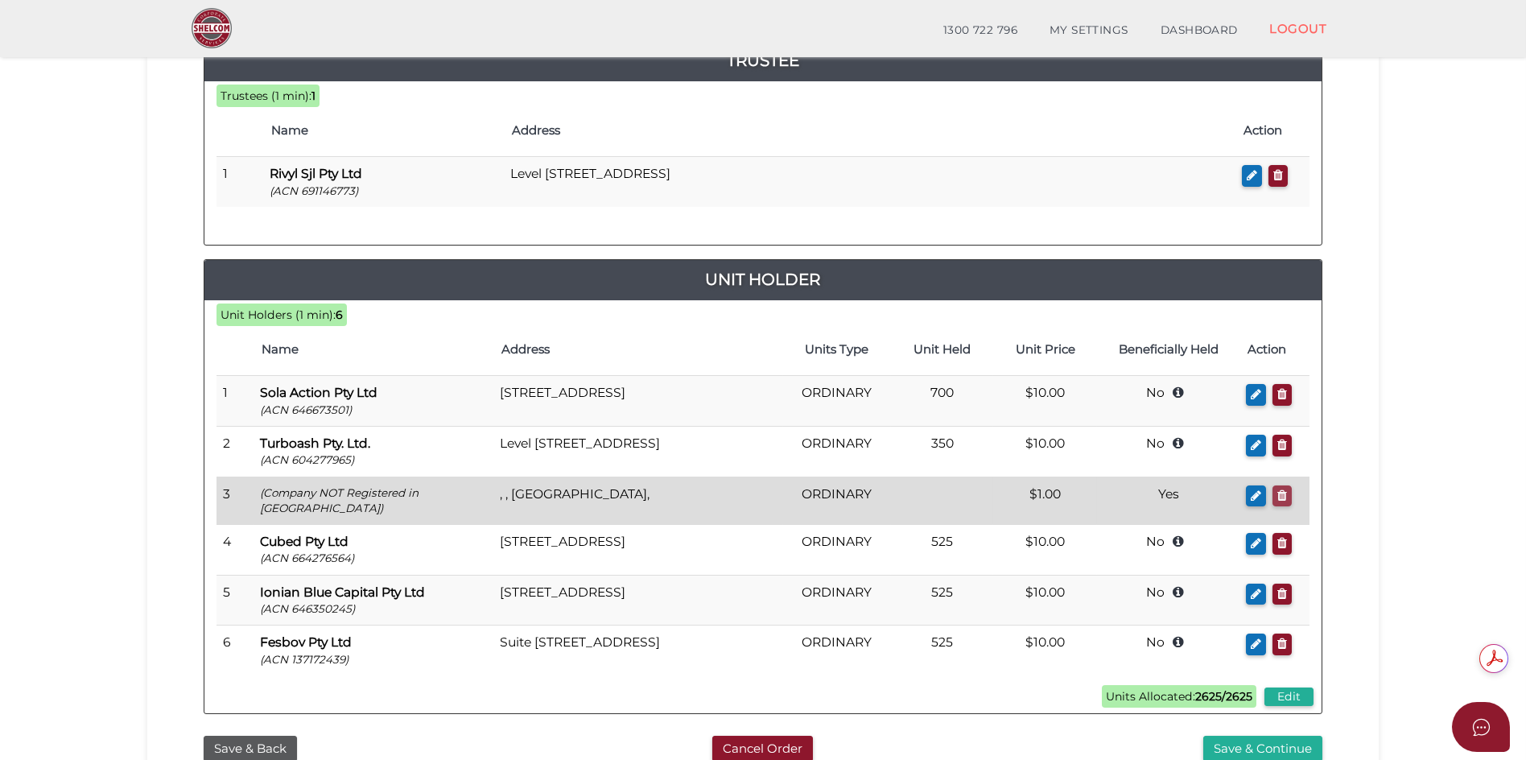
click at [1282, 497] on icon "button" at bounding box center [1282, 495] width 10 height 12
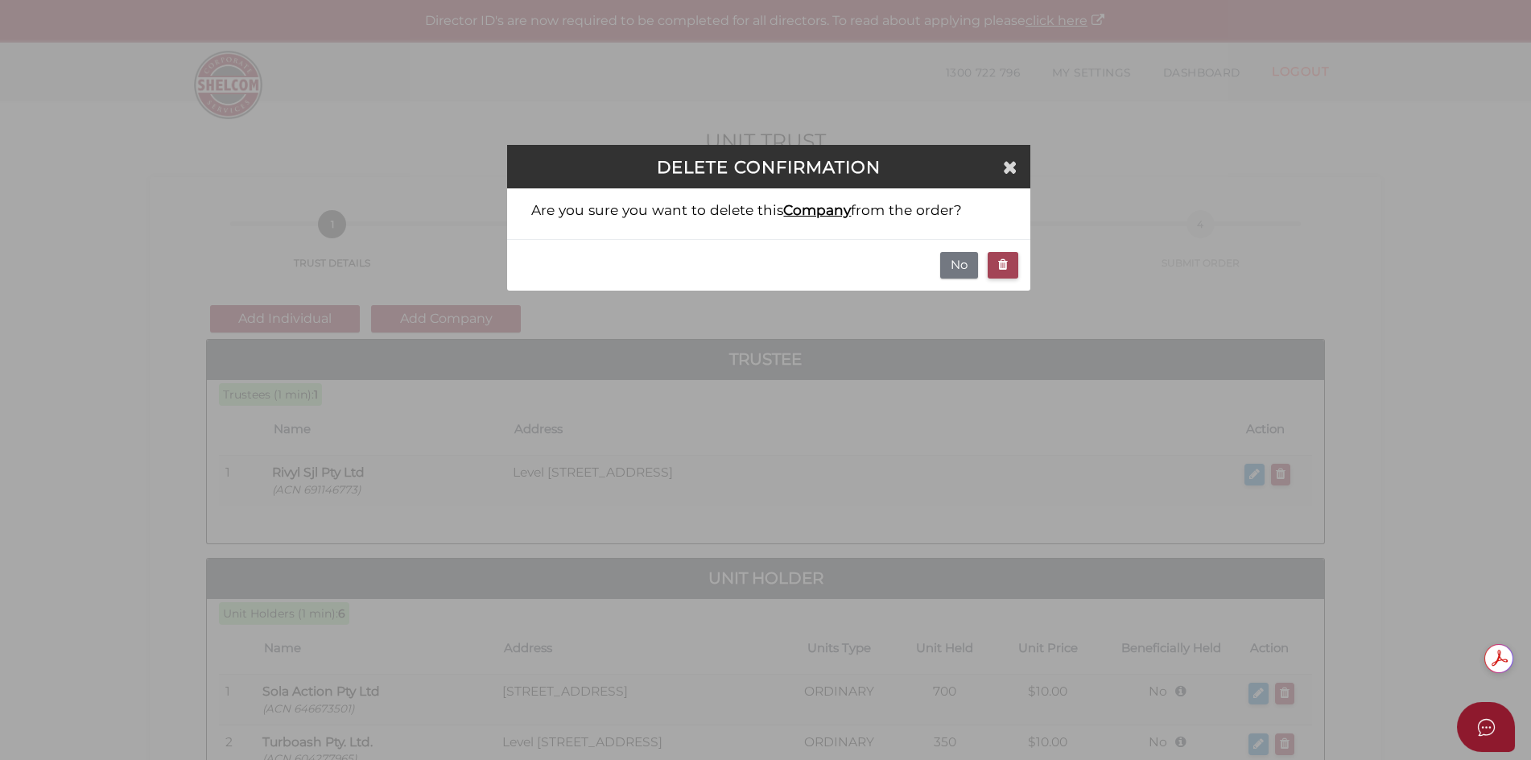
click at [1003, 264] on icon "button" at bounding box center [1003, 264] width 10 height 12
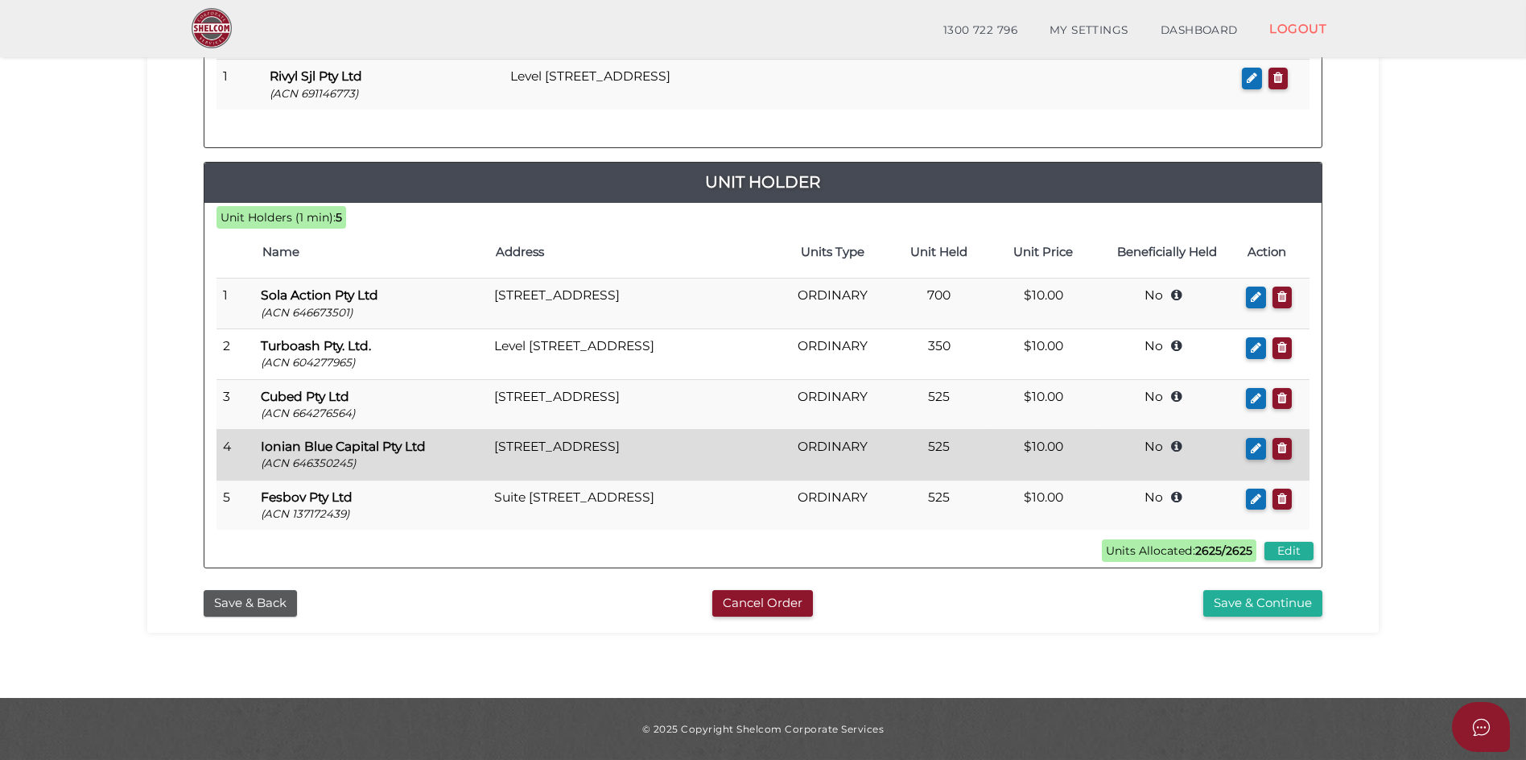
scroll to position [185, 0]
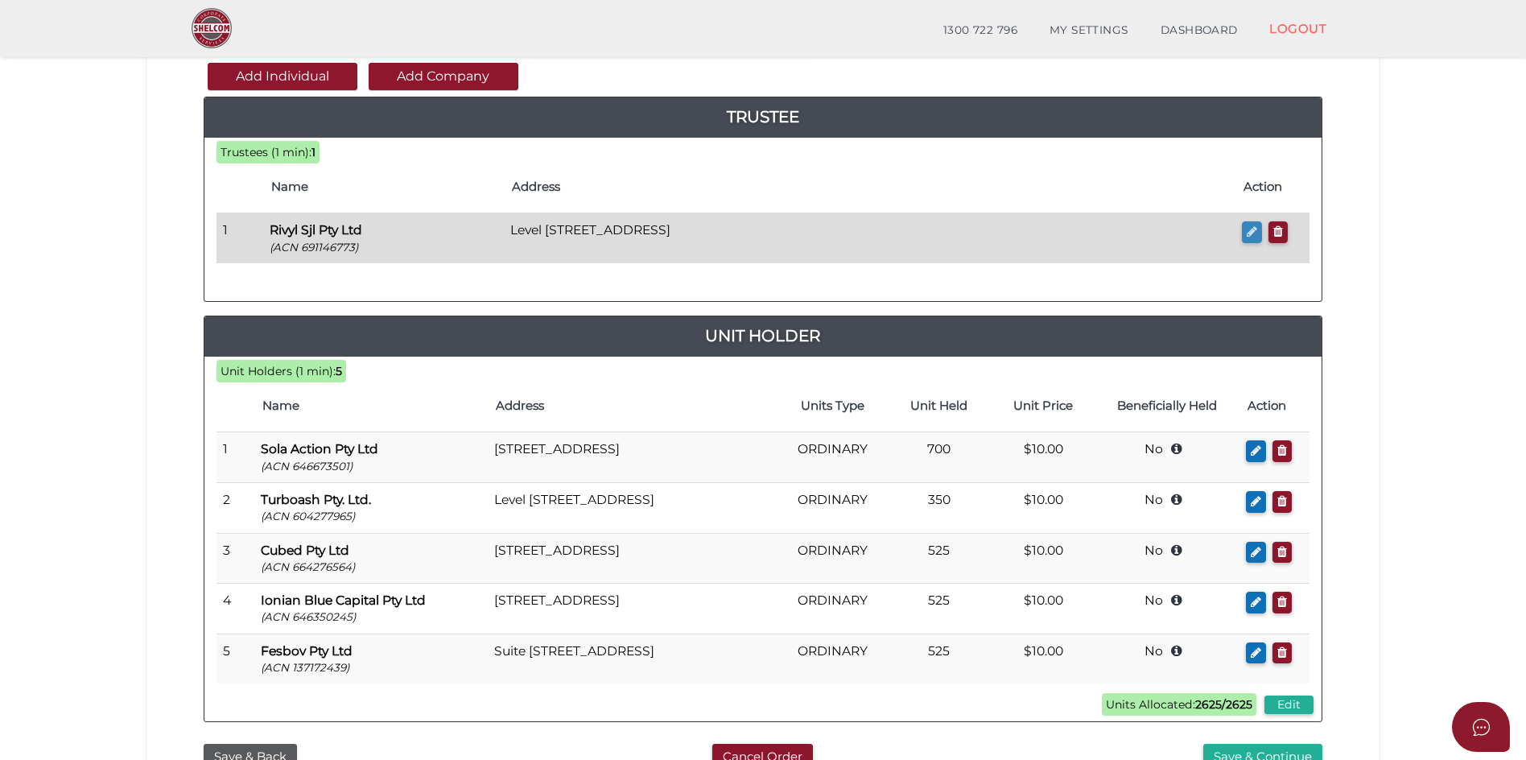
click at [1253, 233] on icon "button" at bounding box center [1252, 231] width 10 height 12
checkbox input "true"
type input "691146773"
type input "Rivyl Sjl Pty Ltd"
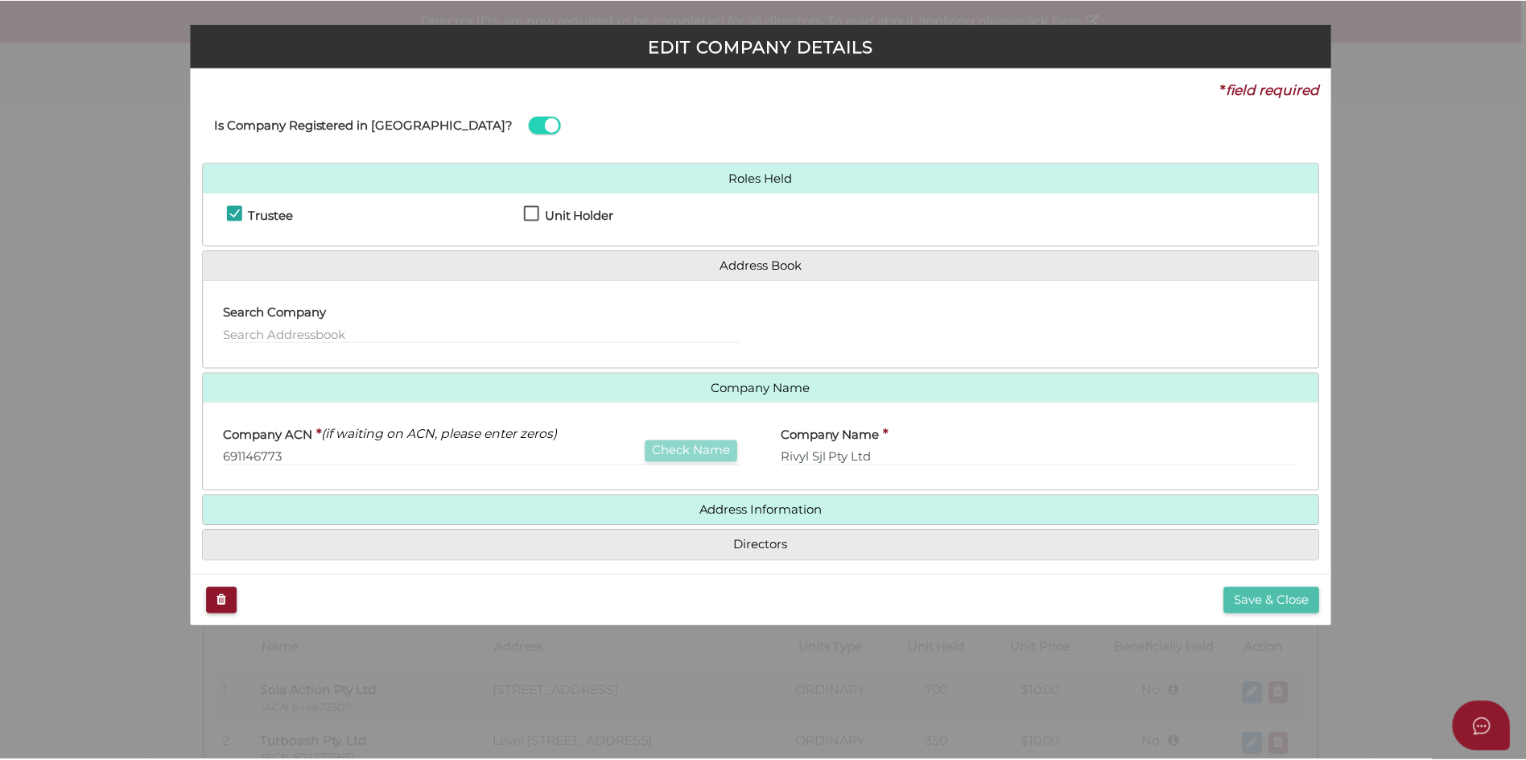
scroll to position [0, 0]
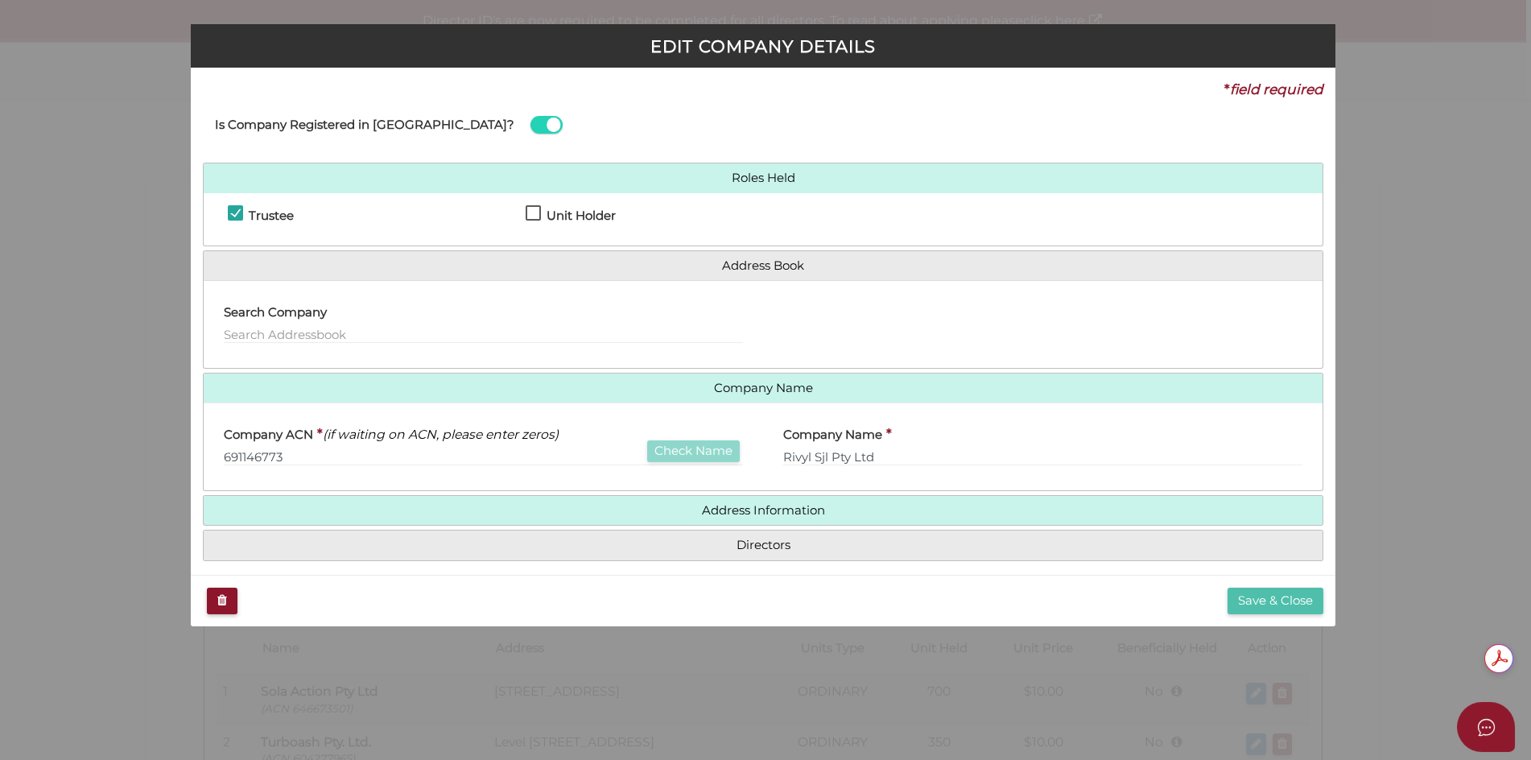
click at [1272, 608] on button "Save & Close" at bounding box center [1275, 601] width 96 height 27
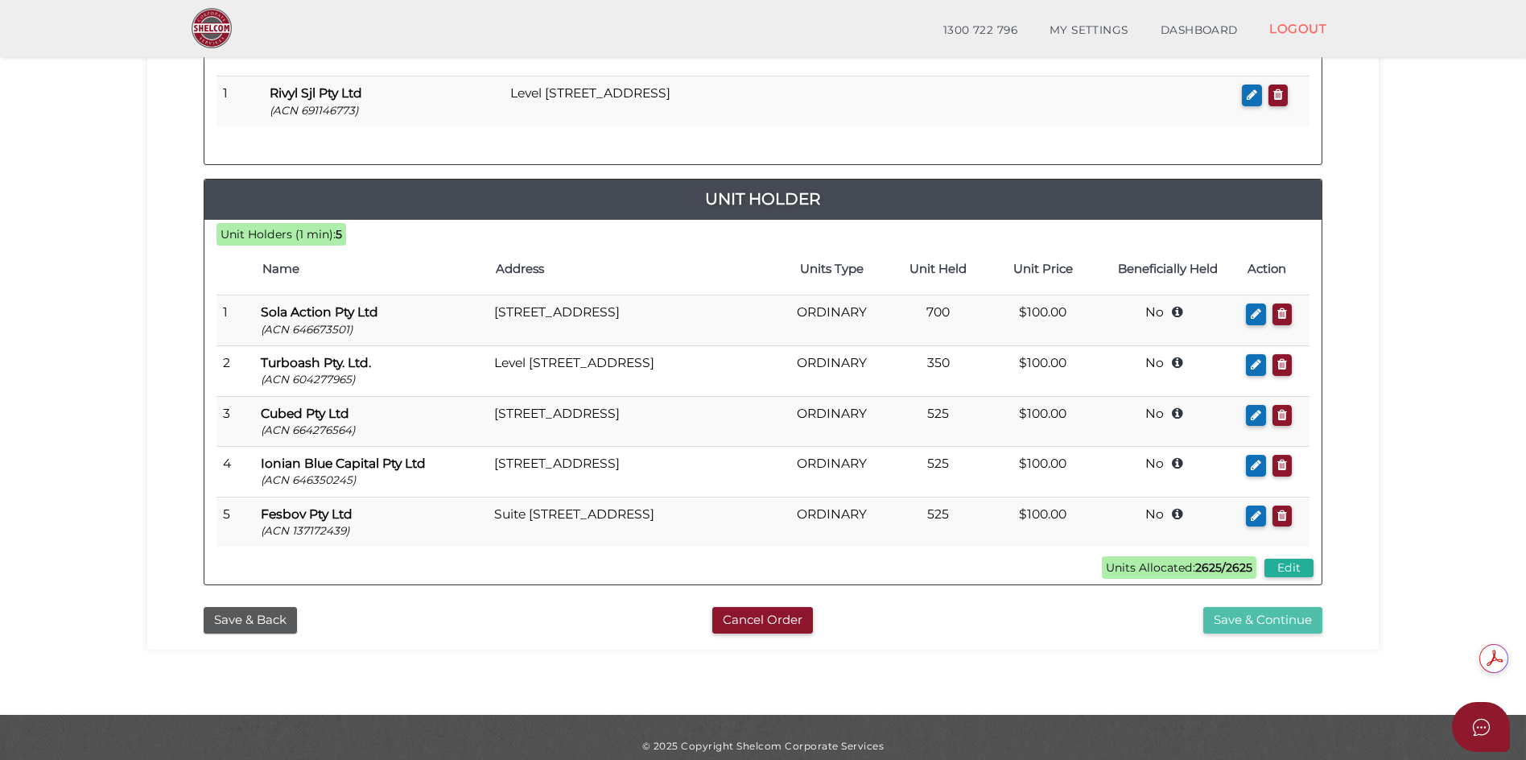
click at [1245, 631] on button "Save & Continue" at bounding box center [1262, 620] width 119 height 27
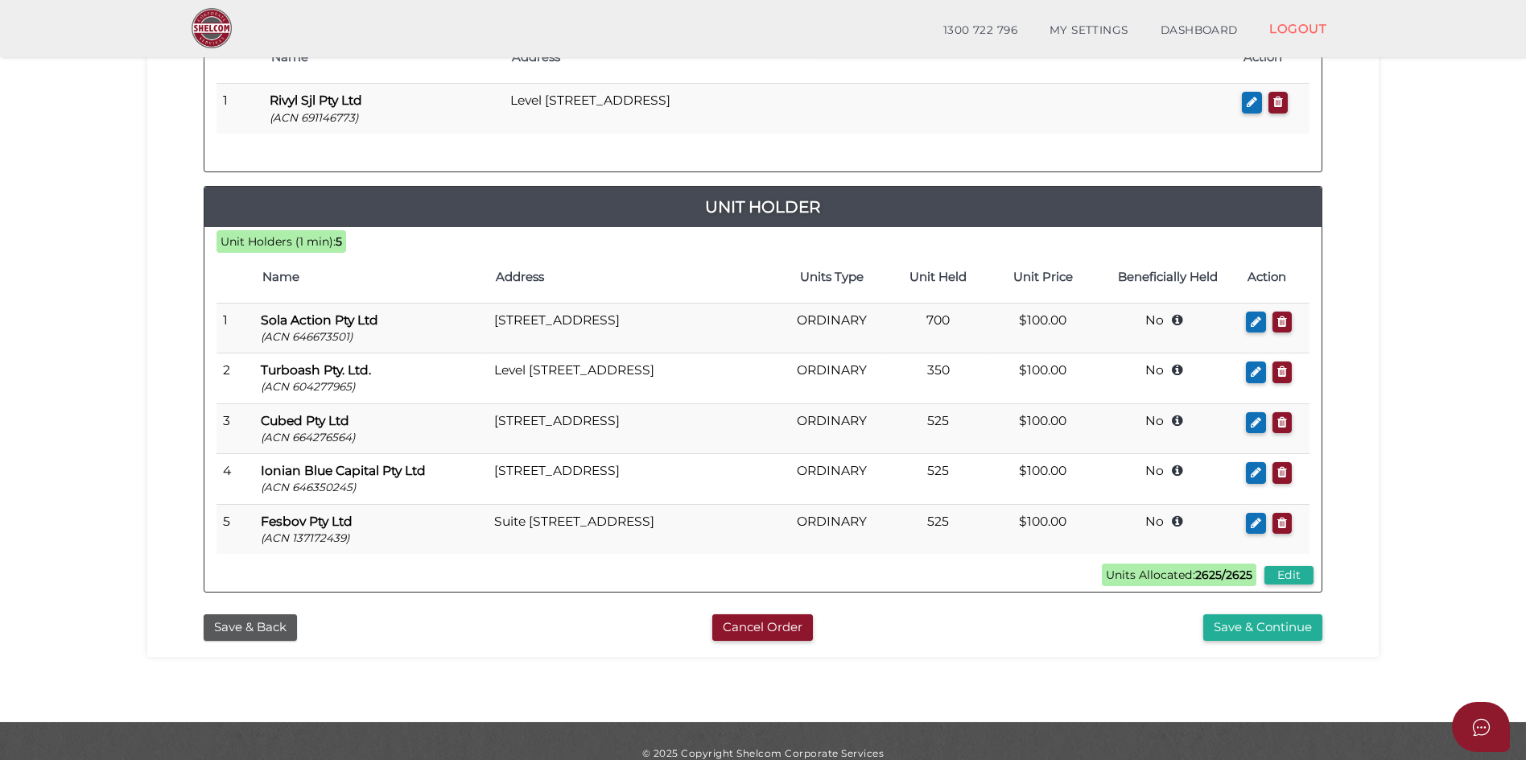
scroll to position [161, 0]
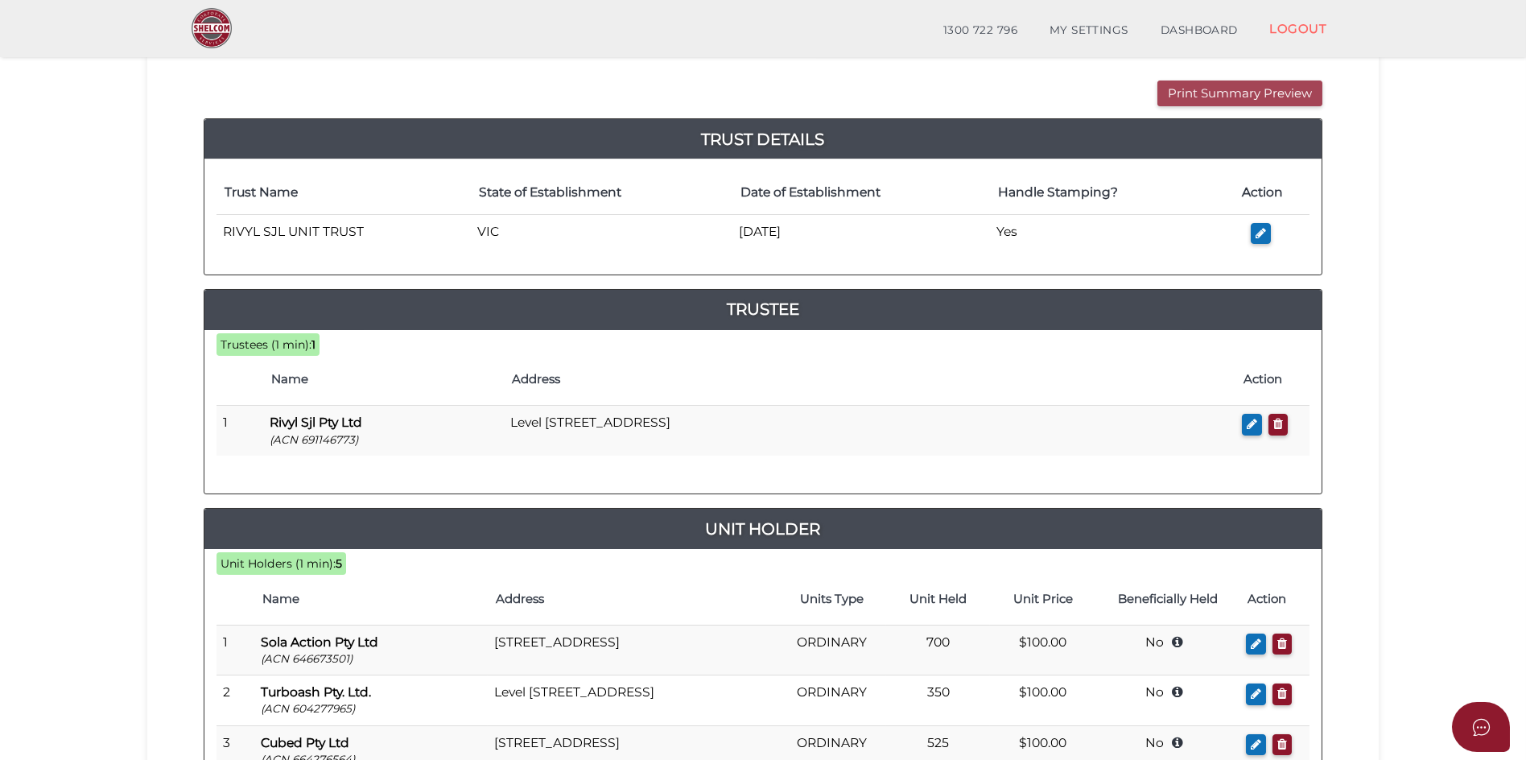
click at [1241, 97] on button "Print Summary Preview" at bounding box center [1239, 93] width 165 height 27
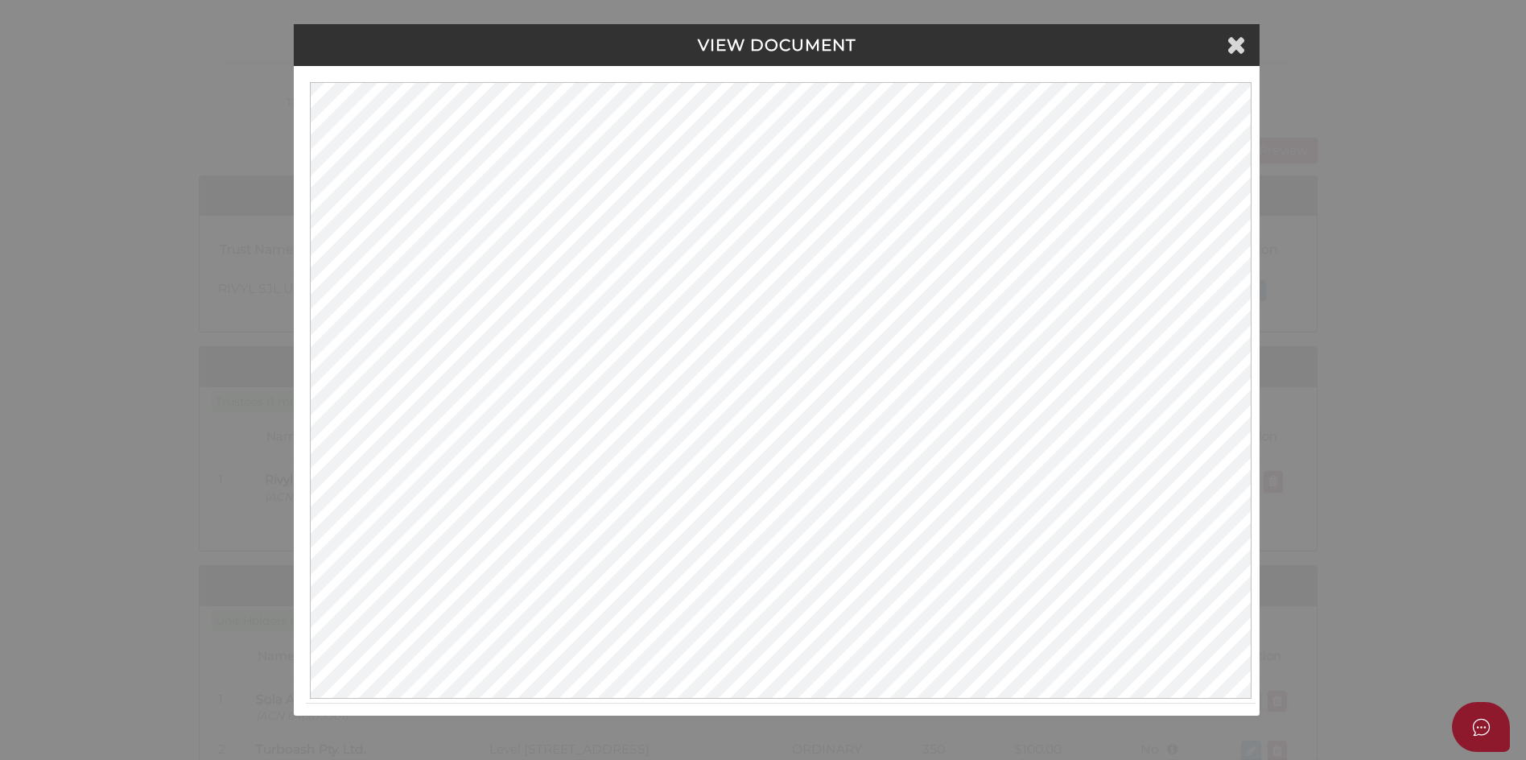
scroll to position [0, 0]
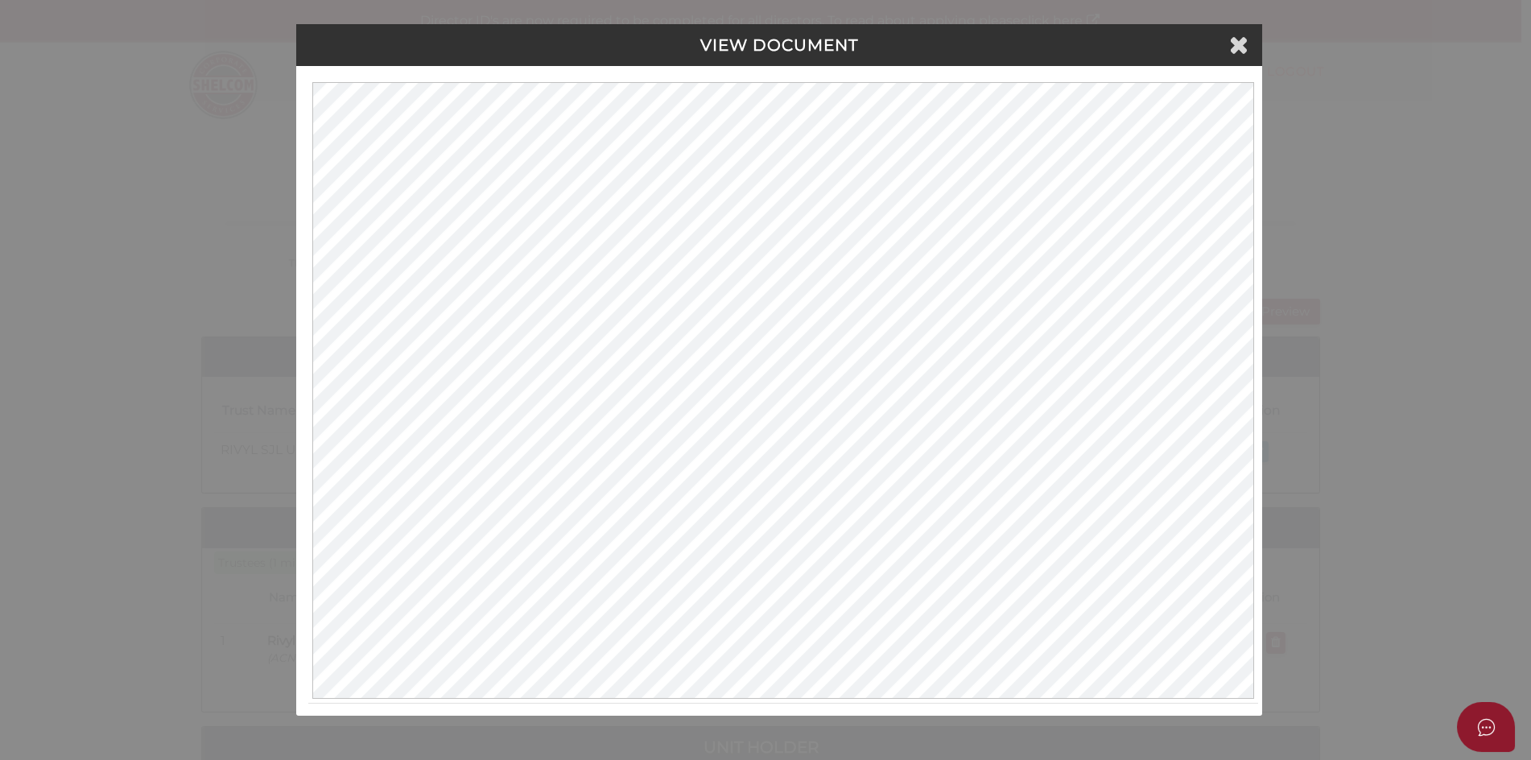
click at [1239, 42] on icon at bounding box center [1238, 44] width 19 height 24
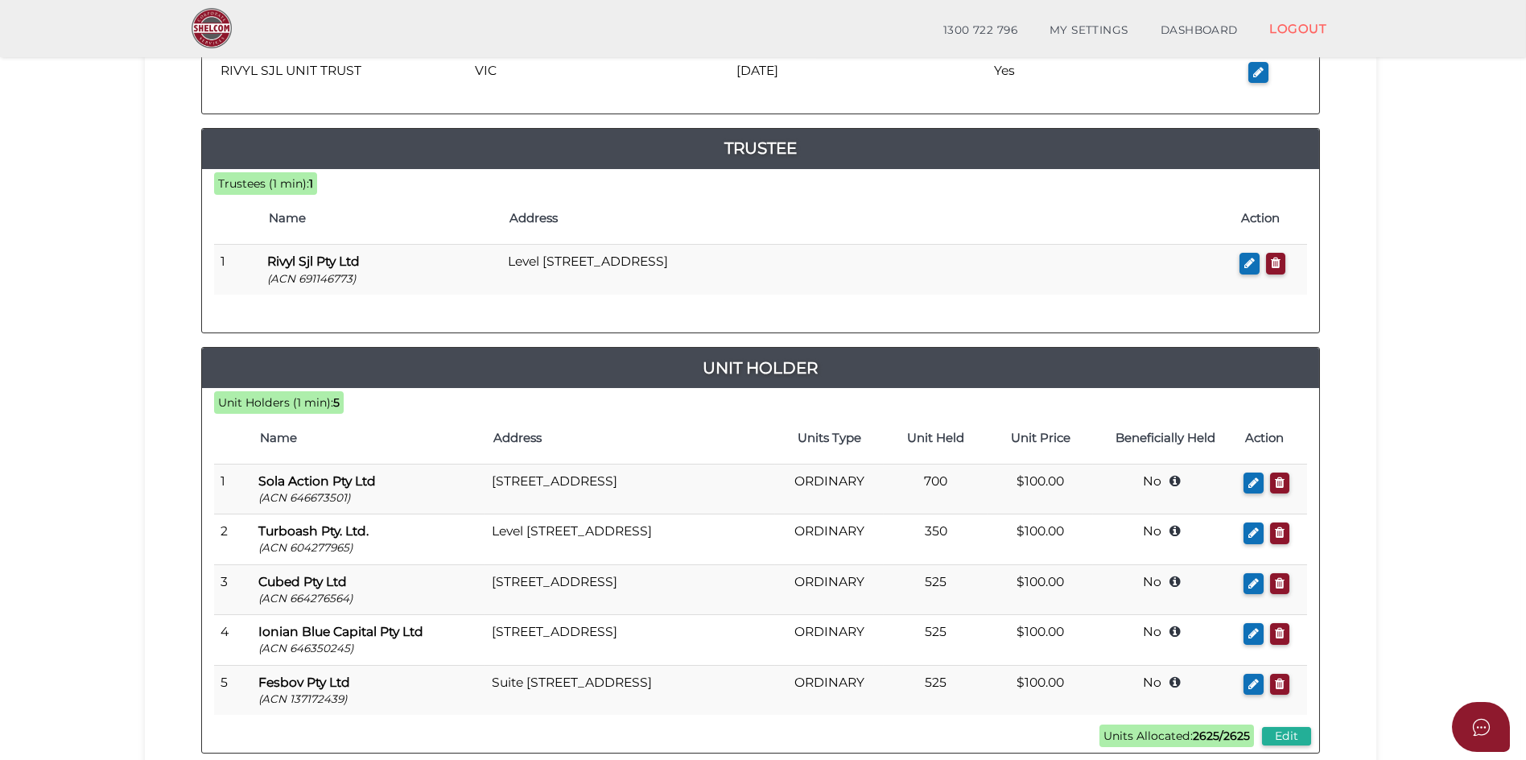
scroll to position [514, 0]
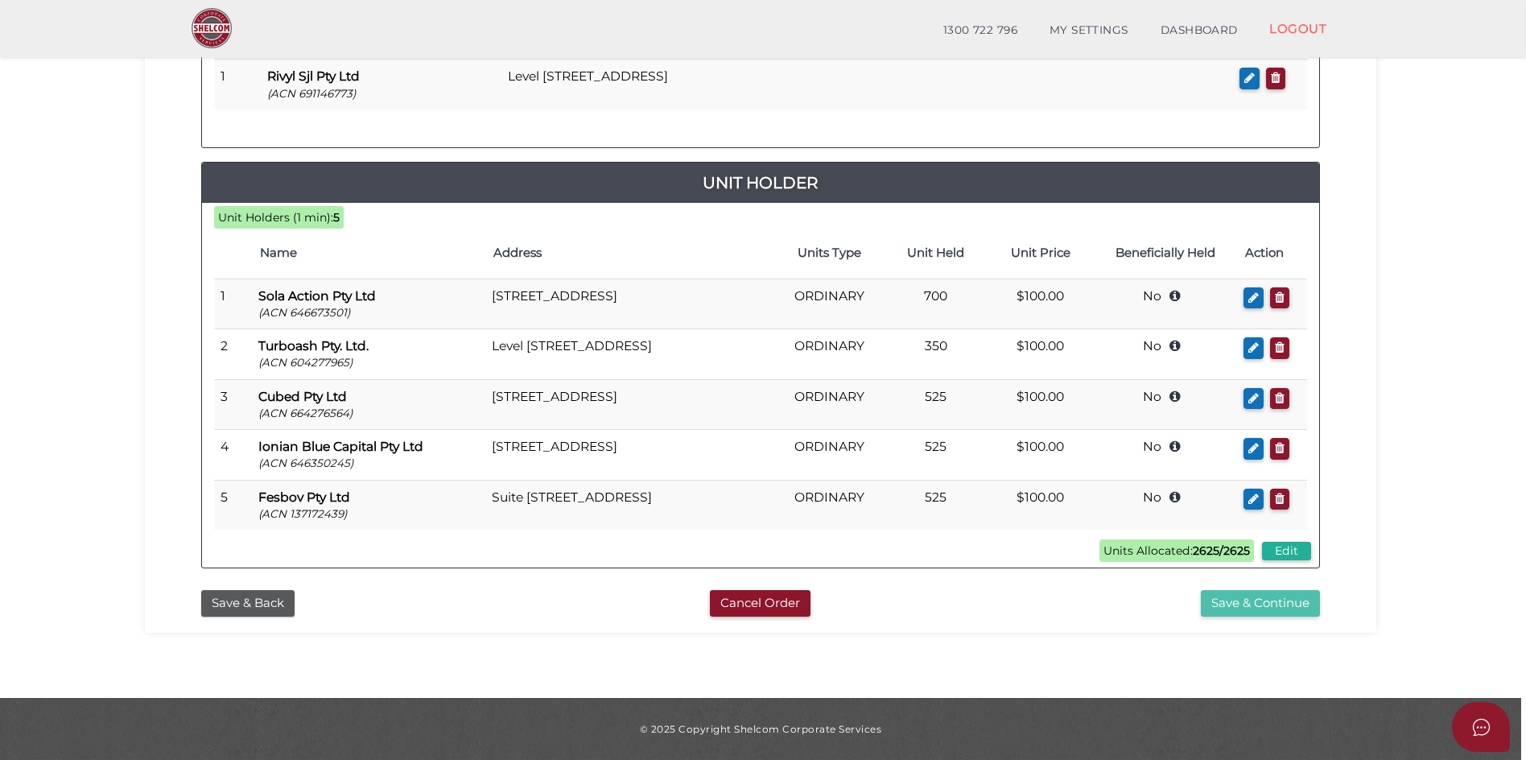
click at [1271, 598] on button "Save & Continue" at bounding box center [1260, 603] width 119 height 27
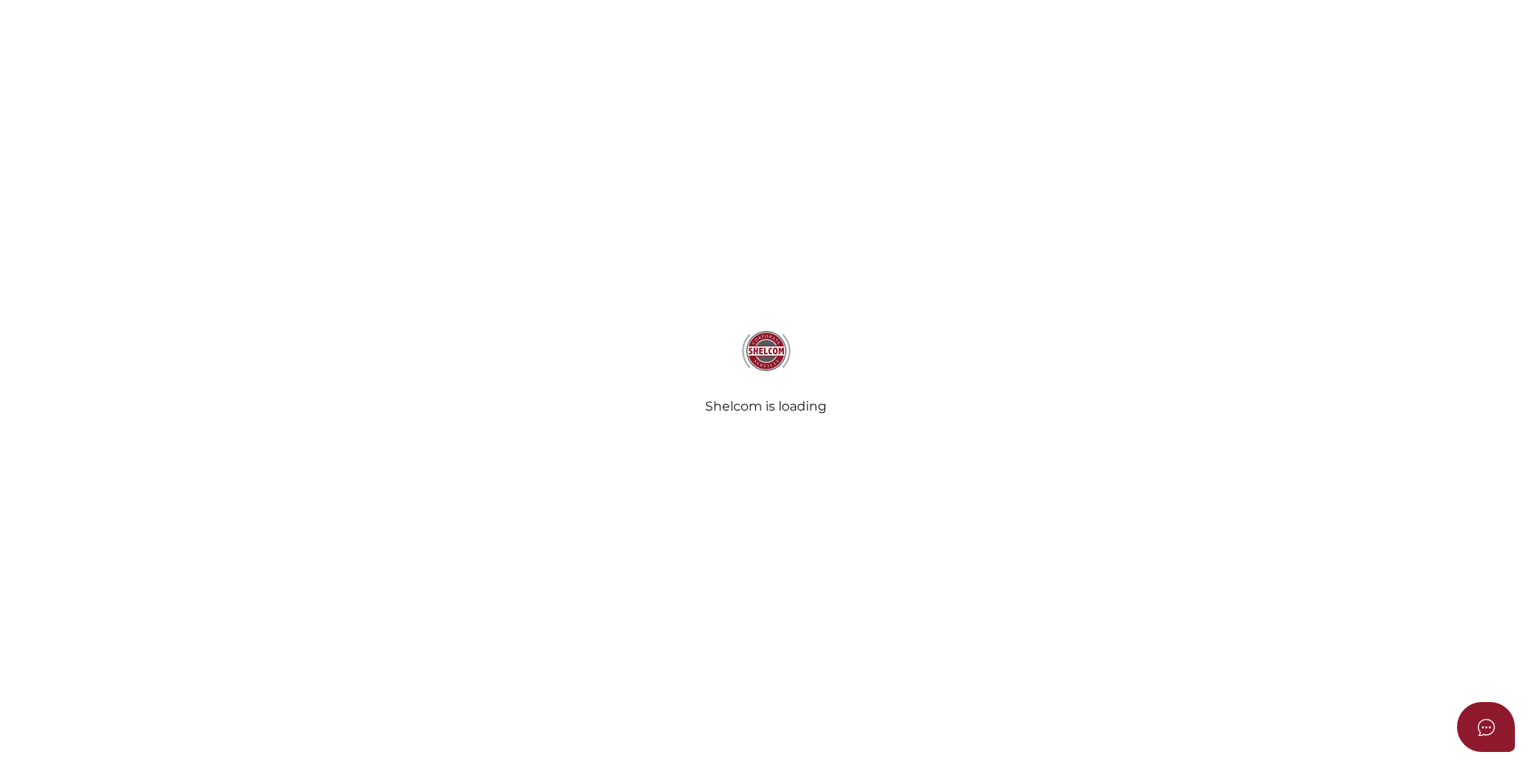
select select "No Binding"
radio input "true"
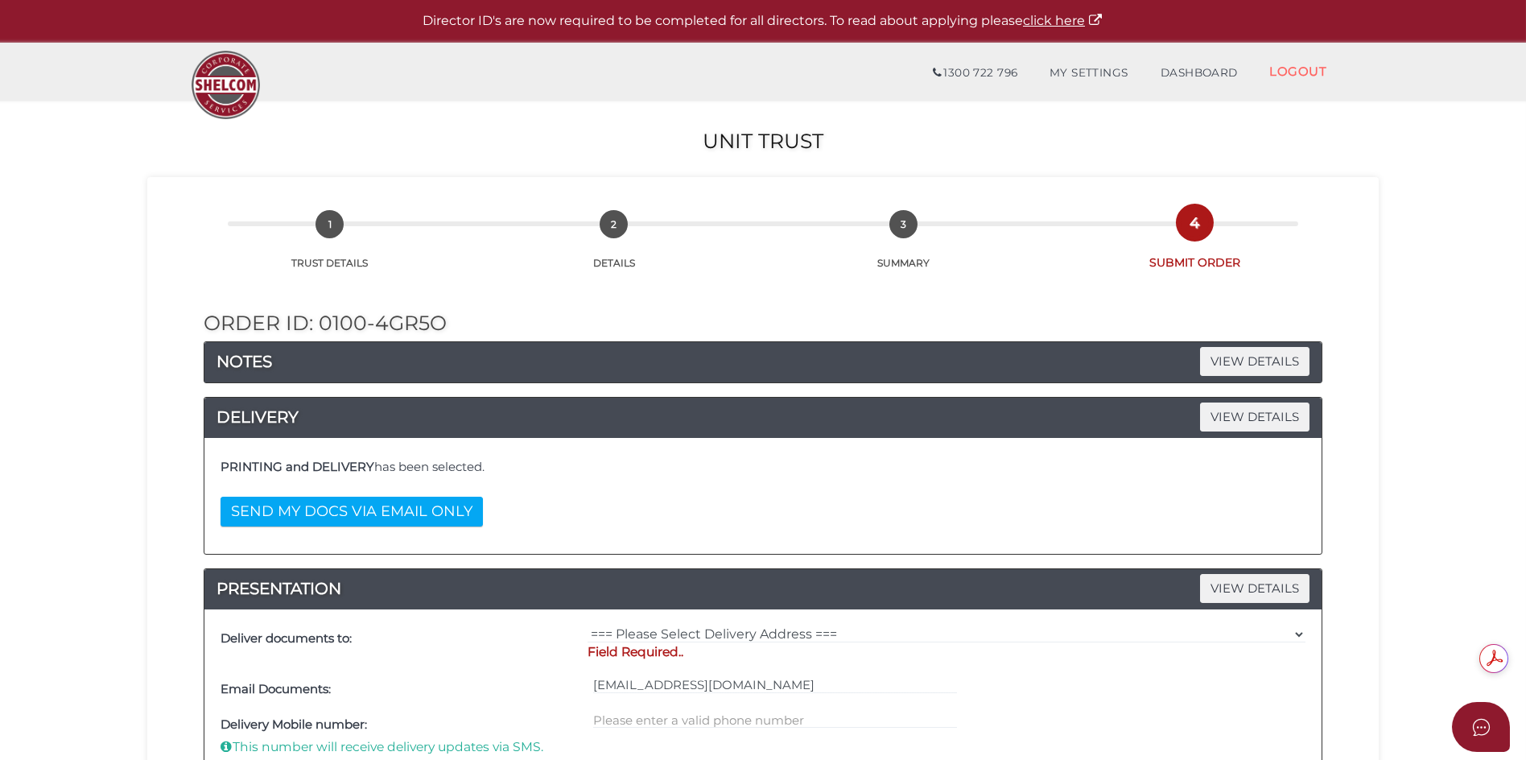
scroll to position [80, 0]
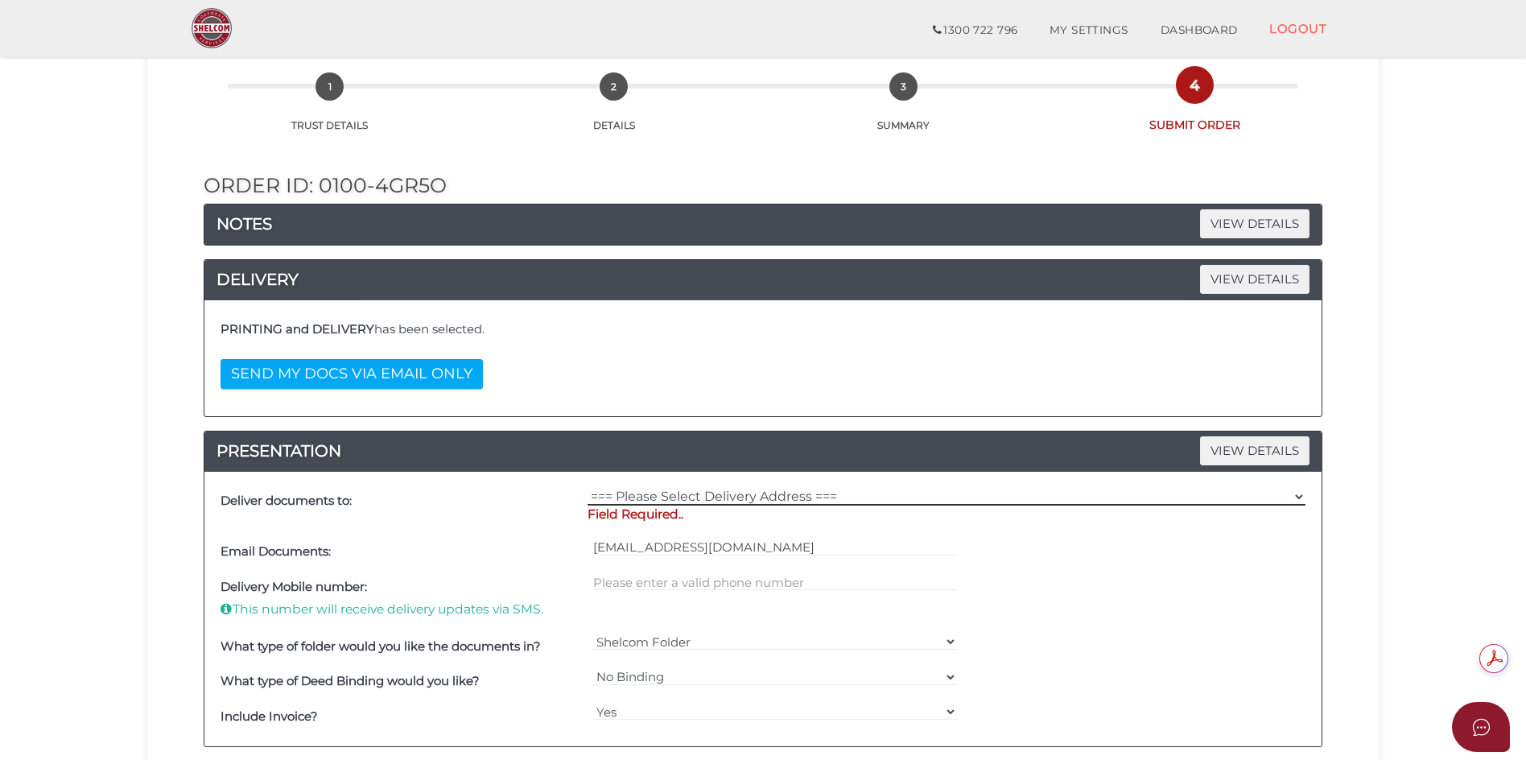
click at [658, 498] on select "=== Please Select Delivery Address === (User Address - [PERSON_NAME] DI CENSO) …" at bounding box center [947, 497] width 718 height 18
select select "0"
click at [588, 488] on select "=== Please Select Delivery Address === (User Address - [PERSON_NAME] DI CENSO) …" at bounding box center [947, 497] width 718 height 18
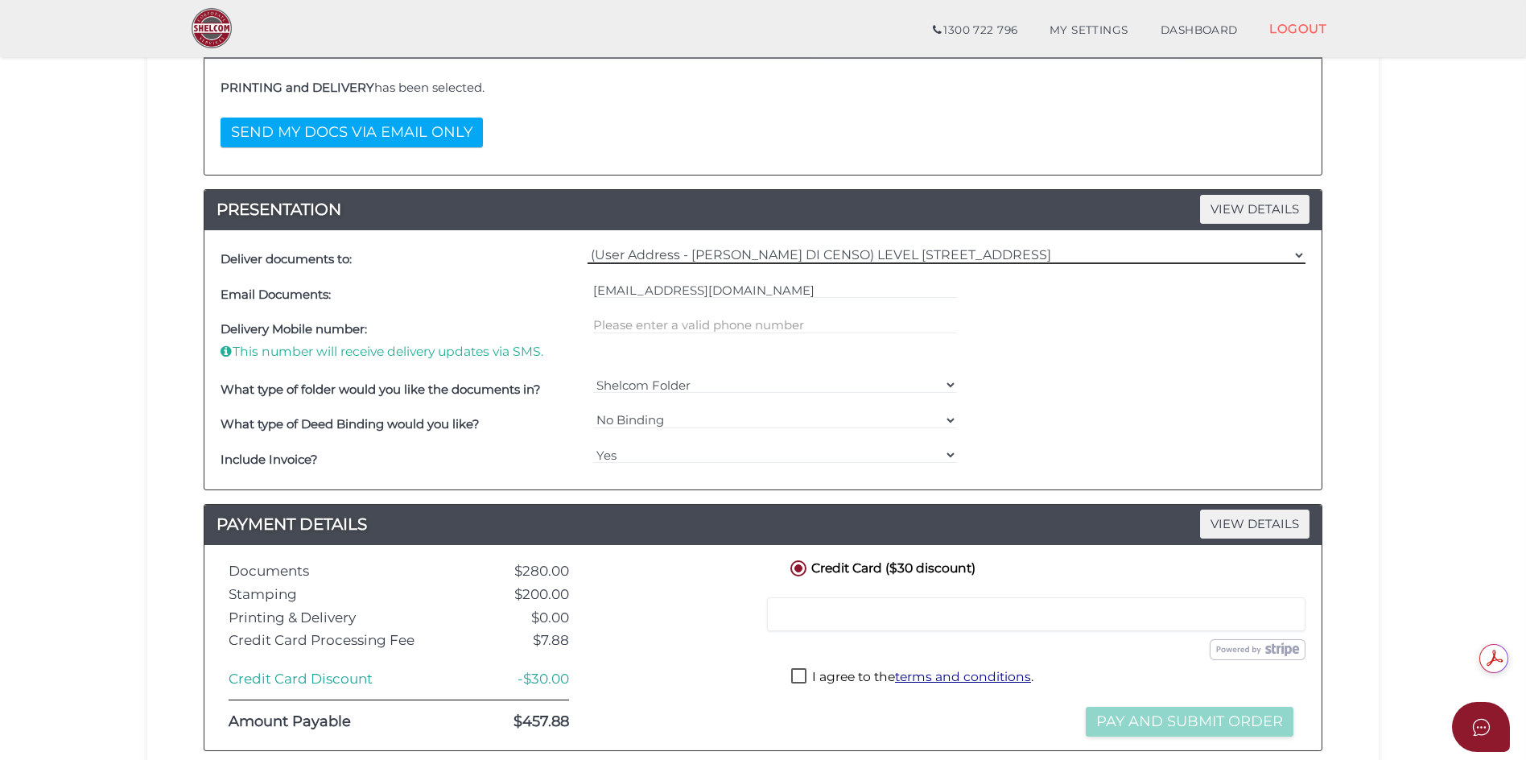
scroll to position [0, 0]
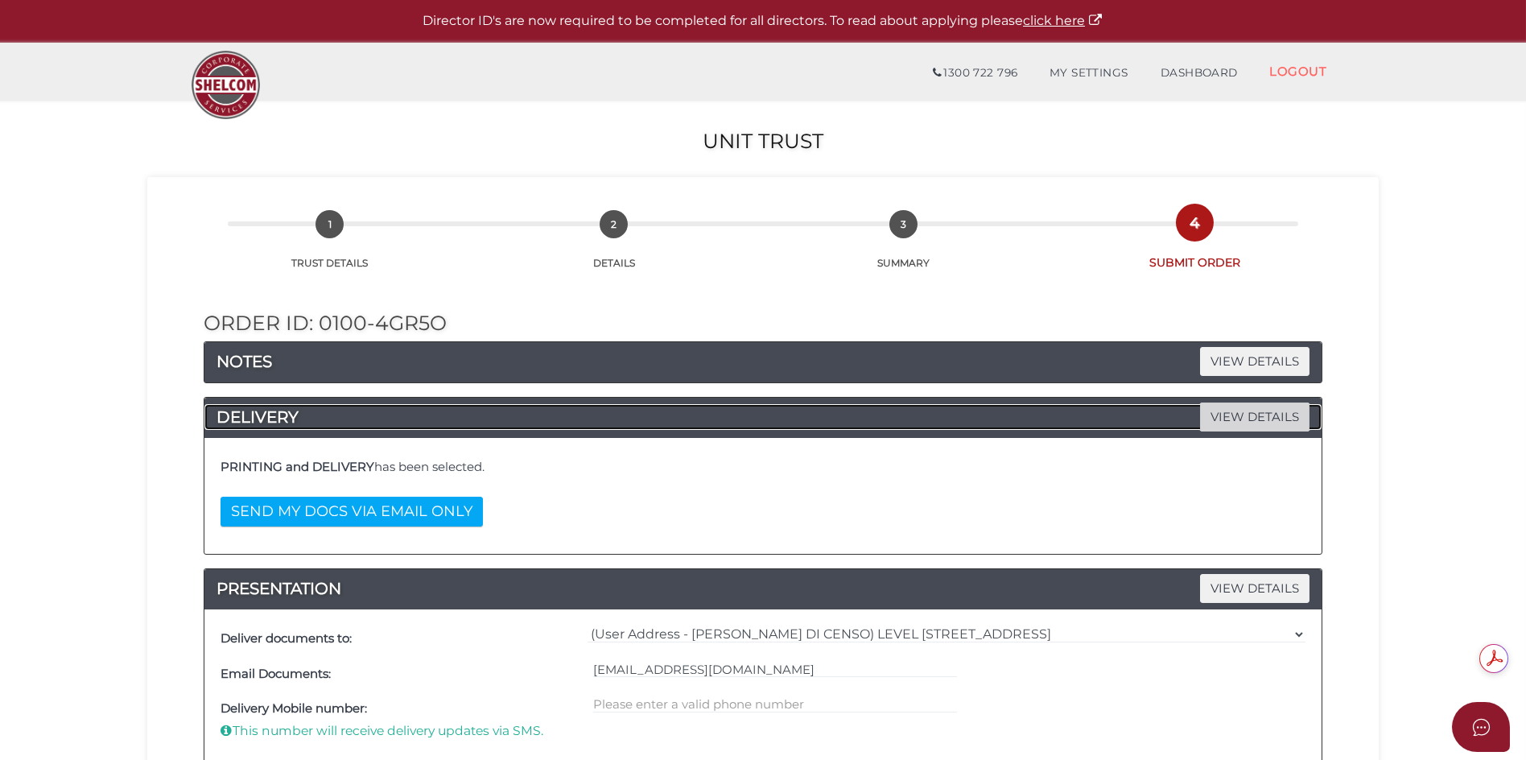
click at [1245, 414] on span "VIEW DETAILS" at bounding box center [1254, 416] width 109 height 28
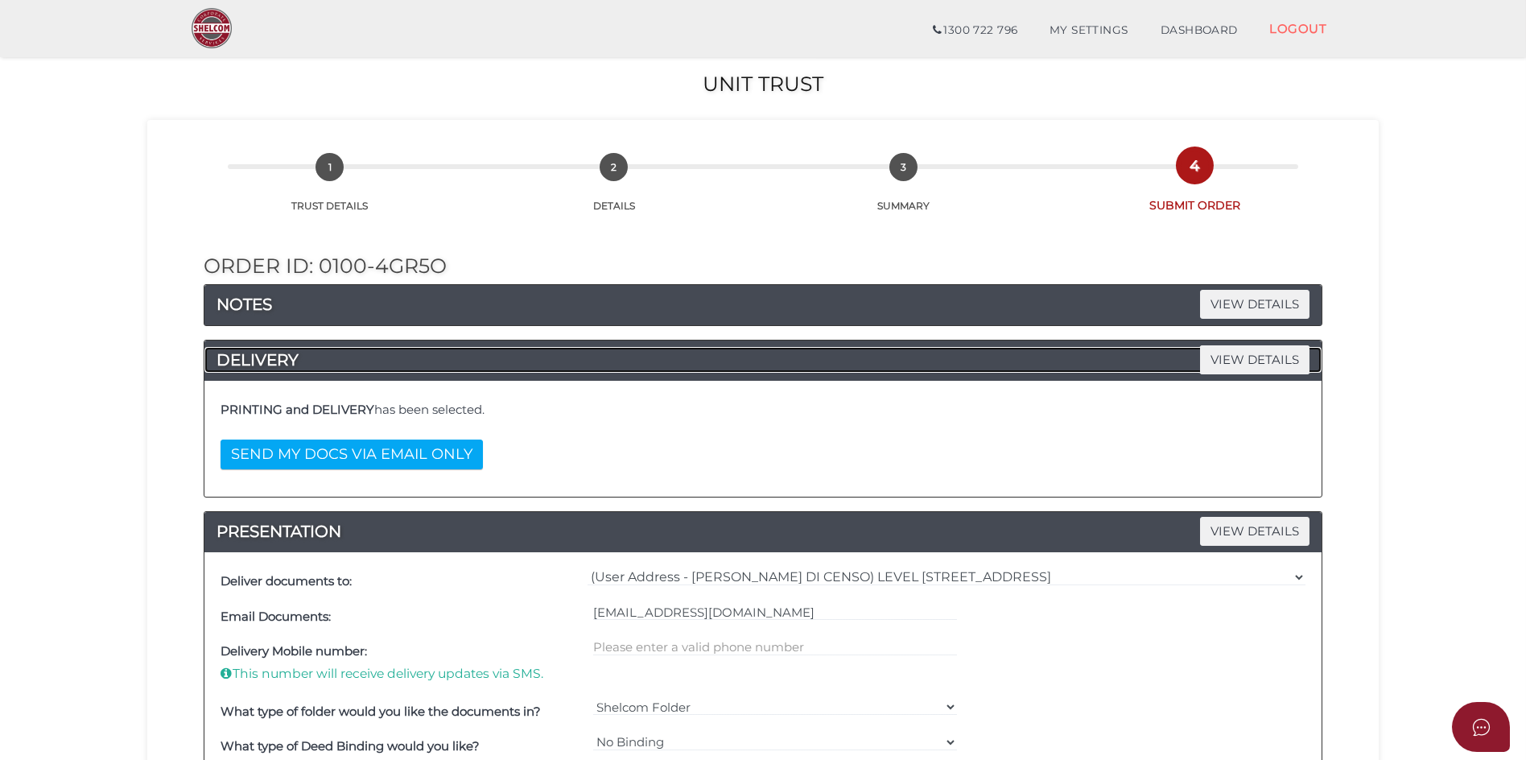
scroll to position [80, 0]
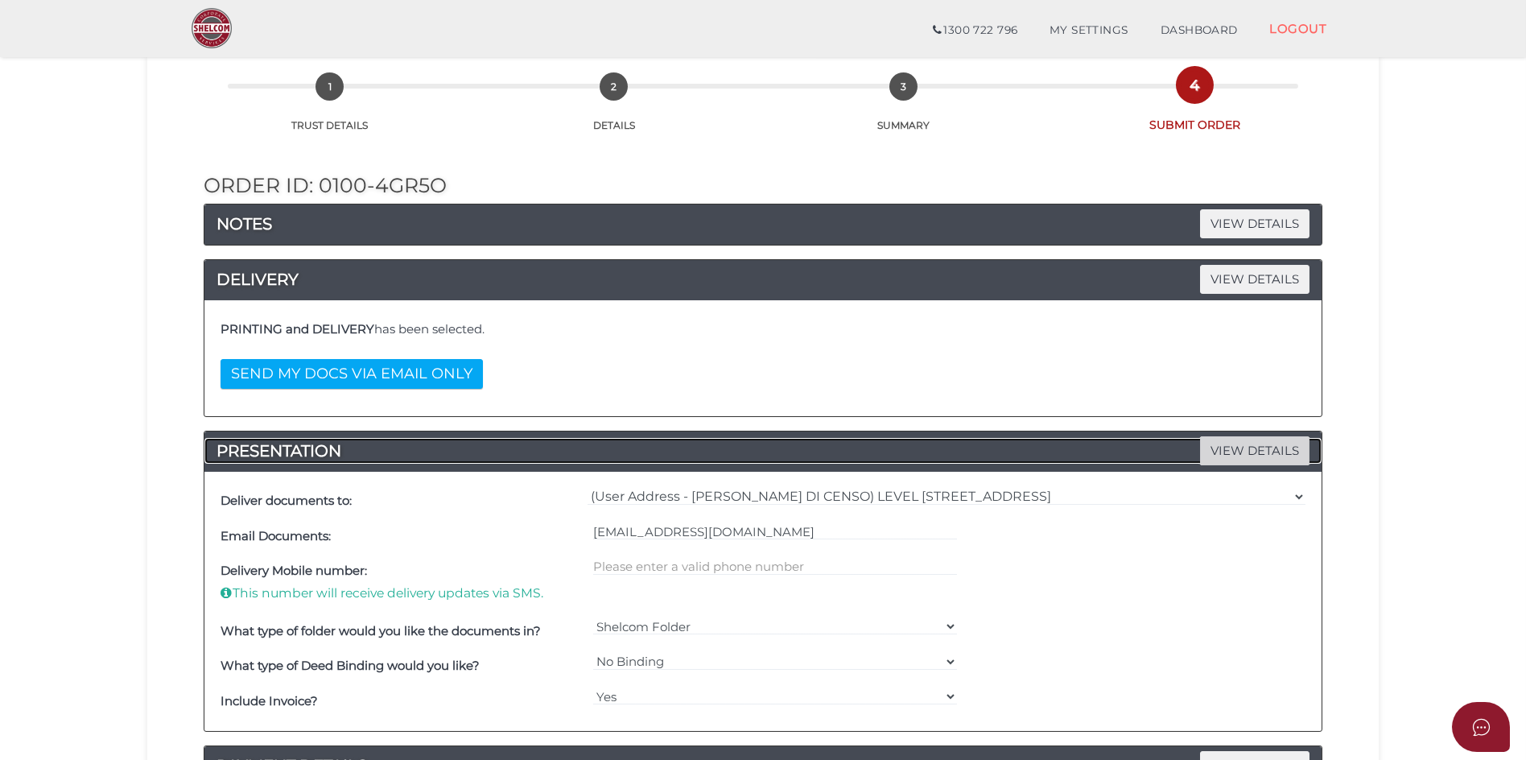
click at [1272, 455] on span "VIEW DETAILS" at bounding box center [1254, 450] width 109 height 28
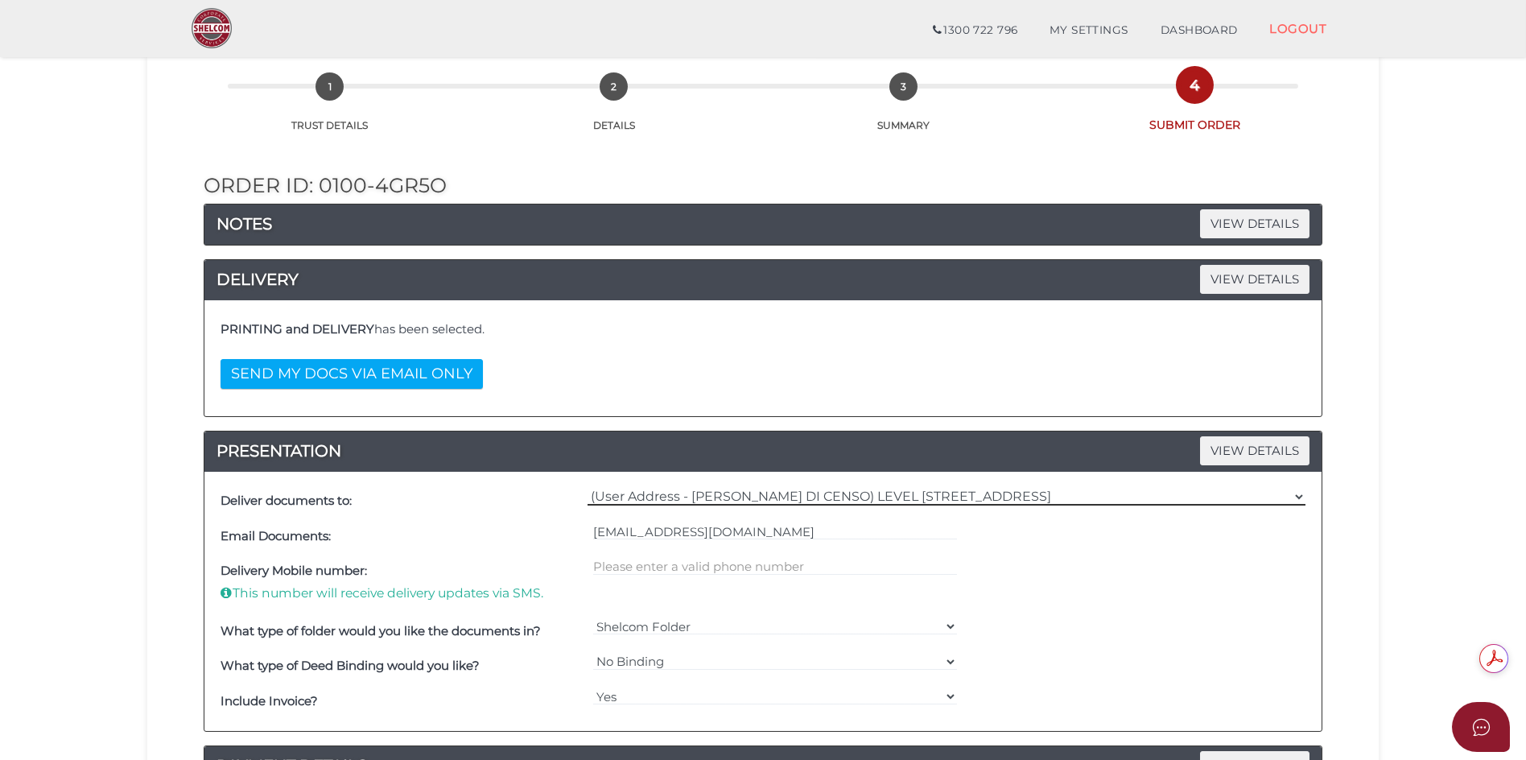
click at [1300, 497] on select "=== Please Select Delivery Address === (User Address - [PERSON_NAME] DI CENSO) …" at bounding box center [947, 497] width 718 height 18
click at [1256, 218] on span "VIEW DETAILS" at bounding box center [1254, 223] width 109 height 28
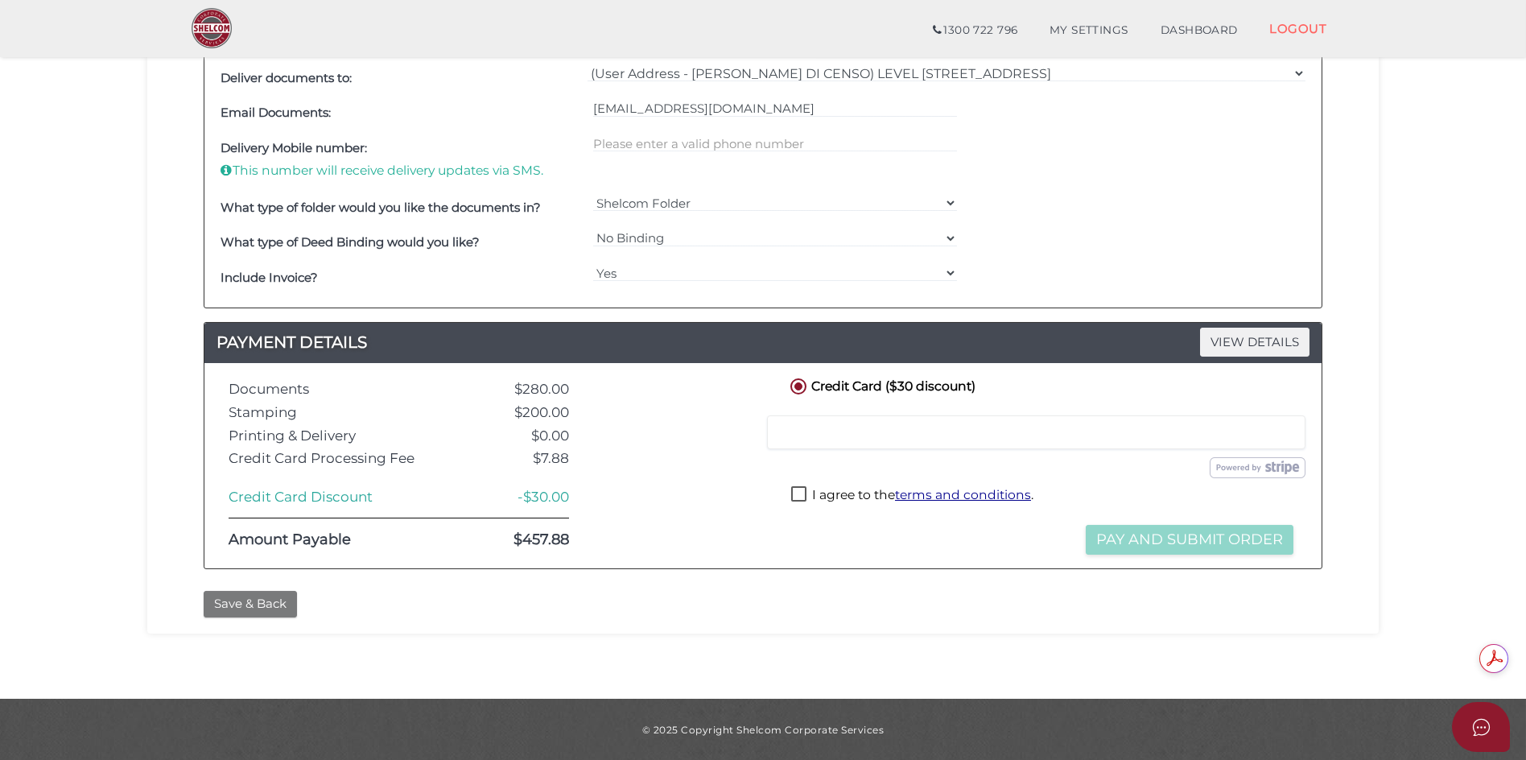
click at [277, 600] on button "Save & Back" at bounding box center [250, 604] width 93 height 27
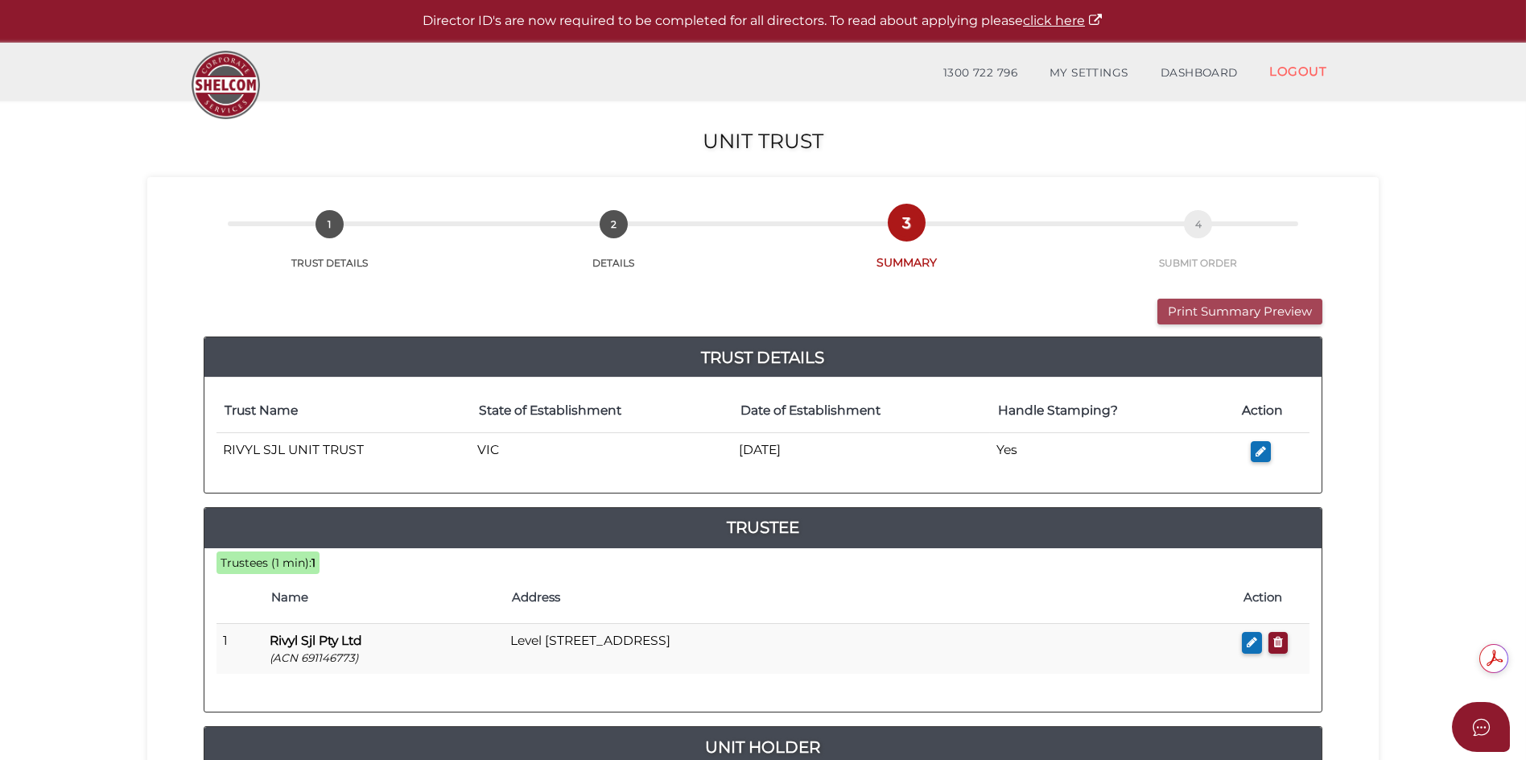
click at [1251, 306] on button "Print Summary Preview" at bounding box center [1239, 312] width 165 height 27
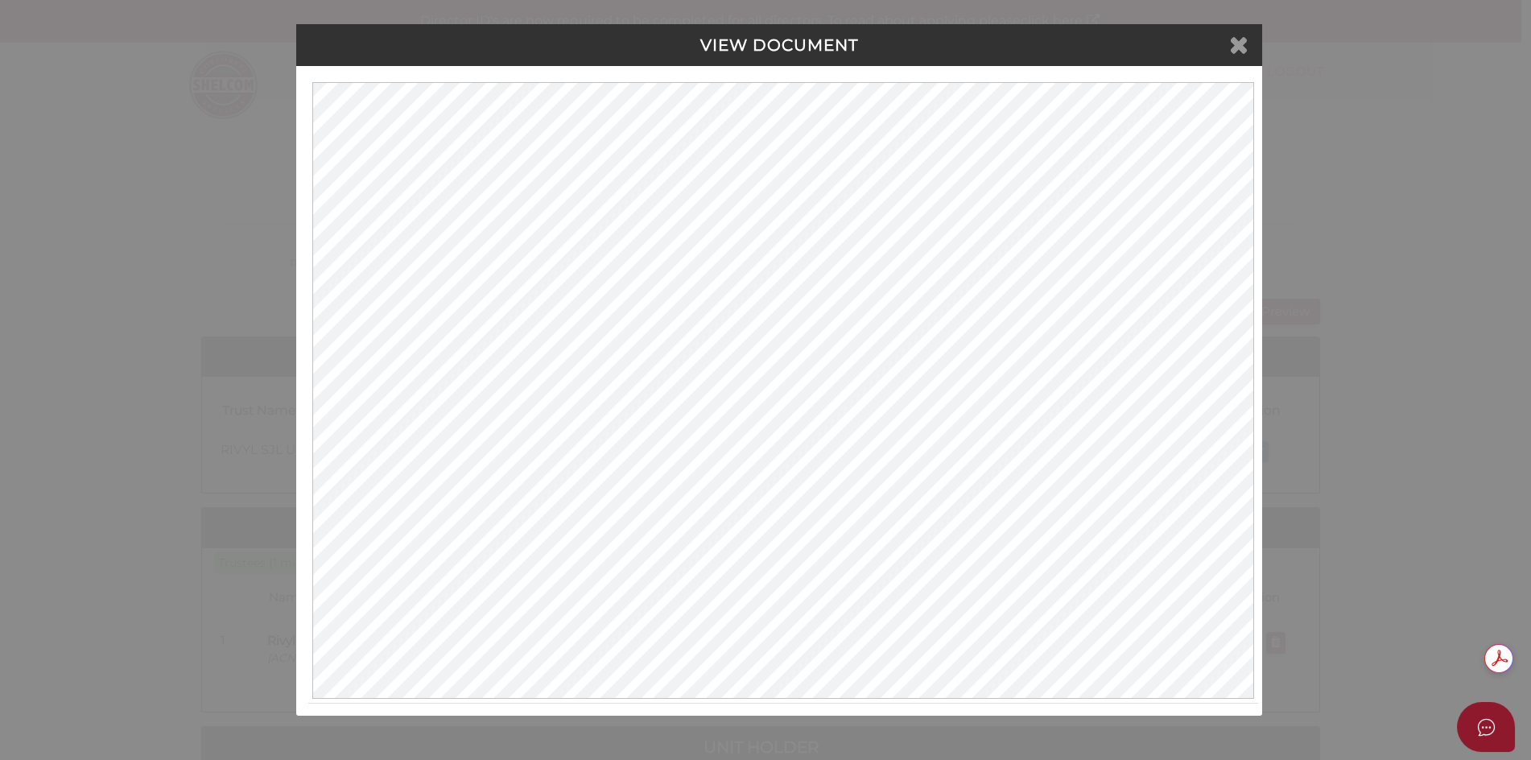
click at [1237, 43] on icon at bounding box center [1238, 44] width 19 height 24
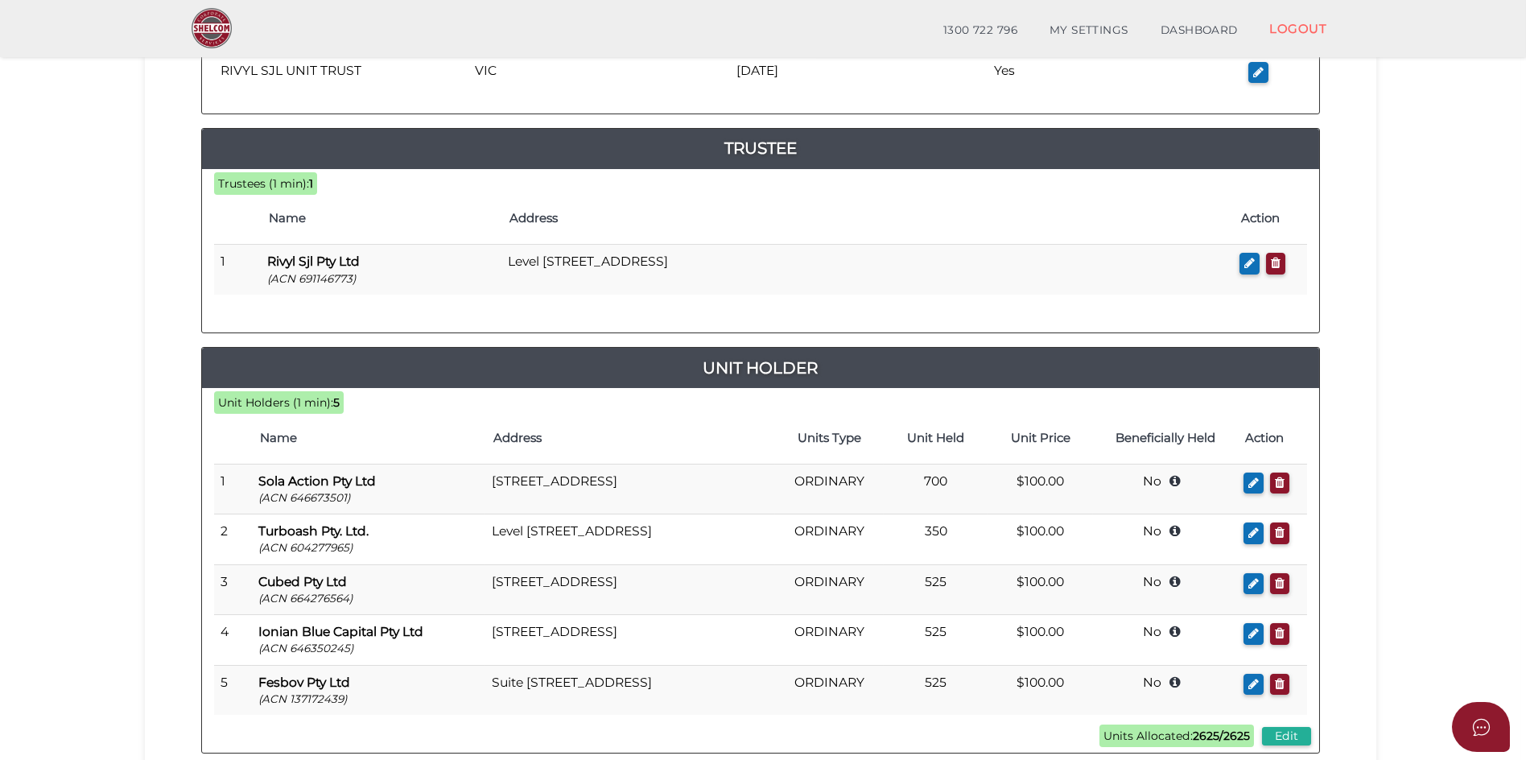
scroll to position [402, 0]
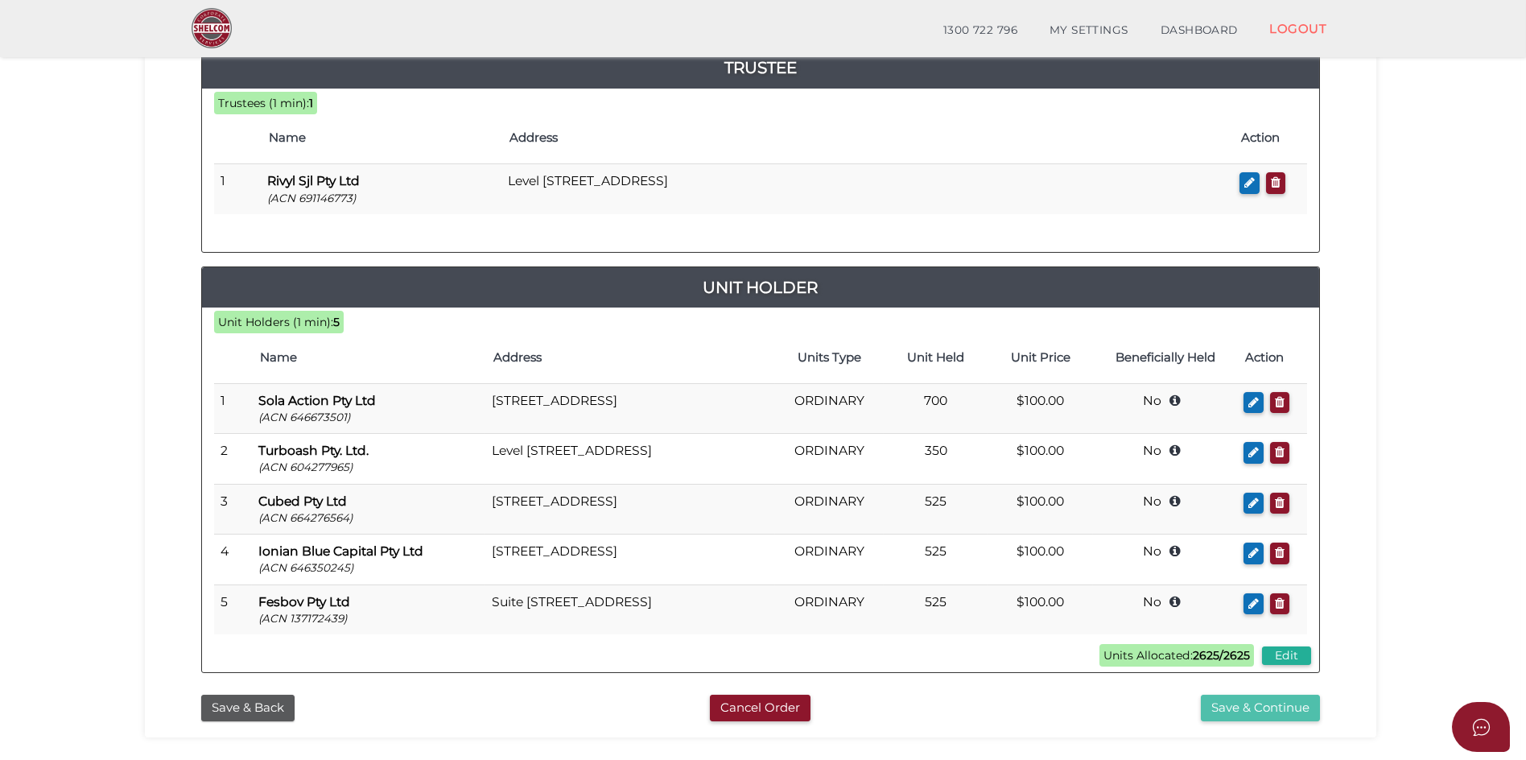
click at [1272, 715] on button "Save & Continue" at bounding box center [1260, 708] width 119 height 27
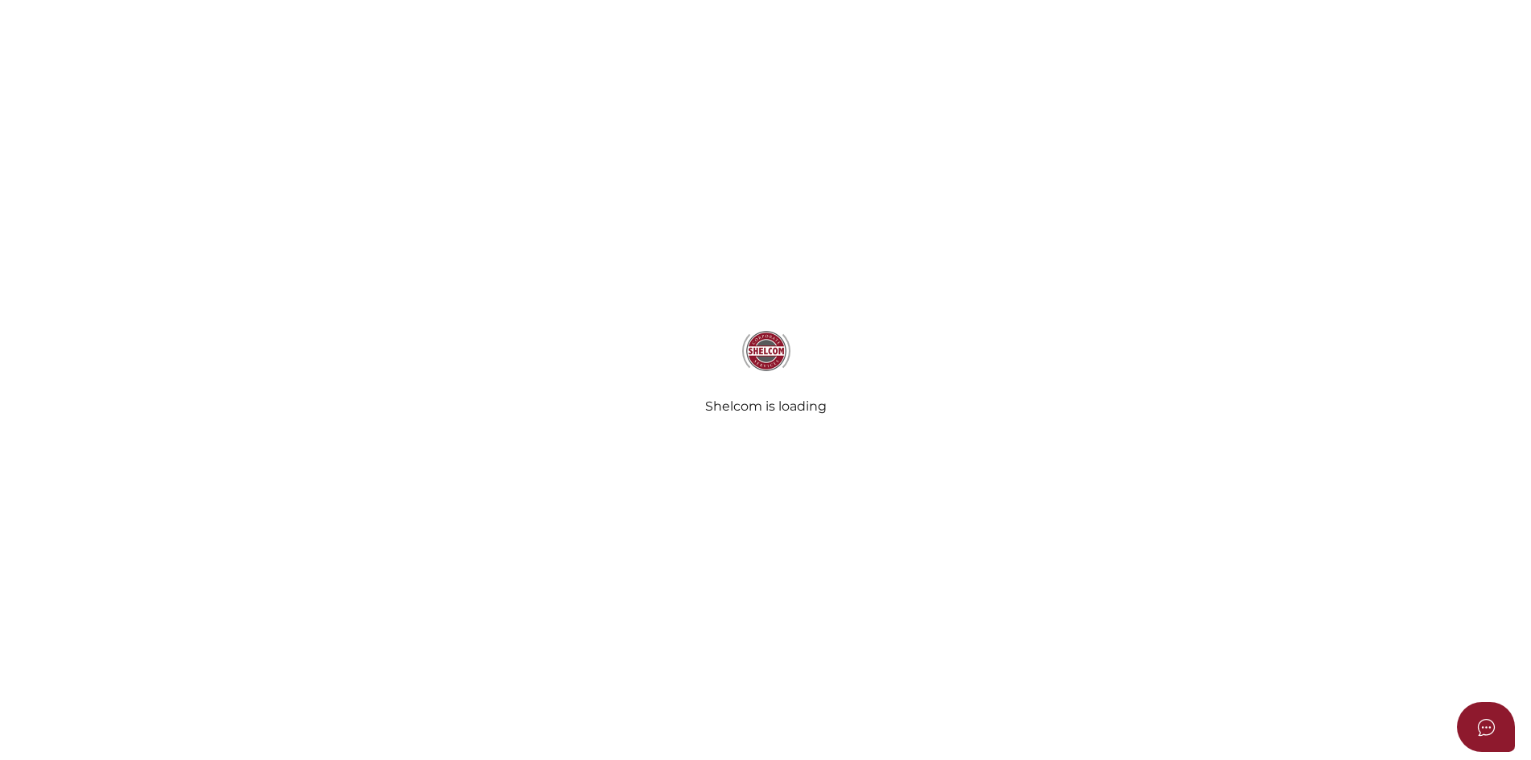
select select "No Binding"
radio input "true"
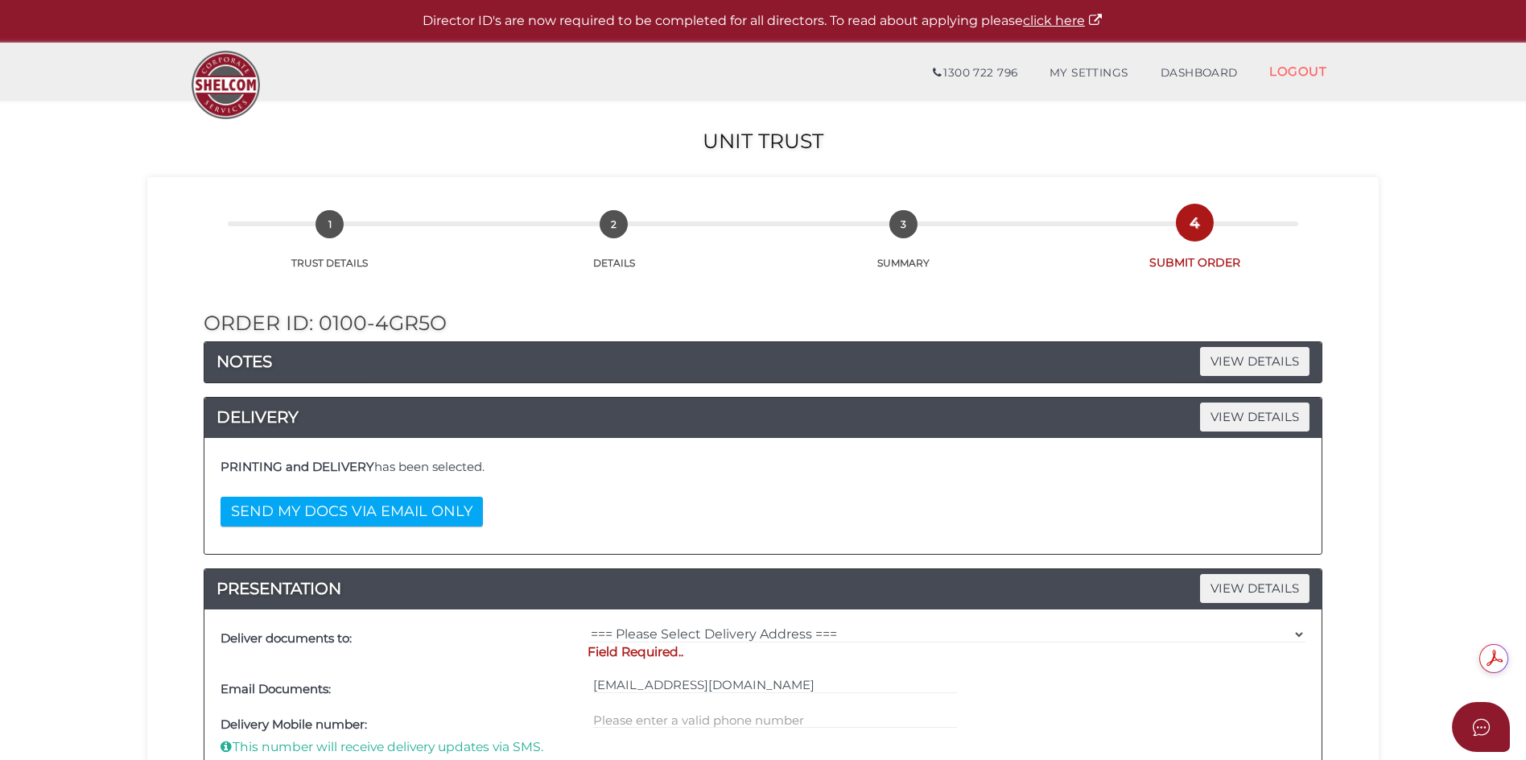
scroll to position [402, 0]
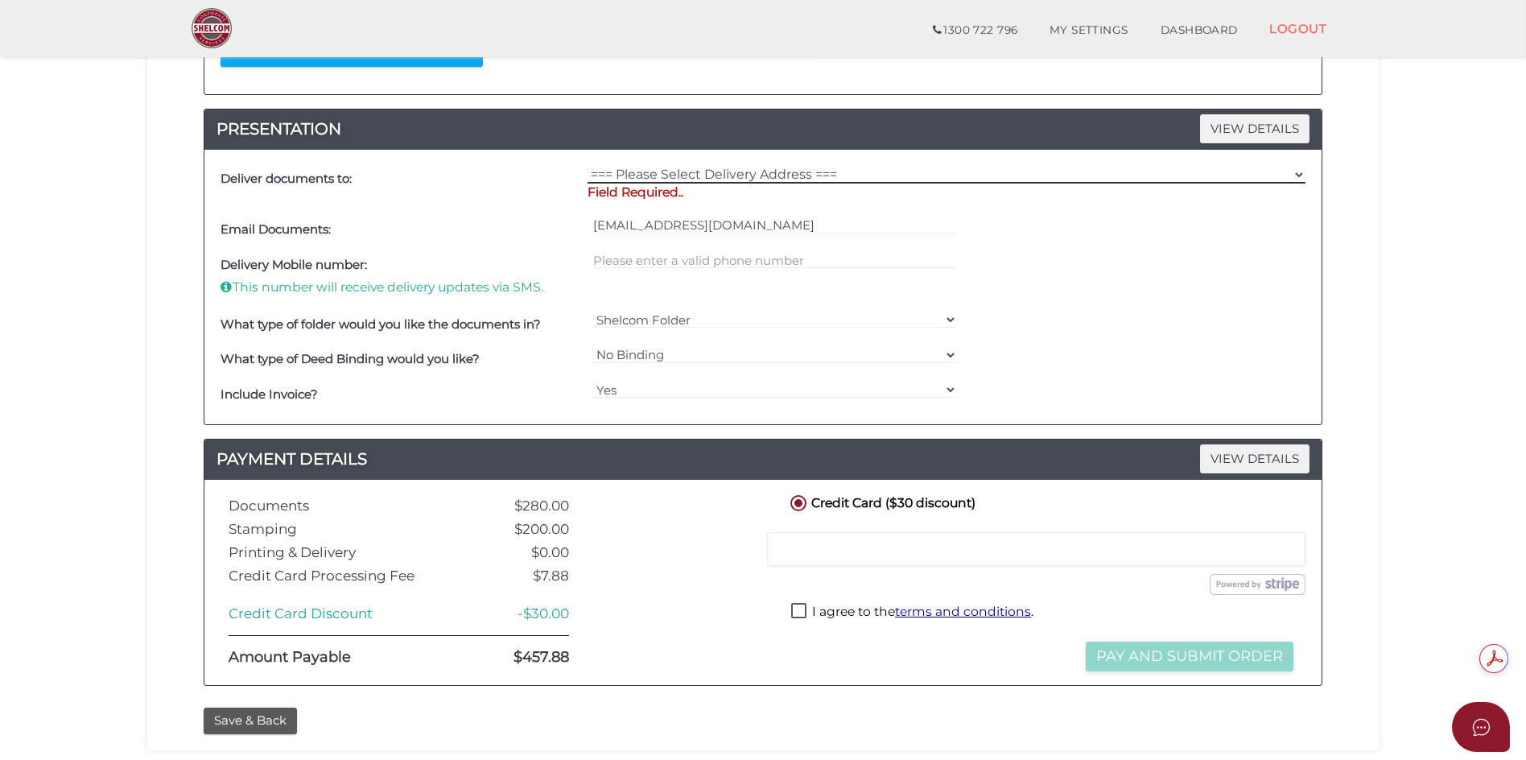
click at [659, 175] on select "=== Please Select Delivery Address === (User Address - [PERSON_NAME] DI CENSO) …" at bounding box center [947, 175] width 718 height 18
select select "0"
click at [588, 166] on select "=== Please Select Delivery Address === (User Address - [PERSON_NAME] DI CENSO) …" at bounding box center [947, 175] width 718 height 18
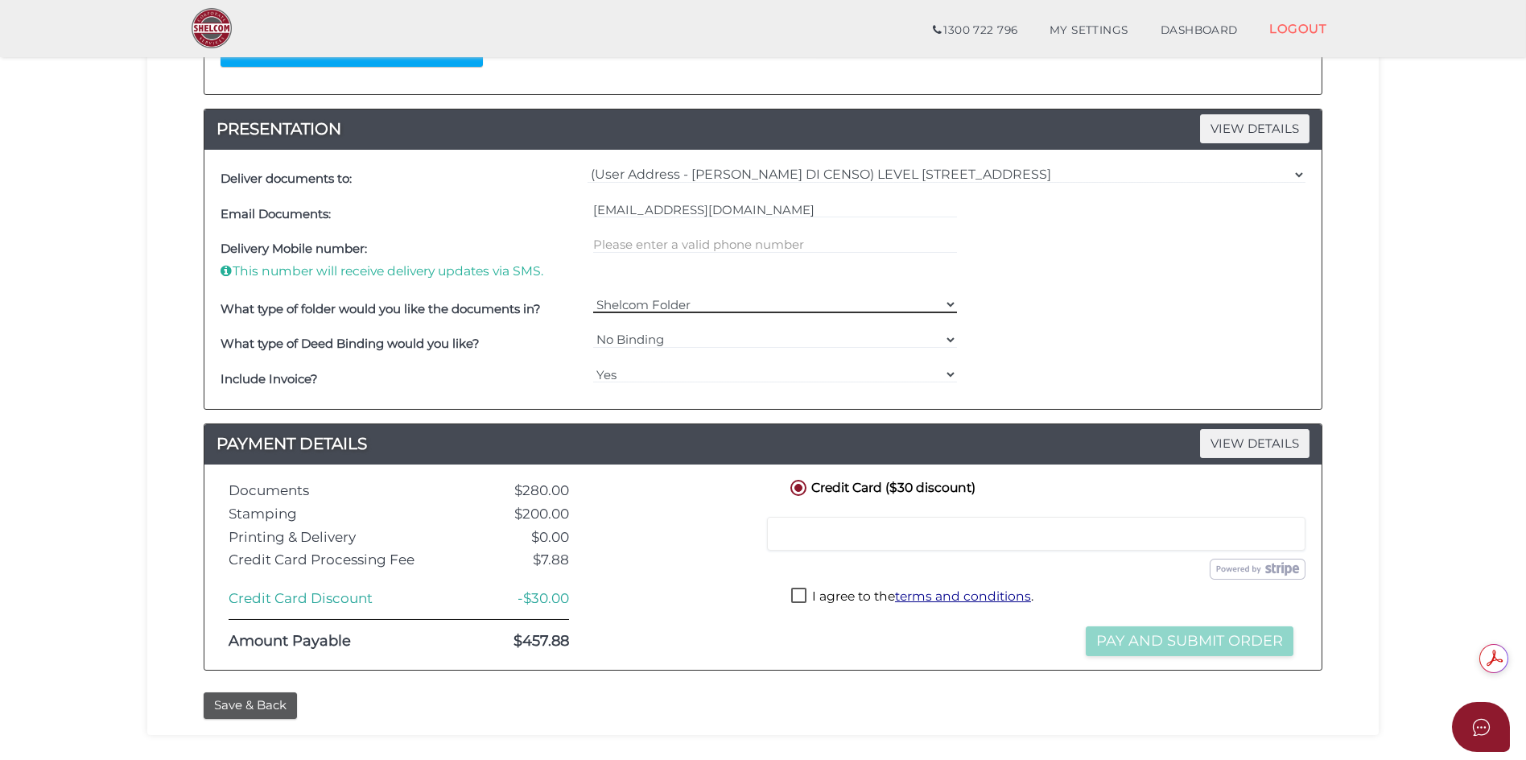
click at [952, 300] on select "Shelcom Folder === Please Select === Shelcom Folder Client Supplied Folder No F…" at bounding box center [775, 304] width 365 height 18
select select "Shelcom Folder"
click at [593, 295] on select "Shelcom Folder === Please Select === Shelcom Folder Client Supplied Folder No F…" at bounding box center [775, 304] width 365 height 18
click at [801, 595] on label "I agree to the terms and conditions ." at bounding box center [912, 598] width 242 height 20
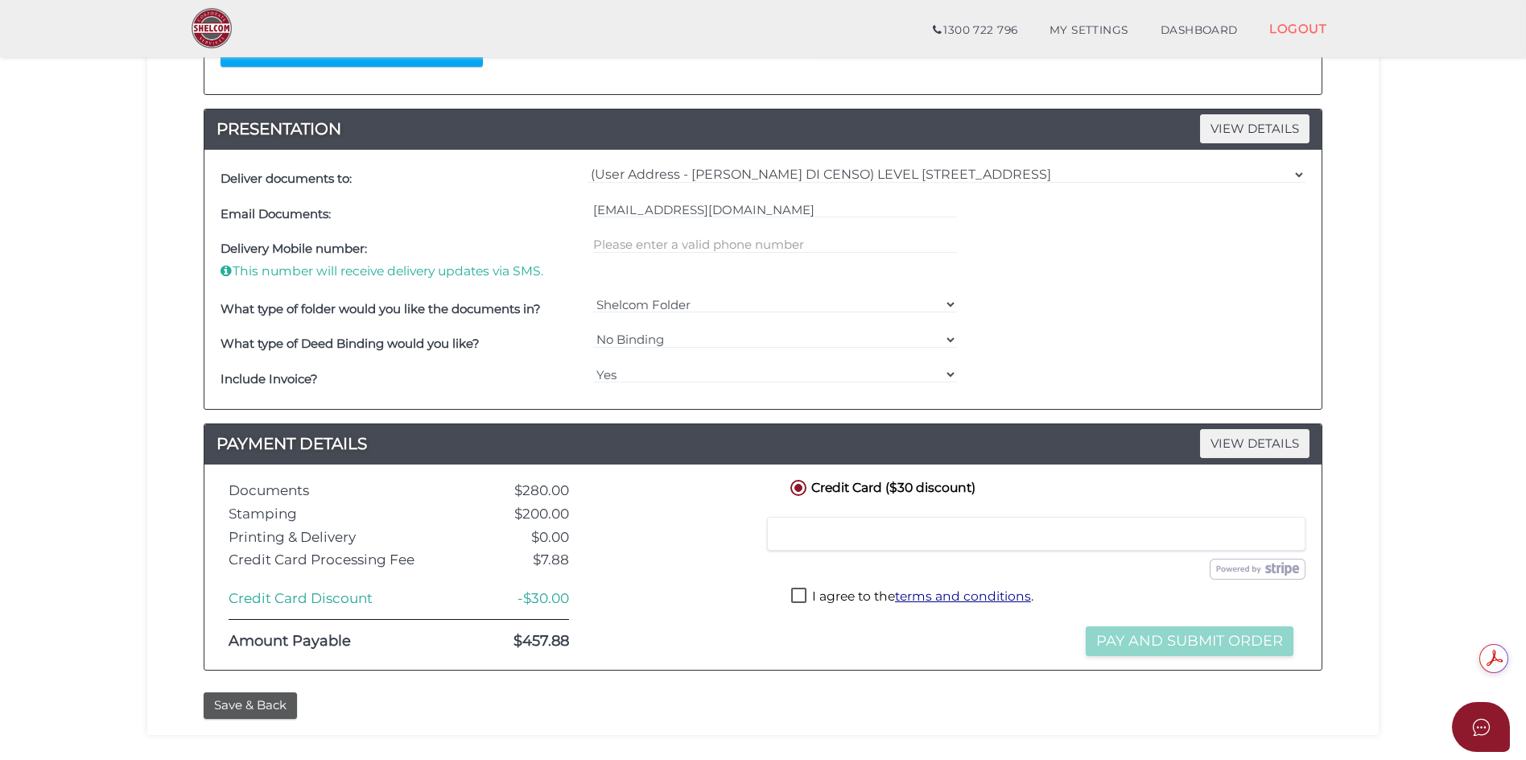
checkbox input "true"
click at [1190, 639] on button "Pay and Submit Order" at bounding box center [1190, 641] width 208 height 30
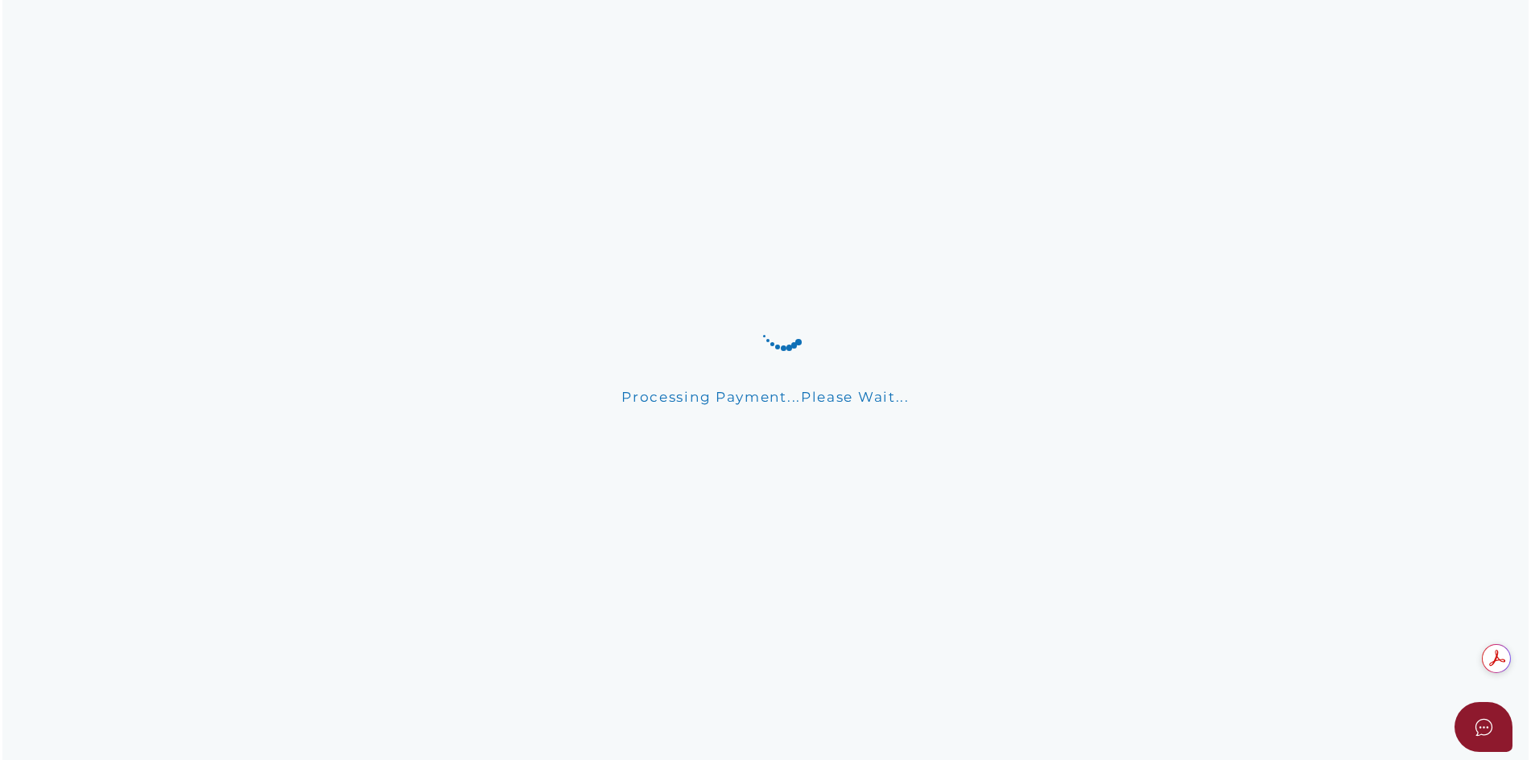
scroll to position [0, 0]
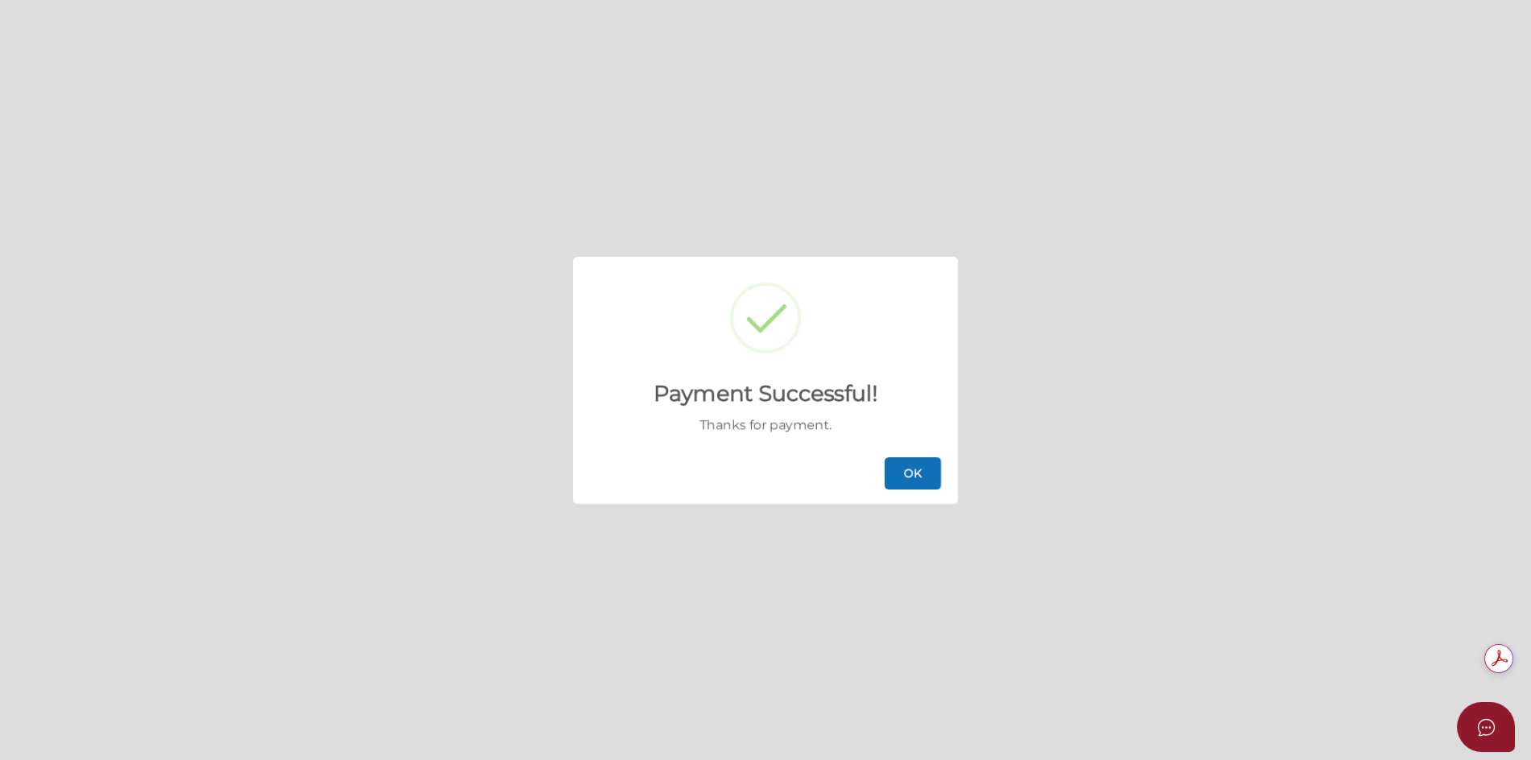
click at [923, 472] on button "OK" at bounding box center [913, 473] width 56 height 32
